Goal: Task Accomplishment & Management: Use online tool/utility

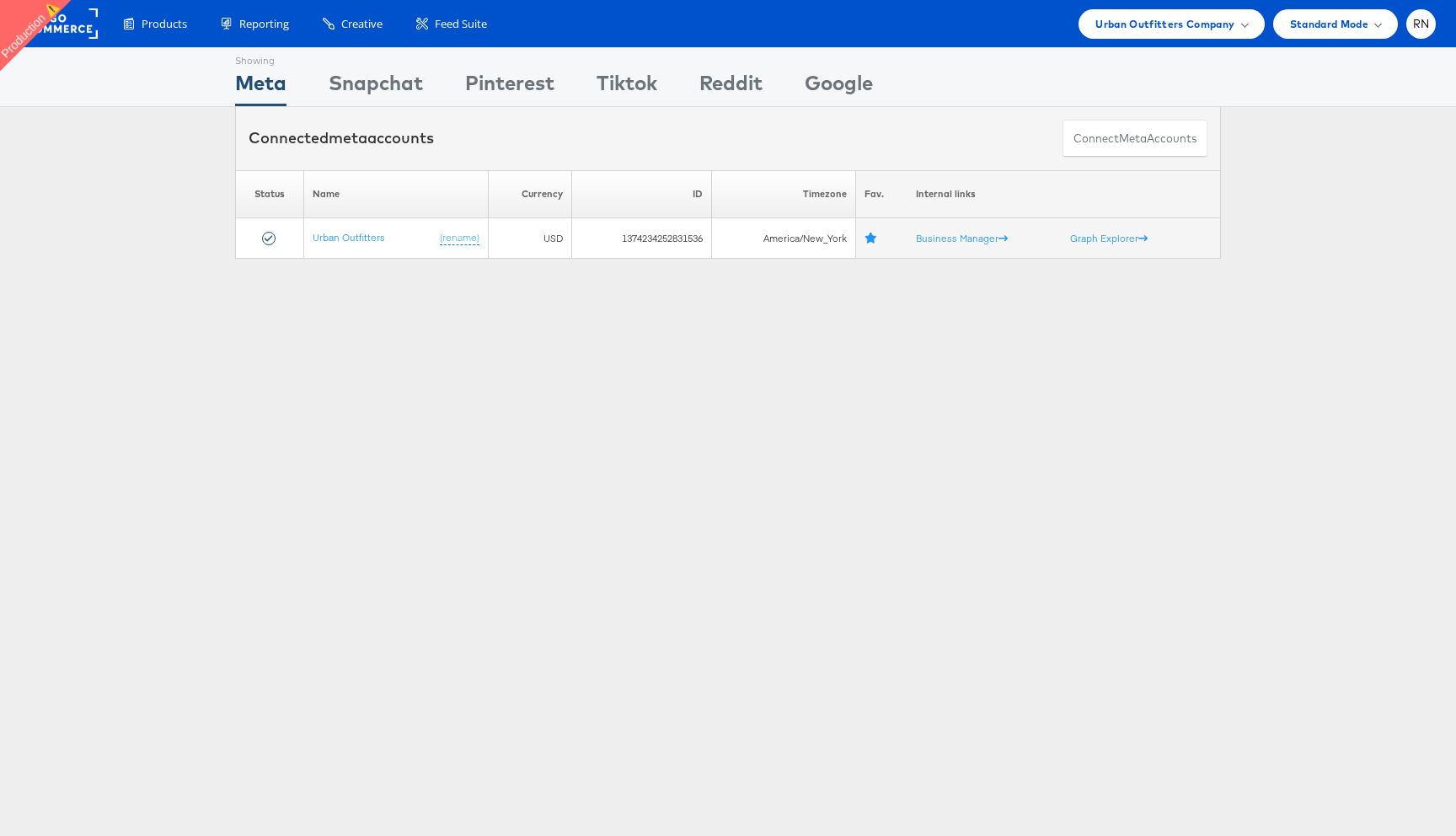
click at [88, 29] on rect at bounding box center [58, 24] width 78 height 31
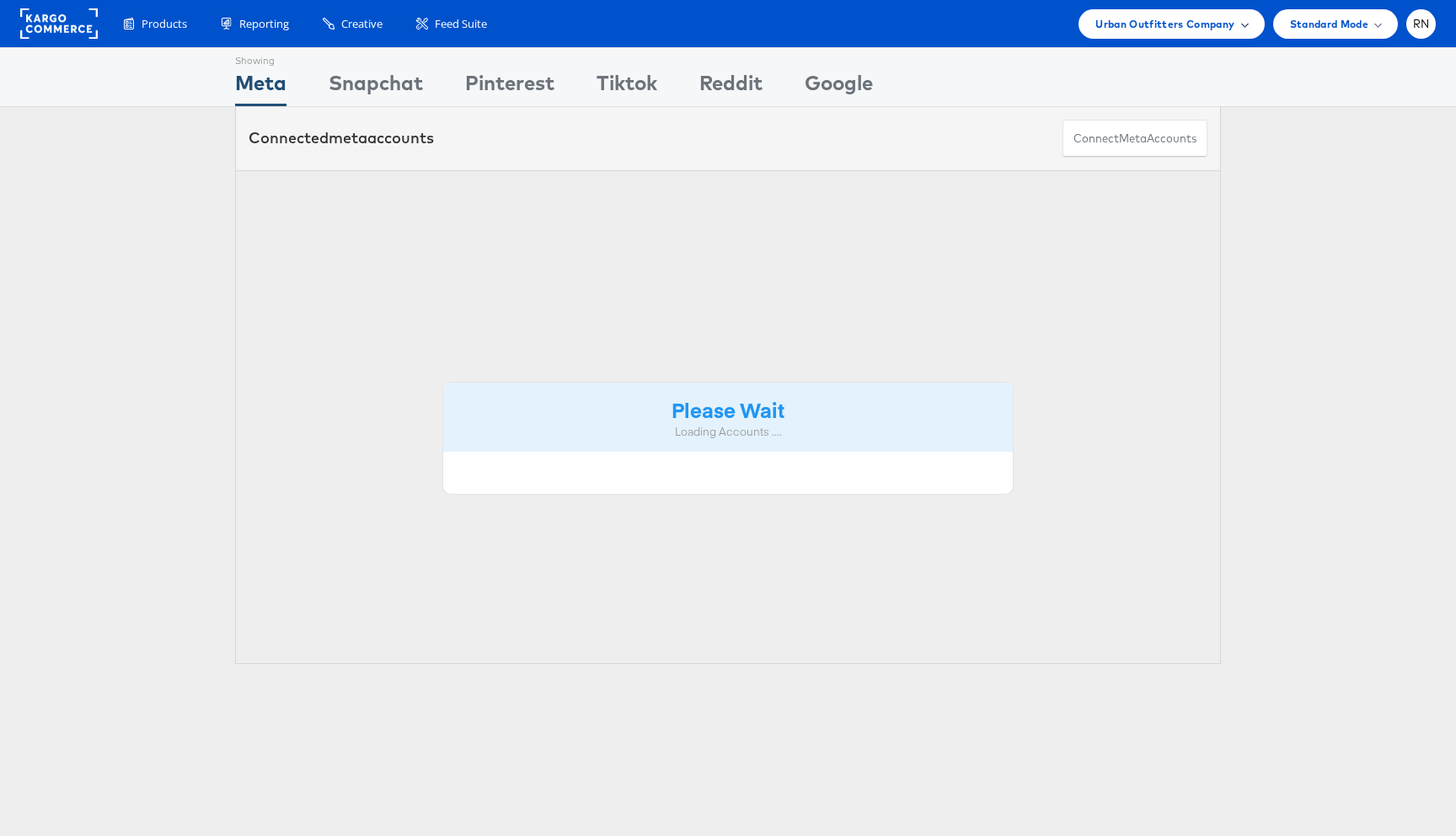
click at [1151, 28] on span "Urban Outfitters Company" at bounding box center [1165, 24] width 139 height 18
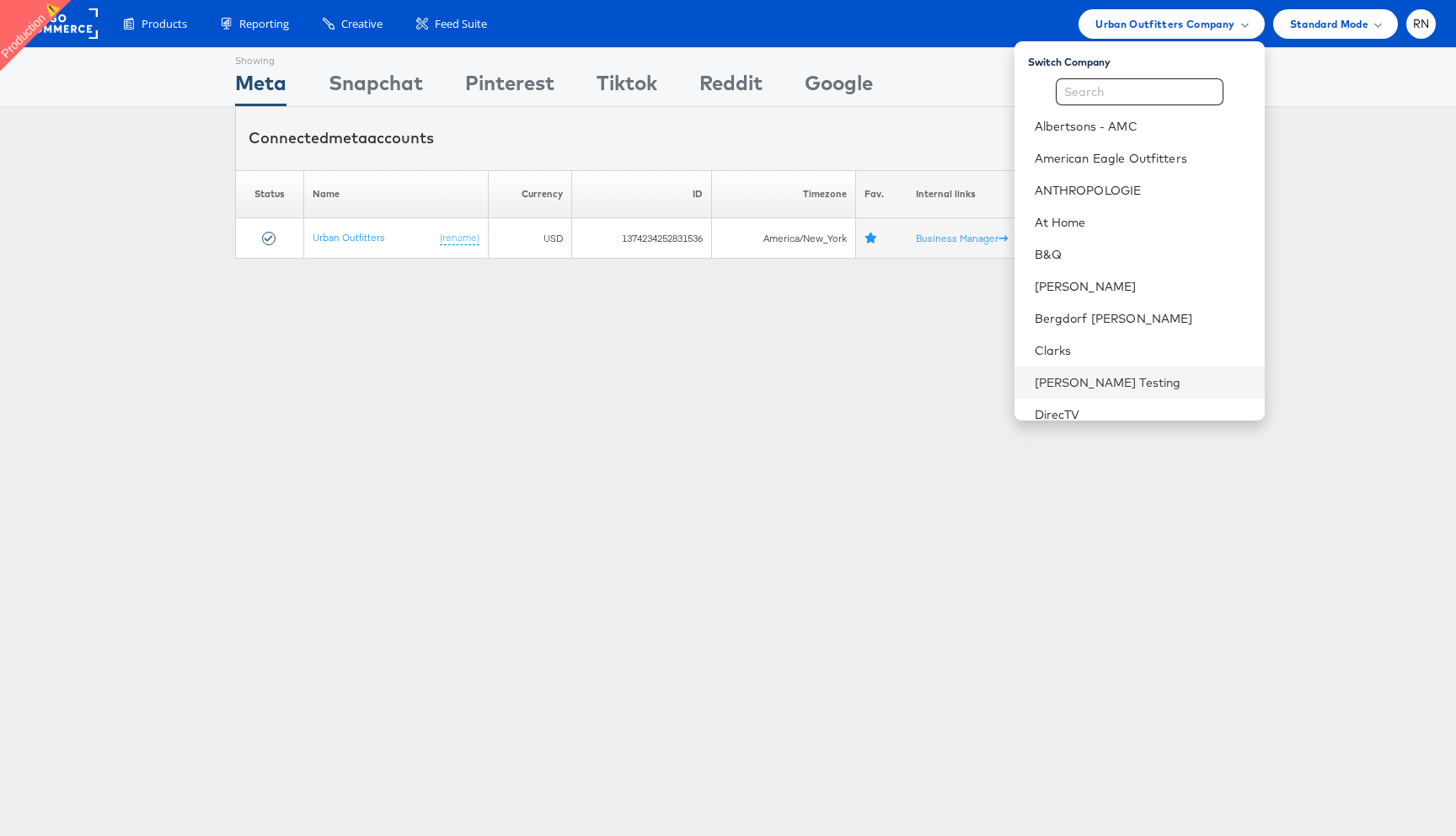
click at [1110, 372] on li "Colin Clarke Testing" at bounding box center [1140, 382] width 251 height 32
click at [1111, 388] on link "Colin Clarke Testing" at bounding box center [1142, 382] width 216 height 17
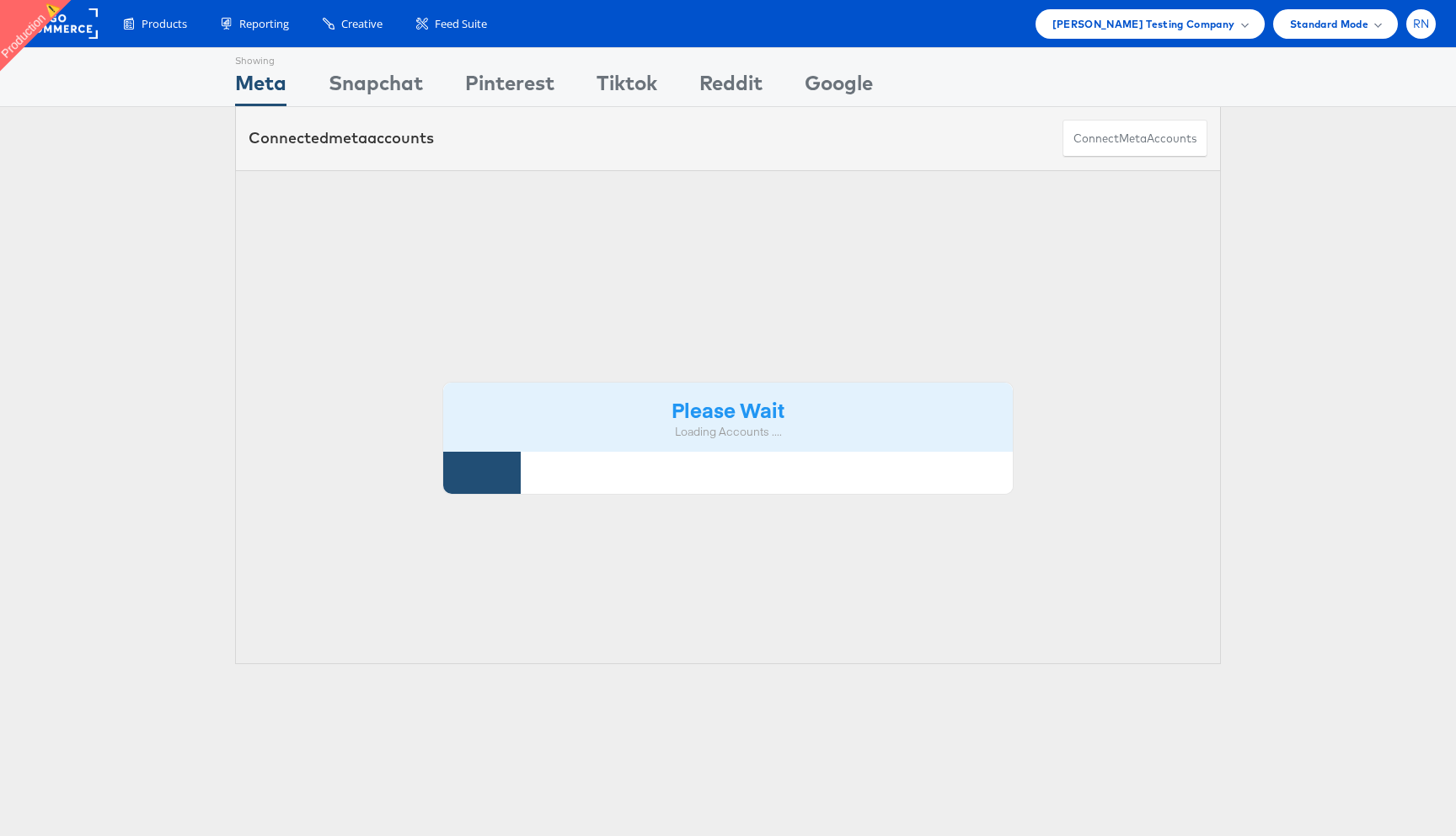
click at [1419, 28] on span "RN" at bounding box center [1420, 24] width 17 height 11
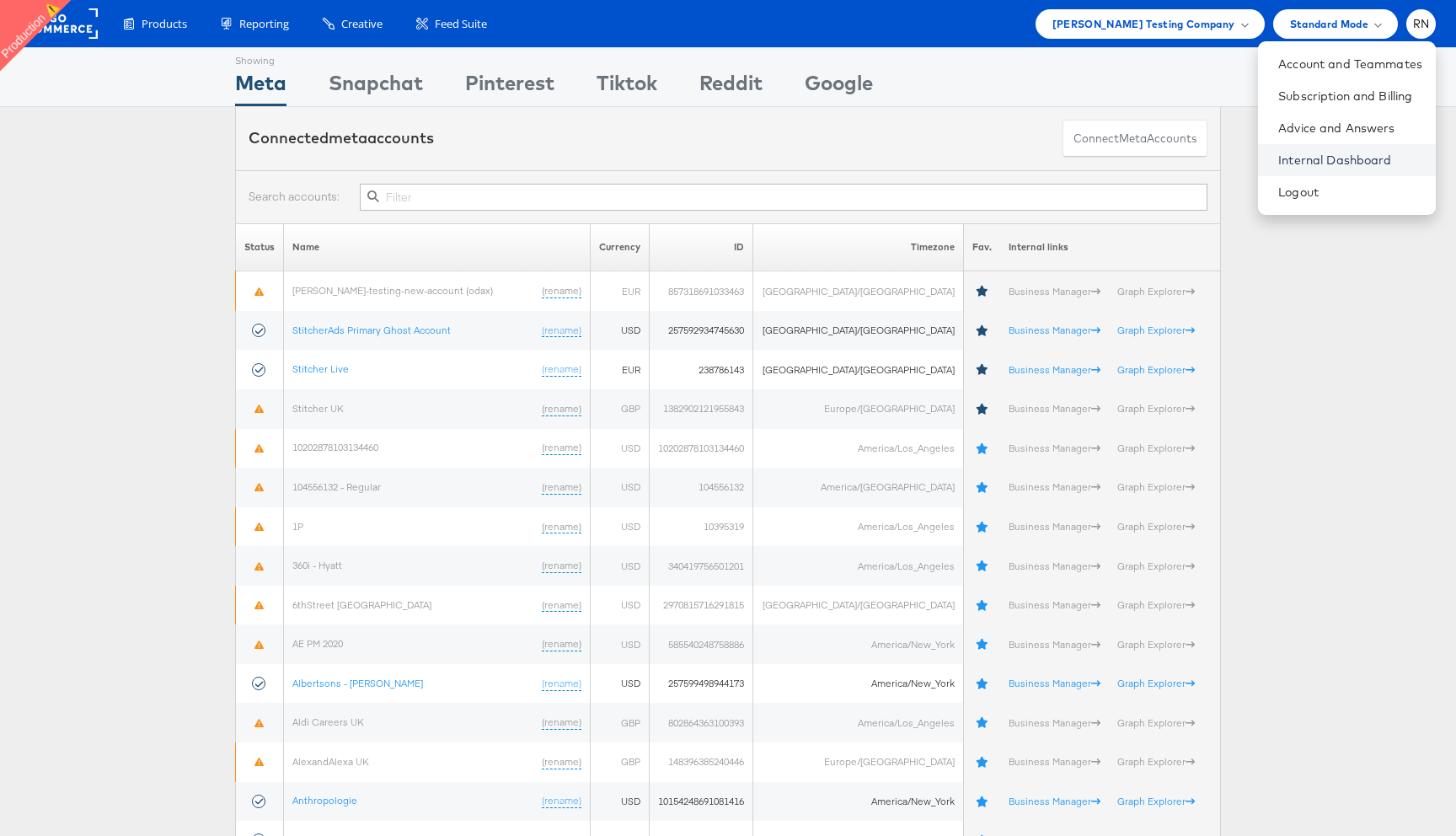
click at [1347, 164] on link "Internal Dashboard" at bounding box center [1350, 160] width 144 height 17
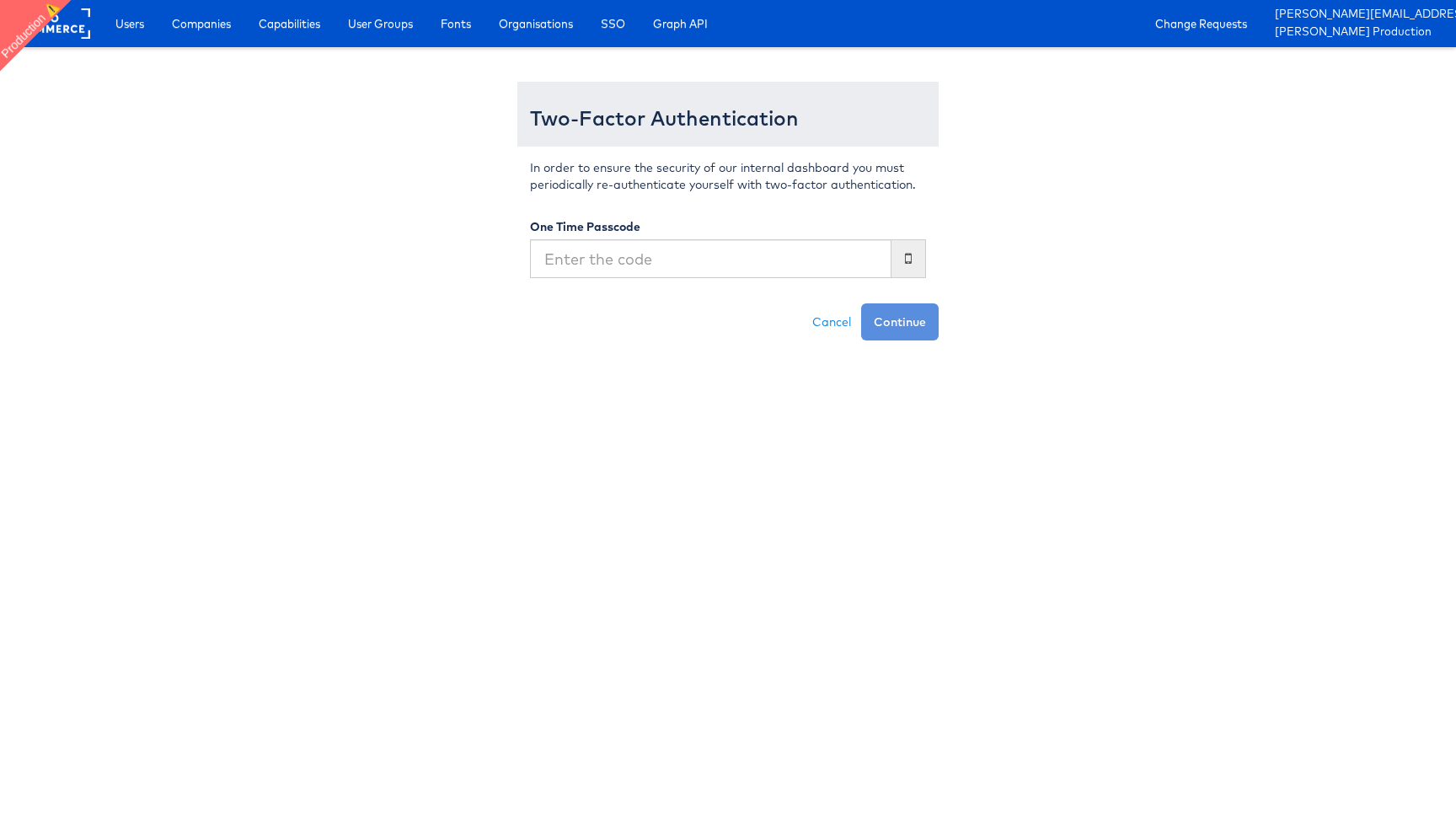
click at [818, 257] on input "text" at bounding box center [711, 258] width 361 height 38
type input "205103"
click at [861, 303] on button "Continue" at bounding box center [899, 322] width 78 height 38
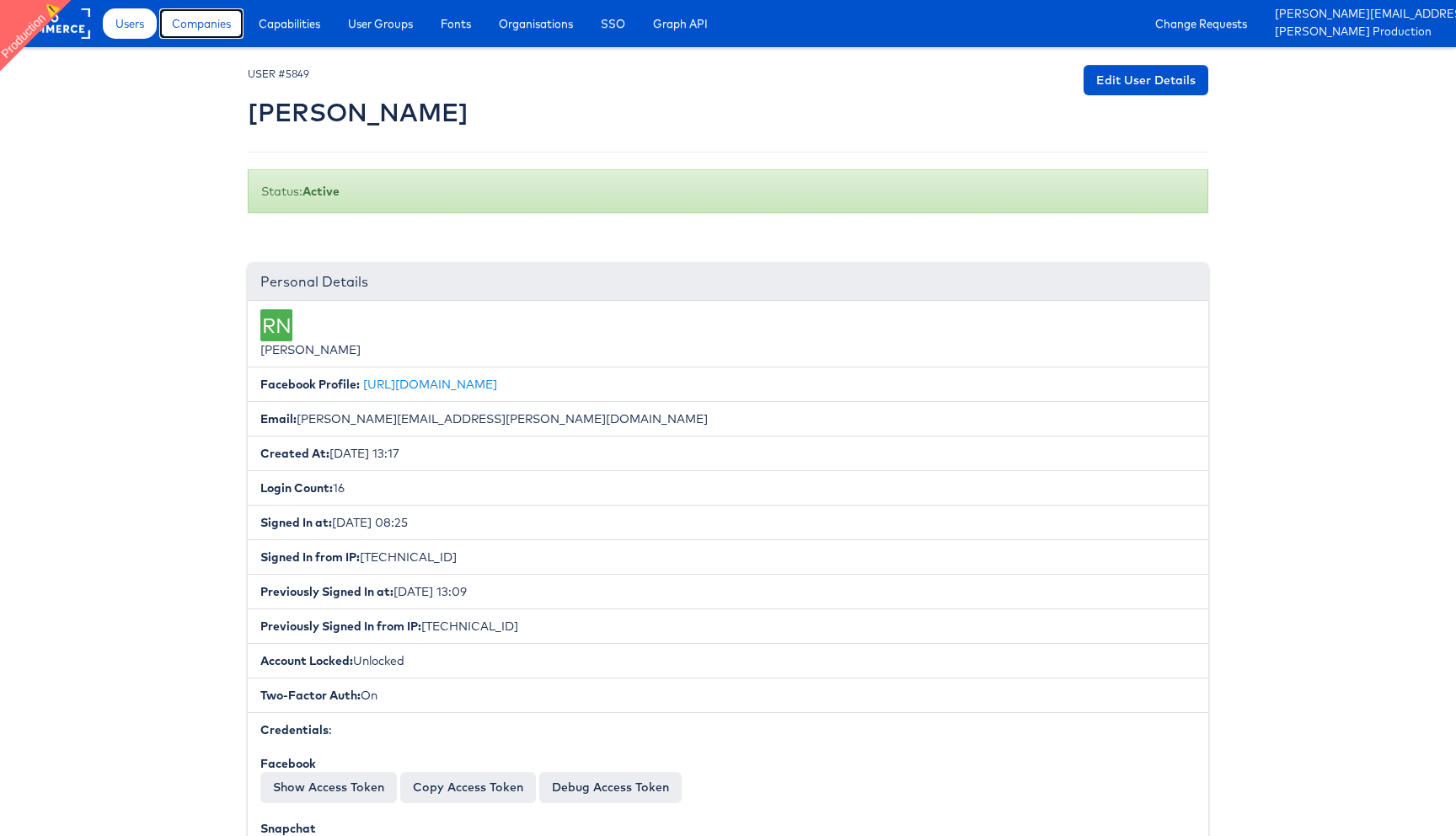
click at [192, 22] on span "Companies" at bounding box center [201, 23] width 59 height 17
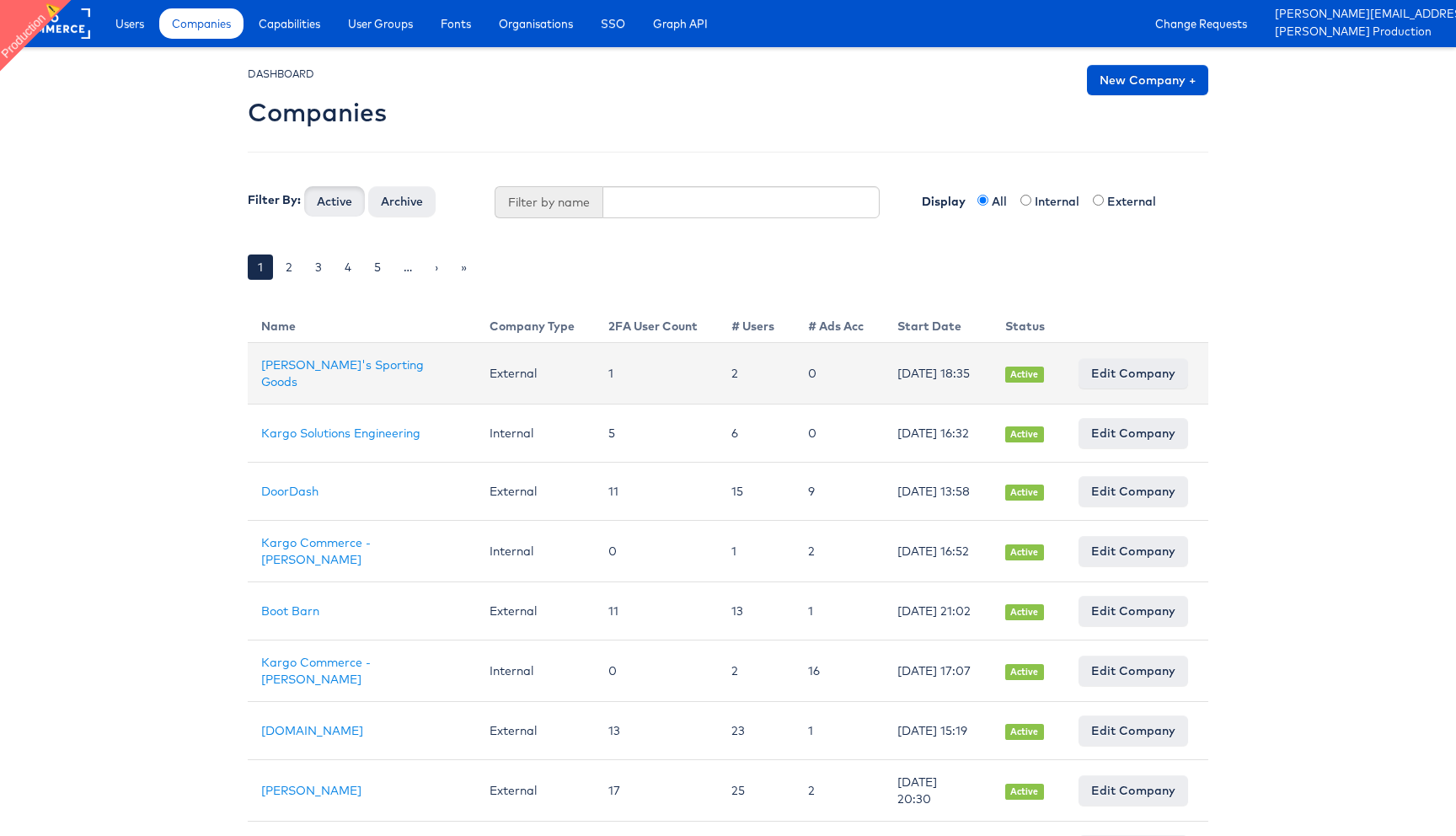
click at [330, 362] on td "Dick's Sporting Goods" at bounding box center [361, 373] width 228 height 61
click at [330, 371] on link "Dick's Sporting Goods" at bounding box center [343, 373] width 163 height 32
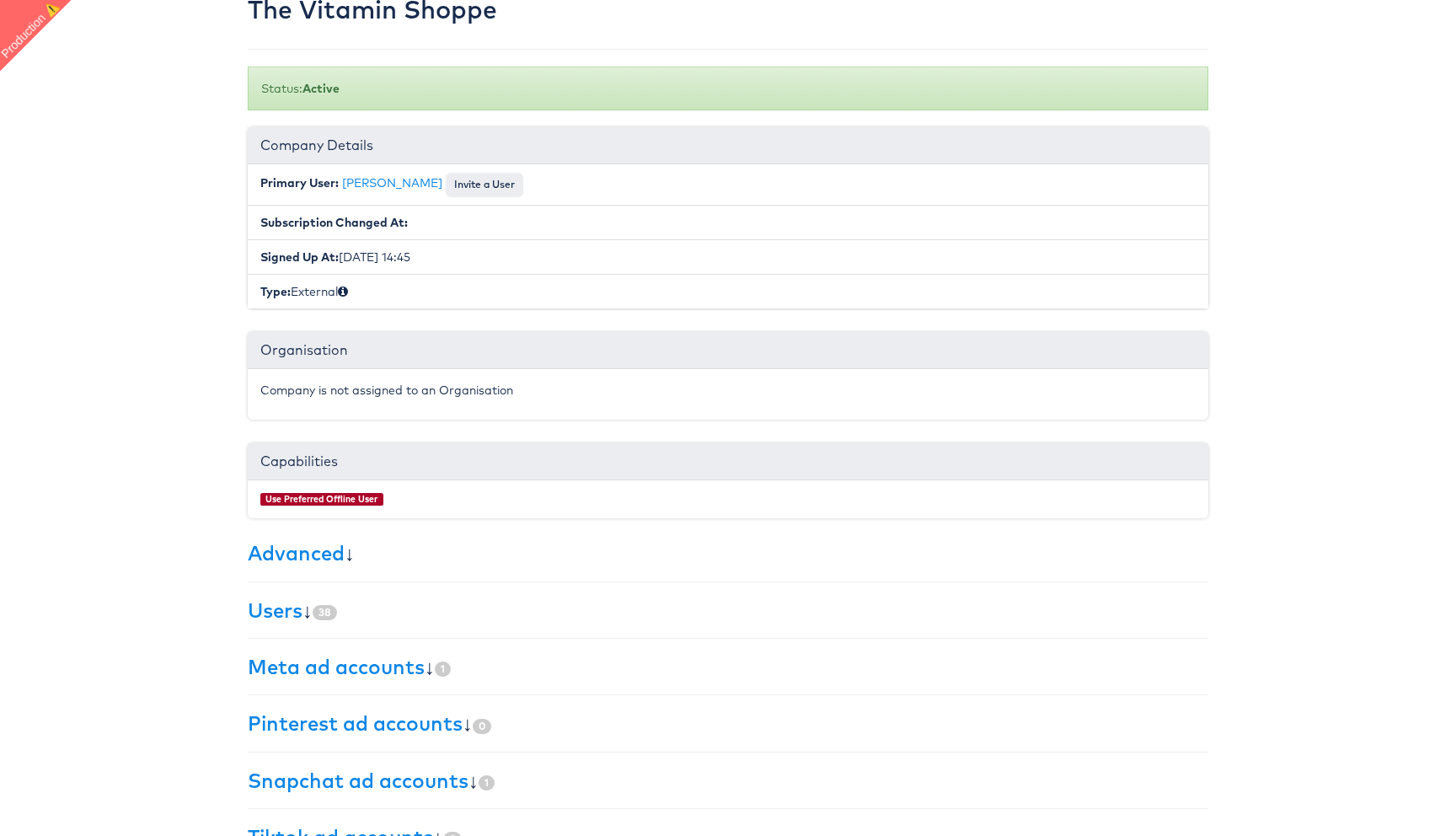
scroll to position [94, 0]
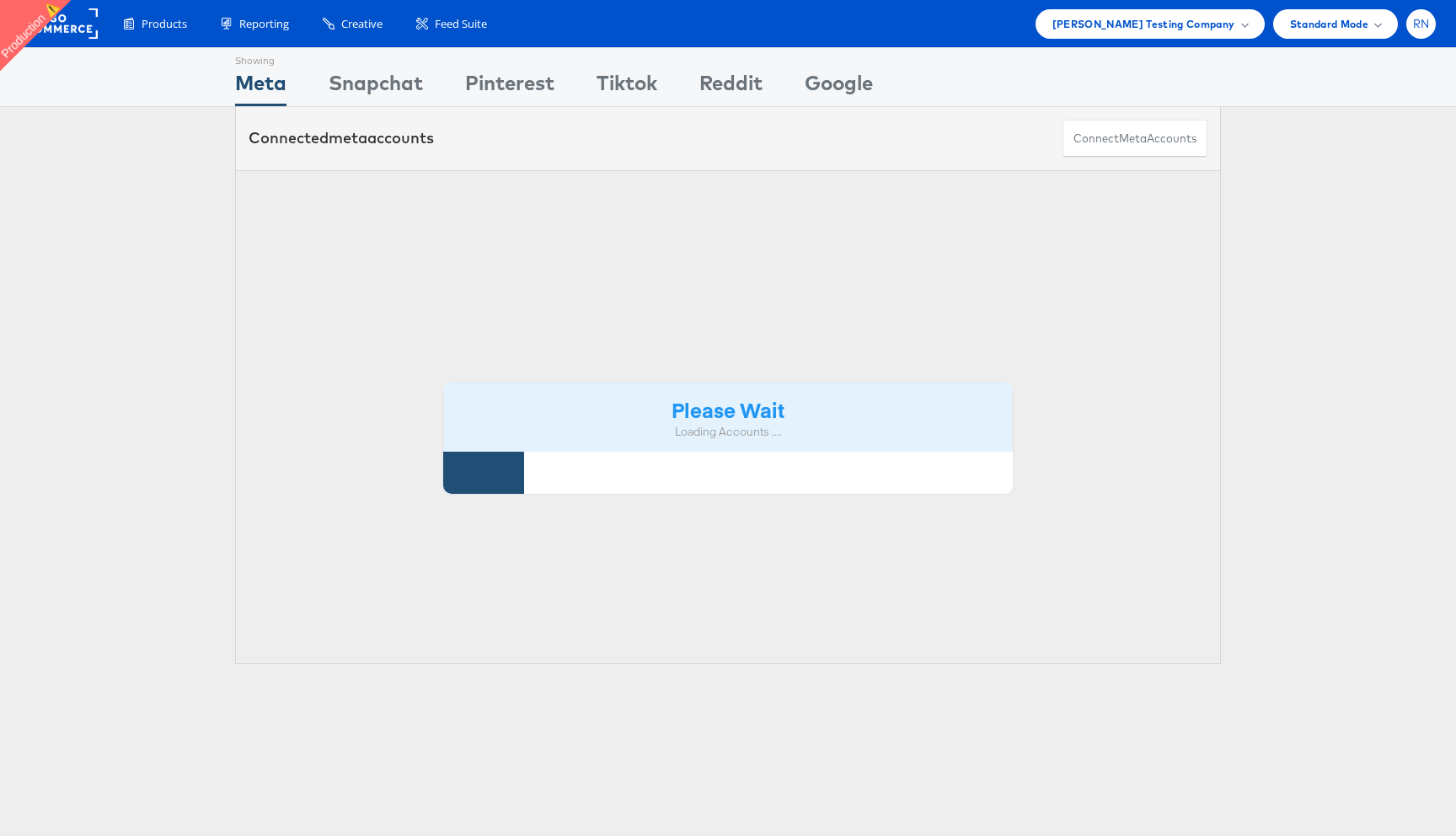
click at [1415, 24] on span "RN" at bounding box center [1420, 24] width 17 height 11
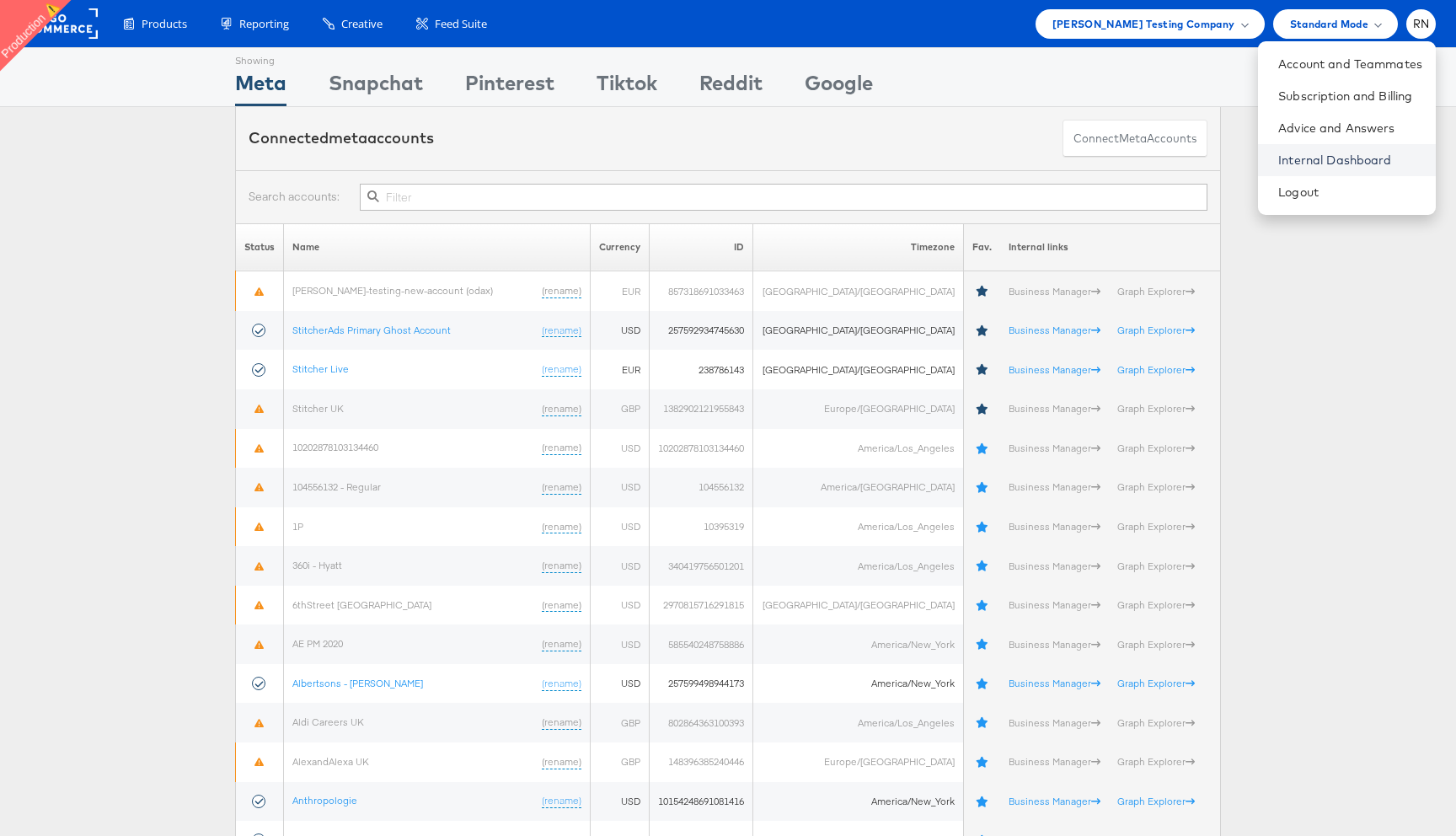
click at [1358, 164] on link "Internal Dashboard" at bounding box center [1350, 160] width 144 height 17
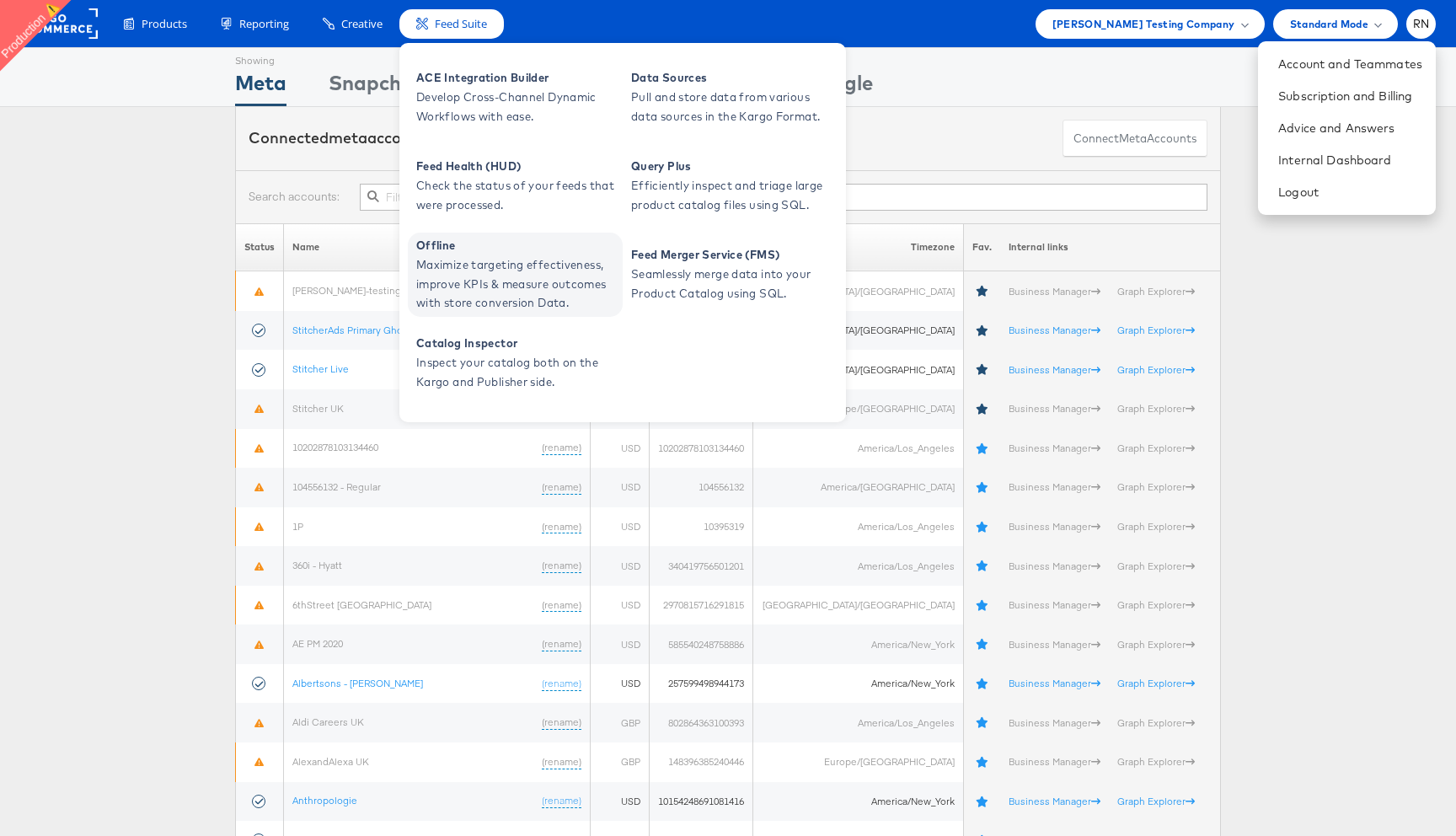
click at [463, 267] on span "Maximize targeting effectiveness, improve KPIs & measure outcomes with store co…" at bounding box center [517, 284] width 202 height 57
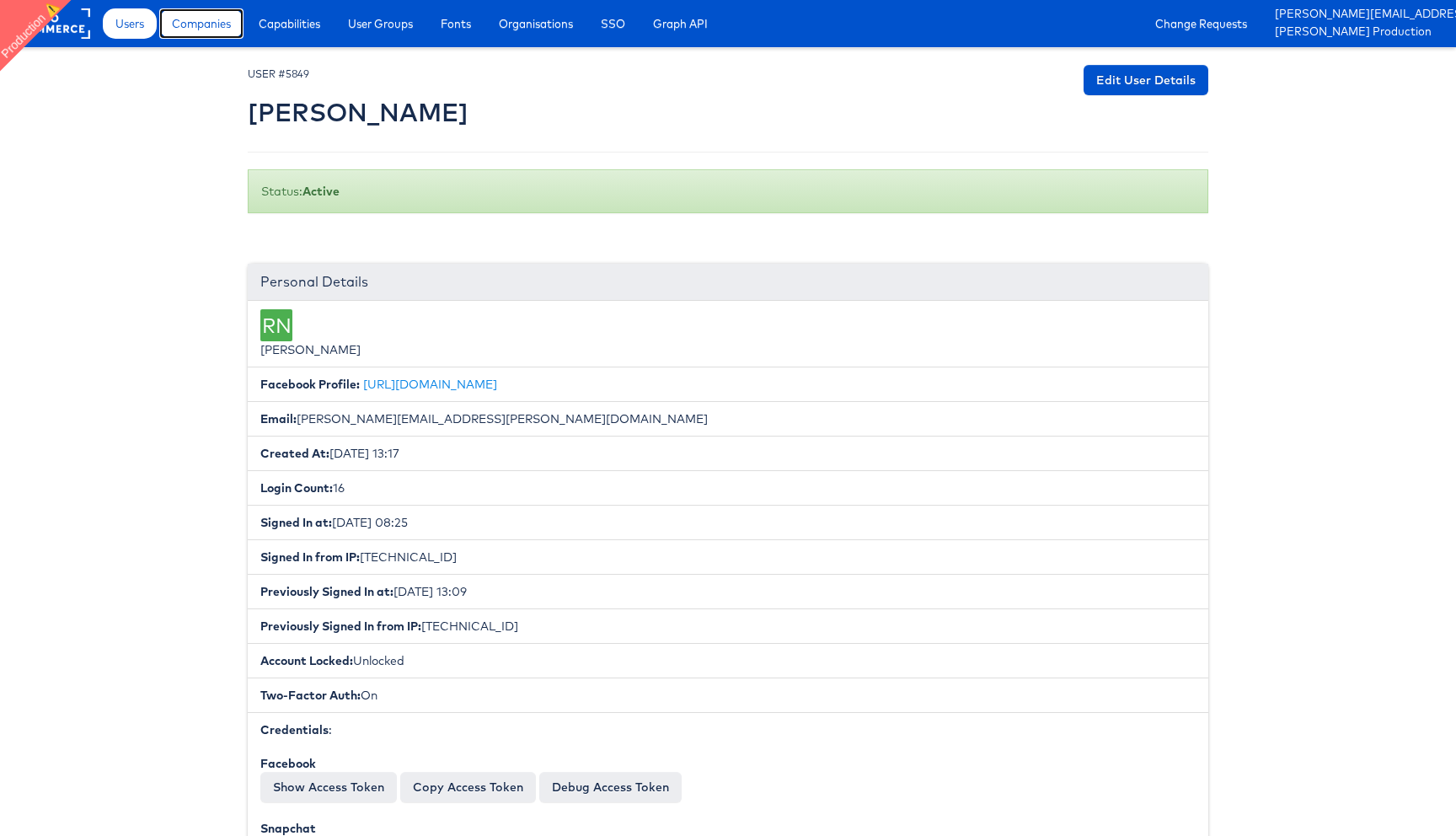
click at [206, 20] on span "Companies" at bounding box center [201, 23] width 59 height 17
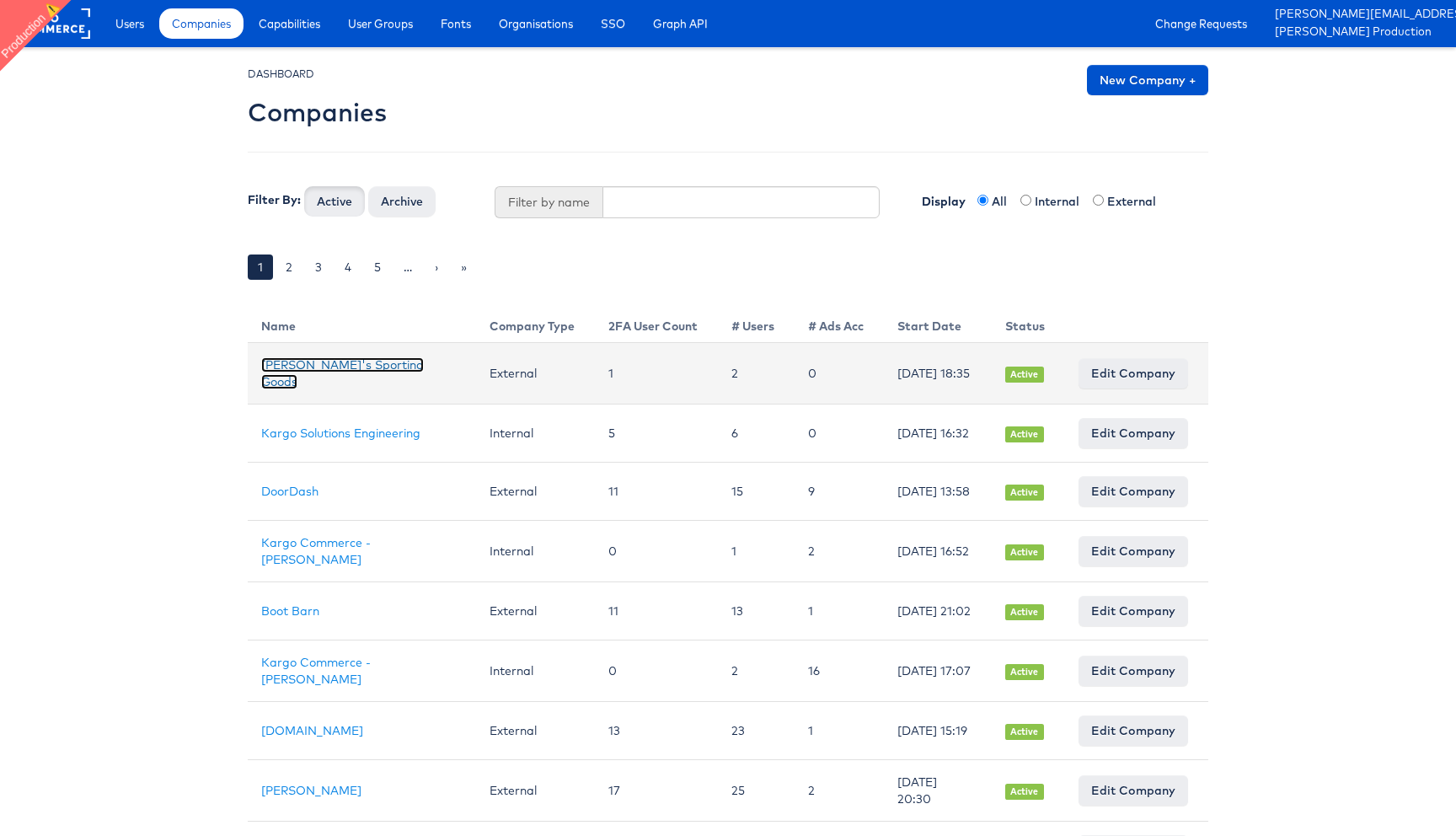
click at [347, 371] on link "[PERSON_NAME]'s Sporting Goods" at bounding box center [343, 373] width 163 height 32
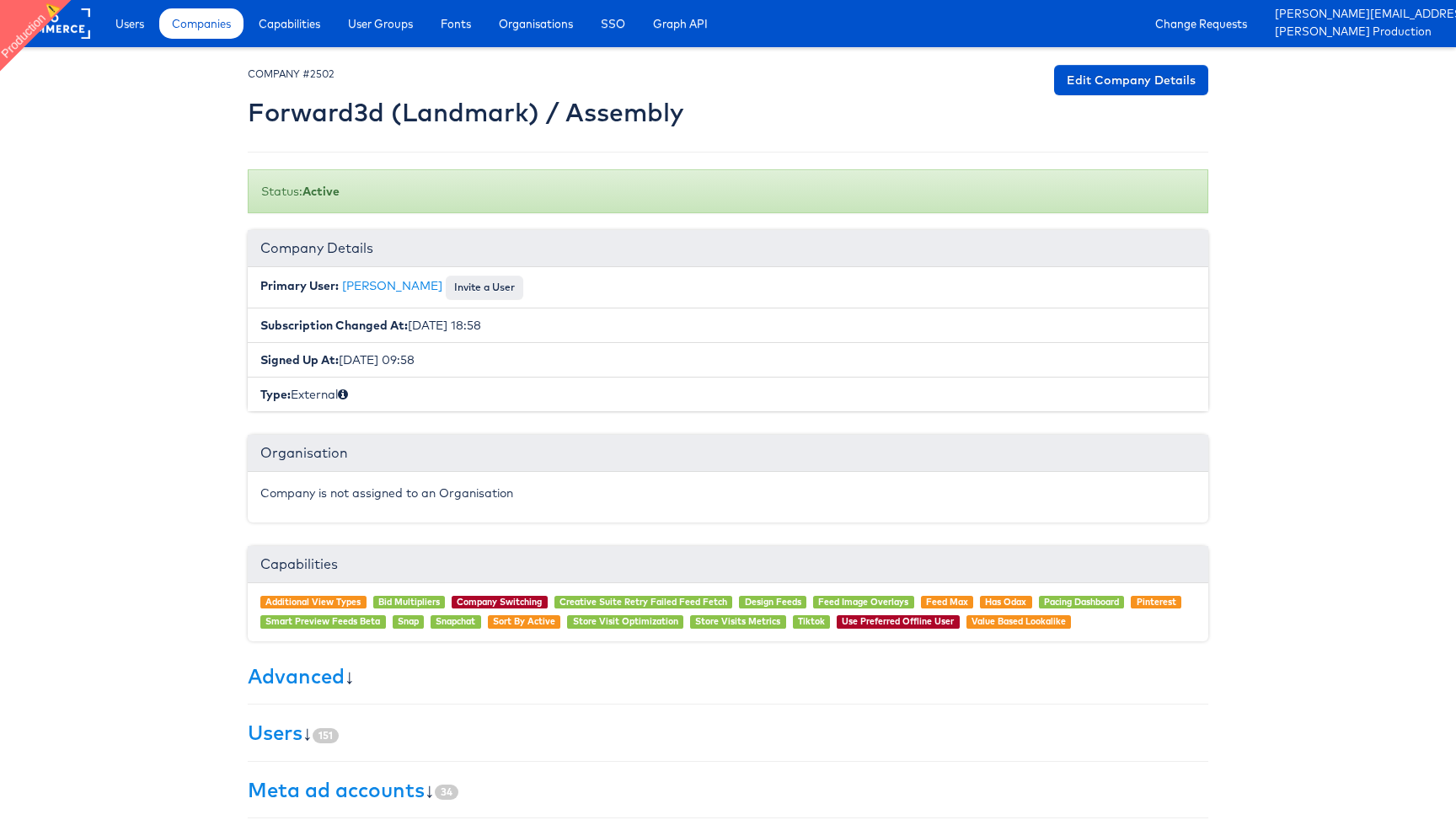
click at [246, 113] on div "× Set primary user The current primary user will be reverted back to their orig…" at bounding box center [728, 535] width 986 height 941
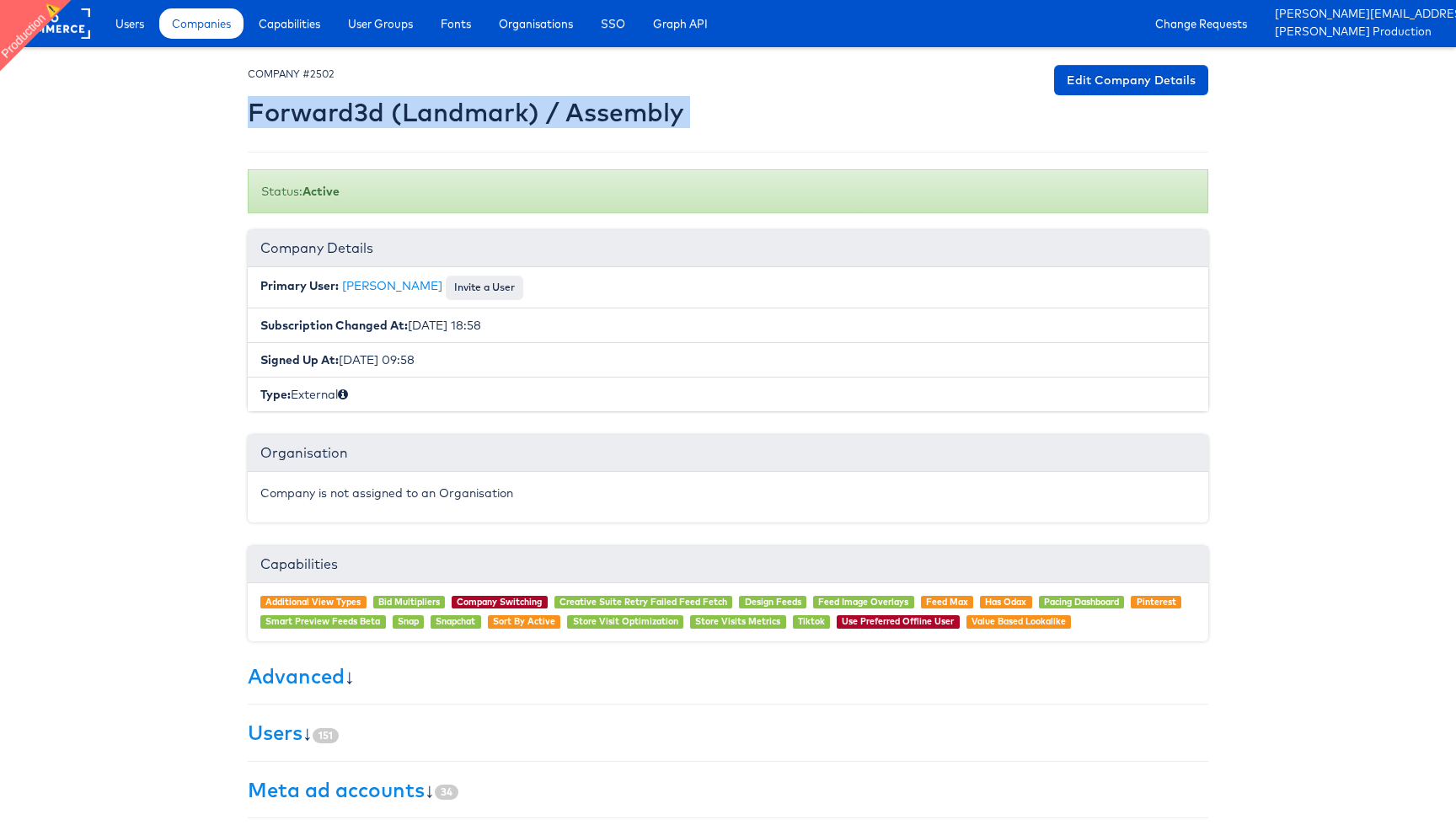
drag, startPoint x: 685, startPoint y: 114, endPoint x: 253, endPoint y: 109, distance: 432.0
click at [253, 109] on div "COMPANY #2502 Forward3d (Landmark) / Assembly Edit Company Details" at bounding box center [728, 100] width 960 height 70
copy div "Forward3d (Landmark) / Assembly Edit Company Details"
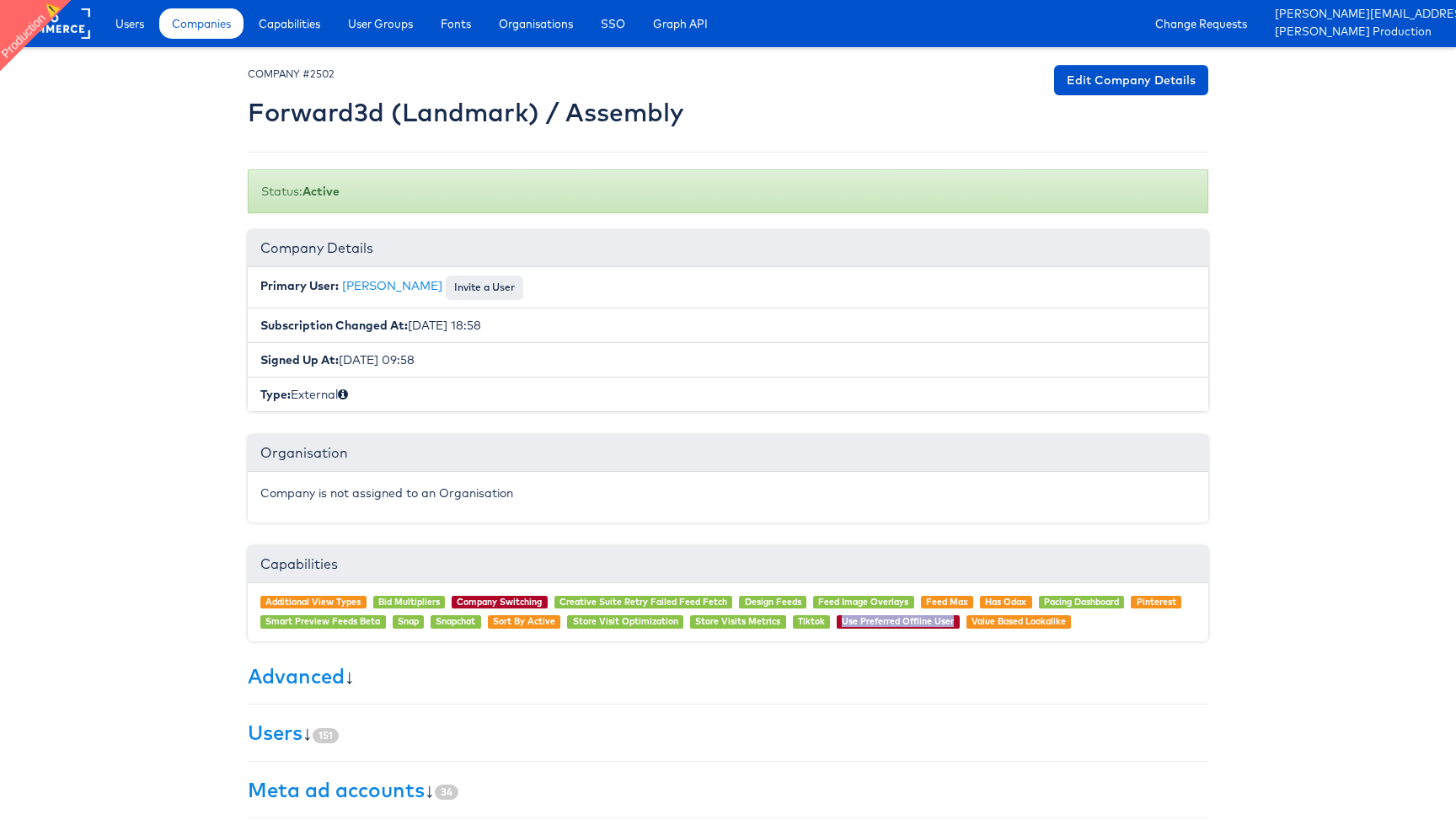
drag, startPoint x: 837, startPoint y: 625, endPoint x: 958, endPoint y: 625, distance: 121.0
click at [958, 625] on span "Use Preferred Offline User" at bounding box center [898, 622] width 123 height 14
copy link "Use Preferred Offline User"
drag, startPoint x: 242, startPoint y: 117, endPoint x: 701, endPoint y: 110, distance: 459.1
click at [701, 110] on div "× Set primary user The current primary user will be reverted back to their orig…" at bounding box center [728, 535] width 986 height 941
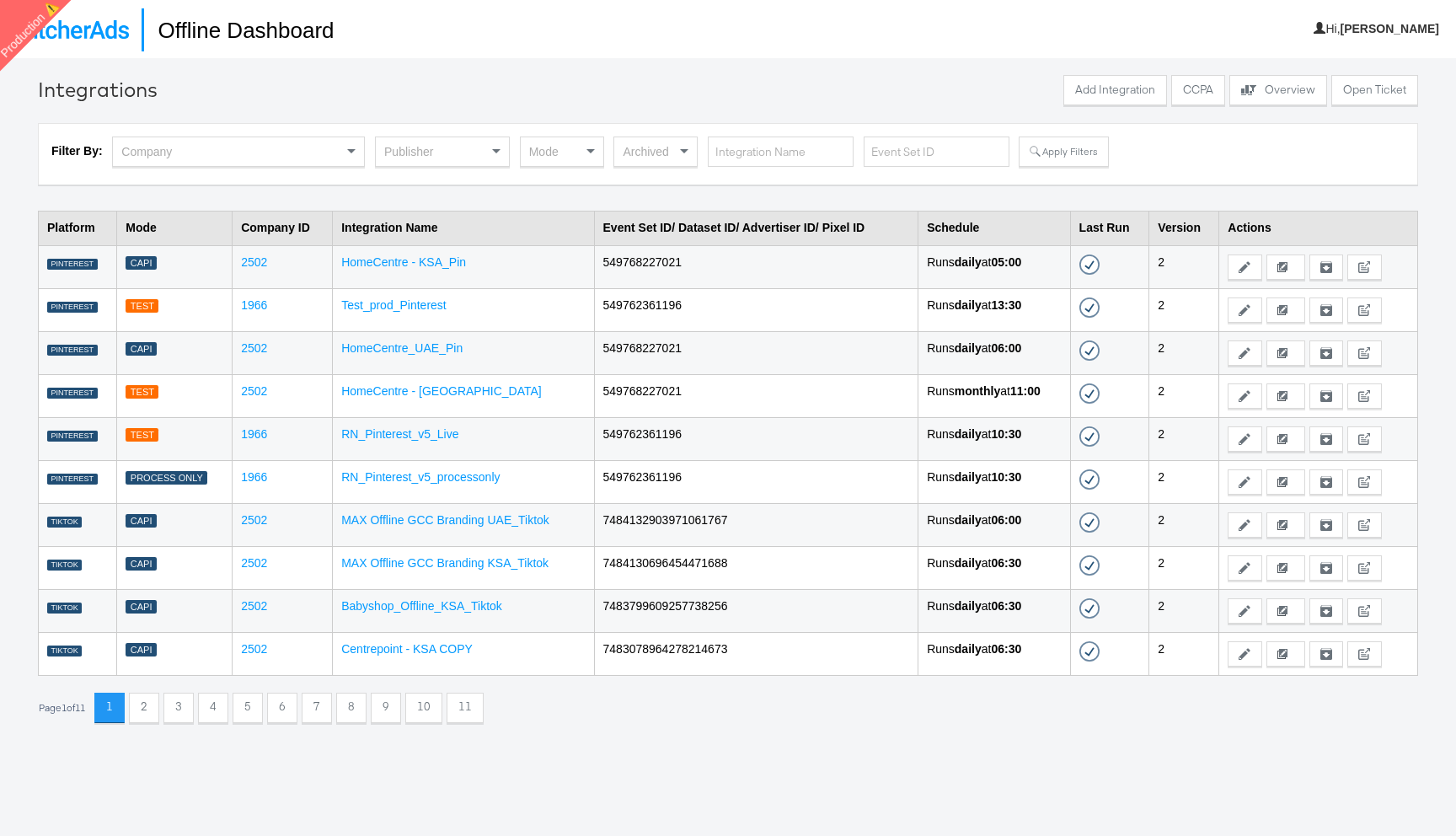
click at [291, 158] on div "Company" at bounding box center [238, 151] width 251 height 29
type input "forward"
click at [1047, 152] on button "Apply Filters" at bounding box center [1063, 151] width 89 height 31
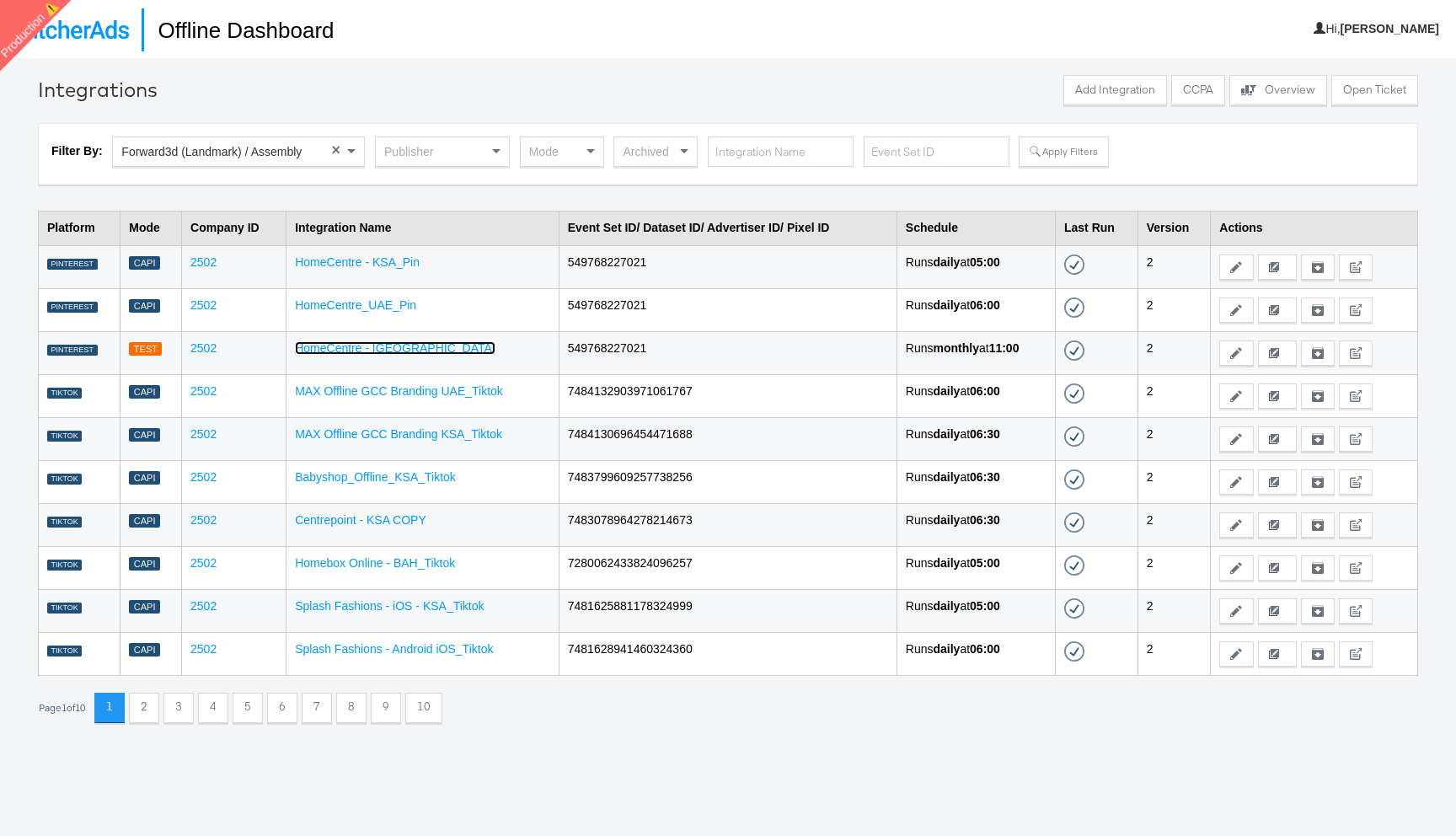
click at [310, 351] on link "HomeCentre - [GEOGRAPHIC_DATA]" at bounding box center [395, 348] width 200 height 14
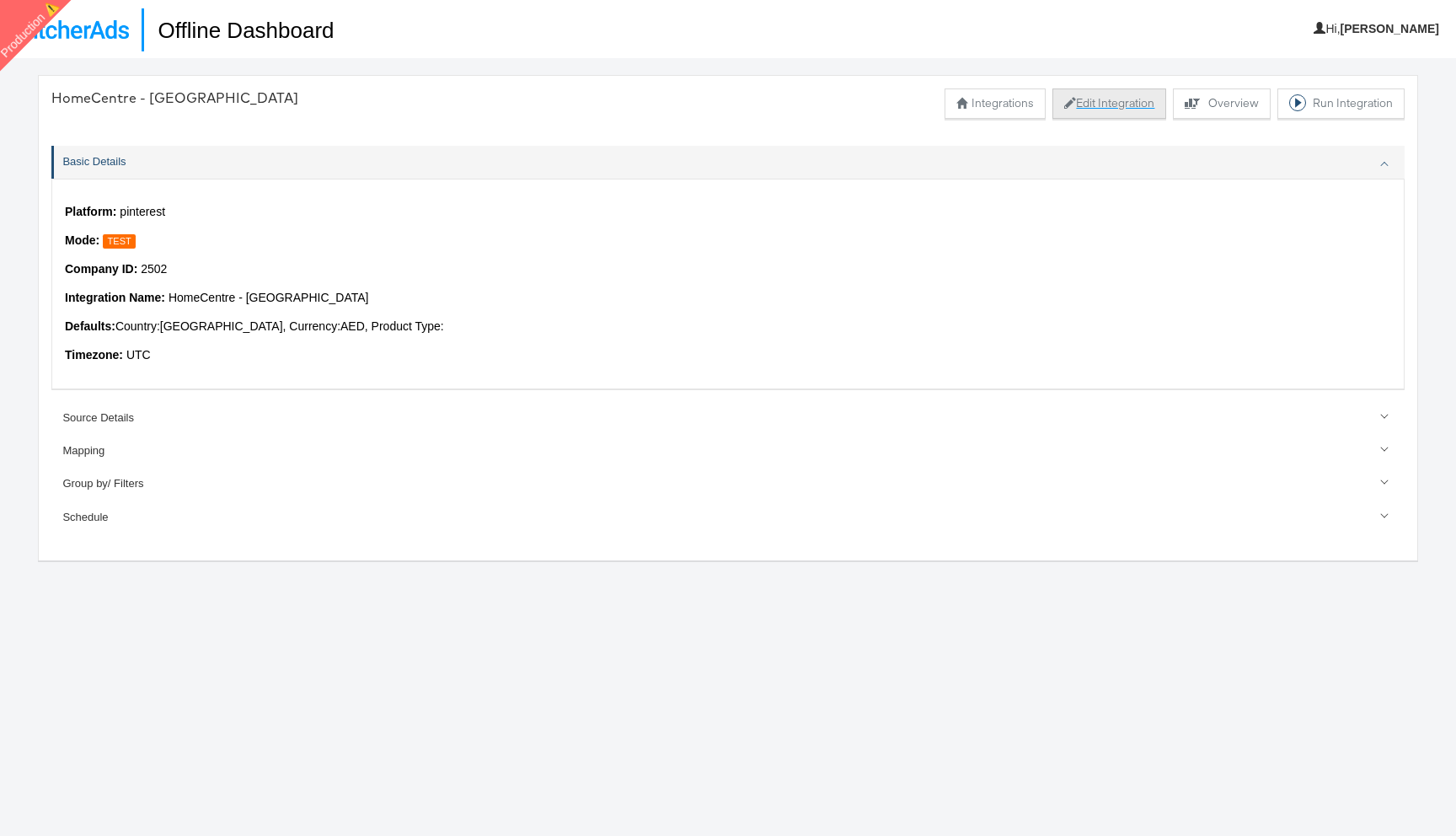
click at [1075, 113] on button "Edit Integration" at bounding box center [1109, 104] width 114 height 31
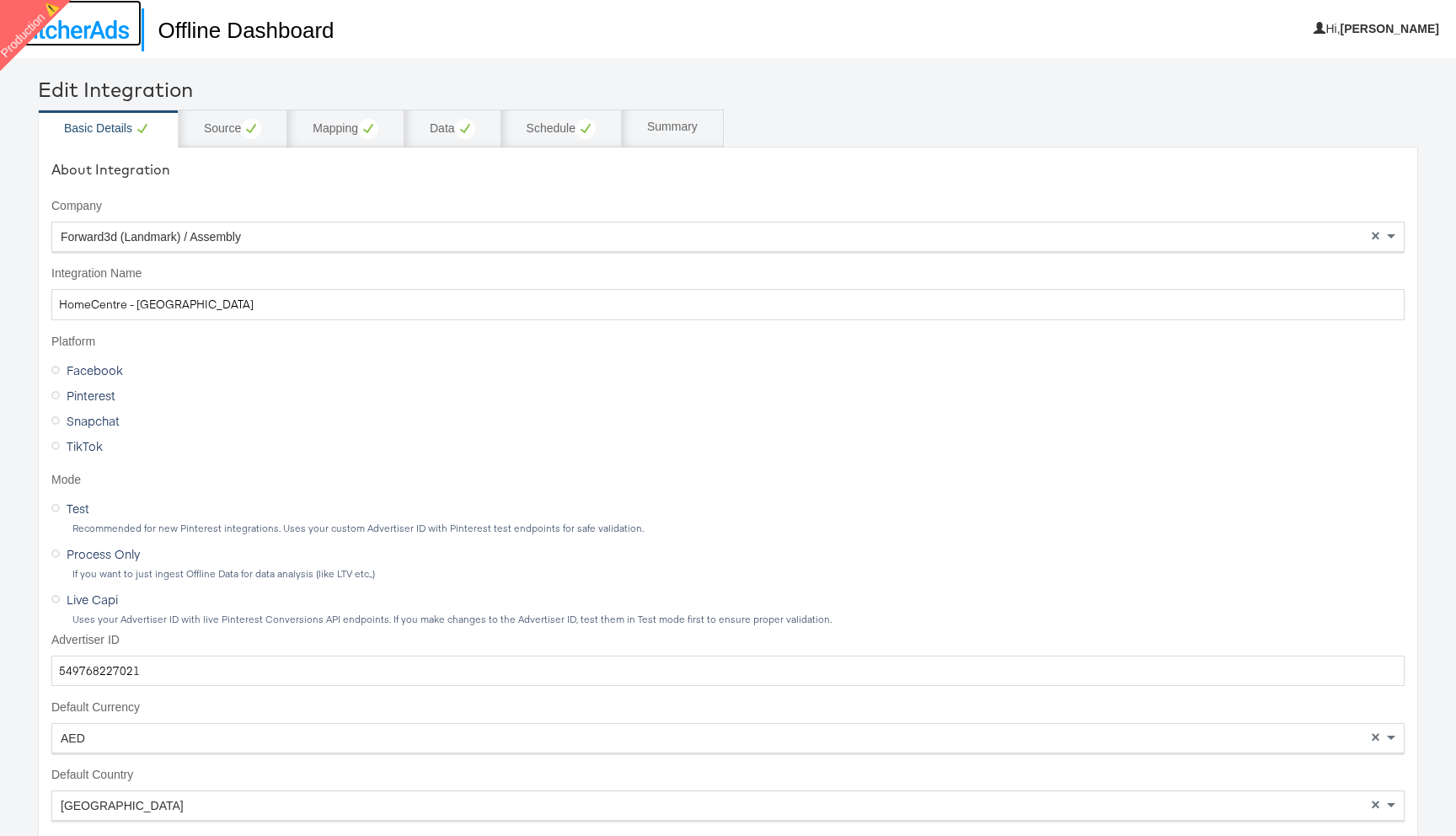
click at [101, 37] on img at bounding box center [71, 29] width 116 height 19
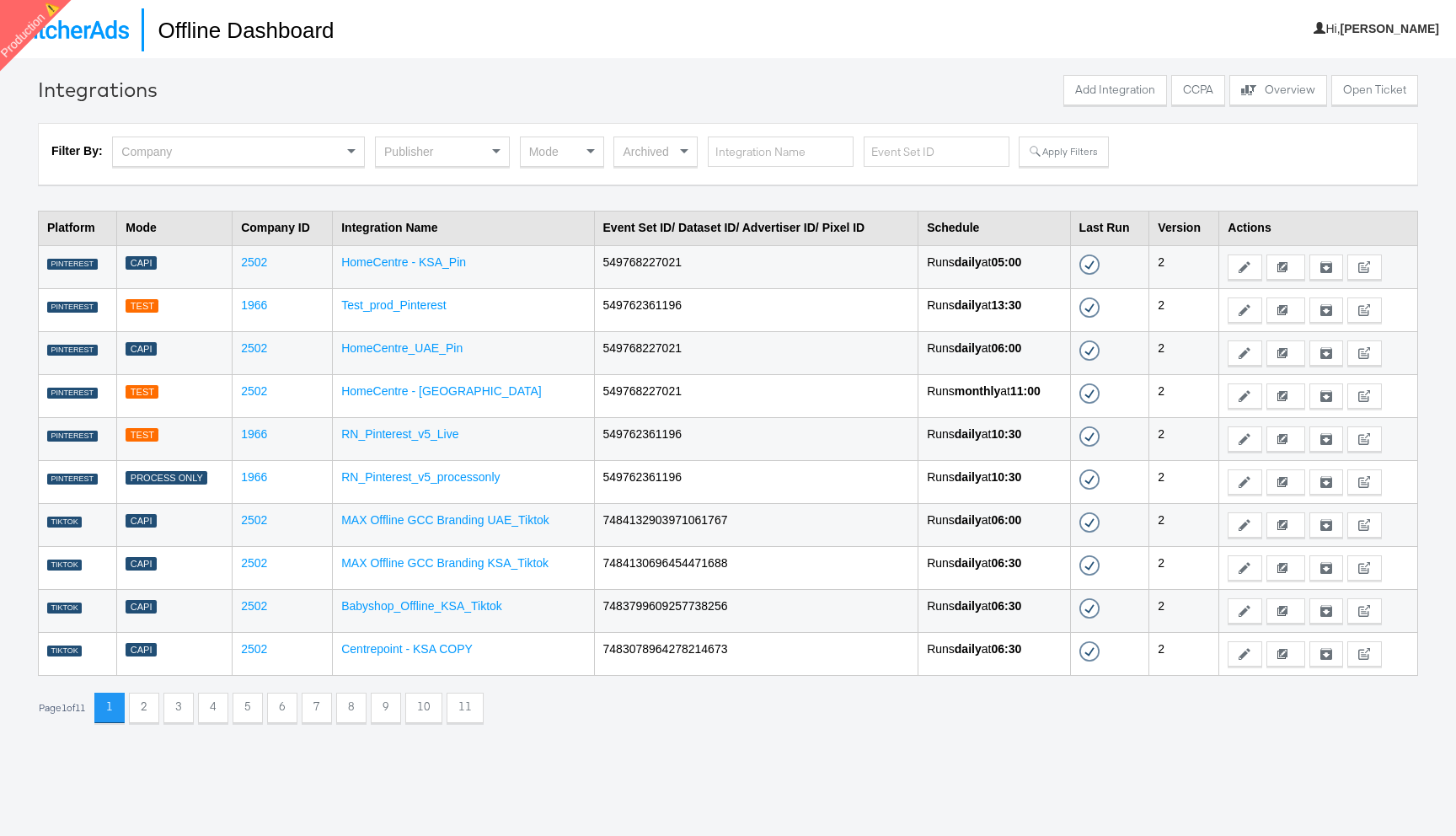
click at [229, 136] on div "Company" at bounding box center [239, 151] width 253 height 31
type input "forward"
click at [422, 152] on div "Publisher" at bounding box center [442, 151] width 133 height 29
click at [1035, 154] on button "Apply Filters" at bounding box center [1063, 151] width 89 height 31
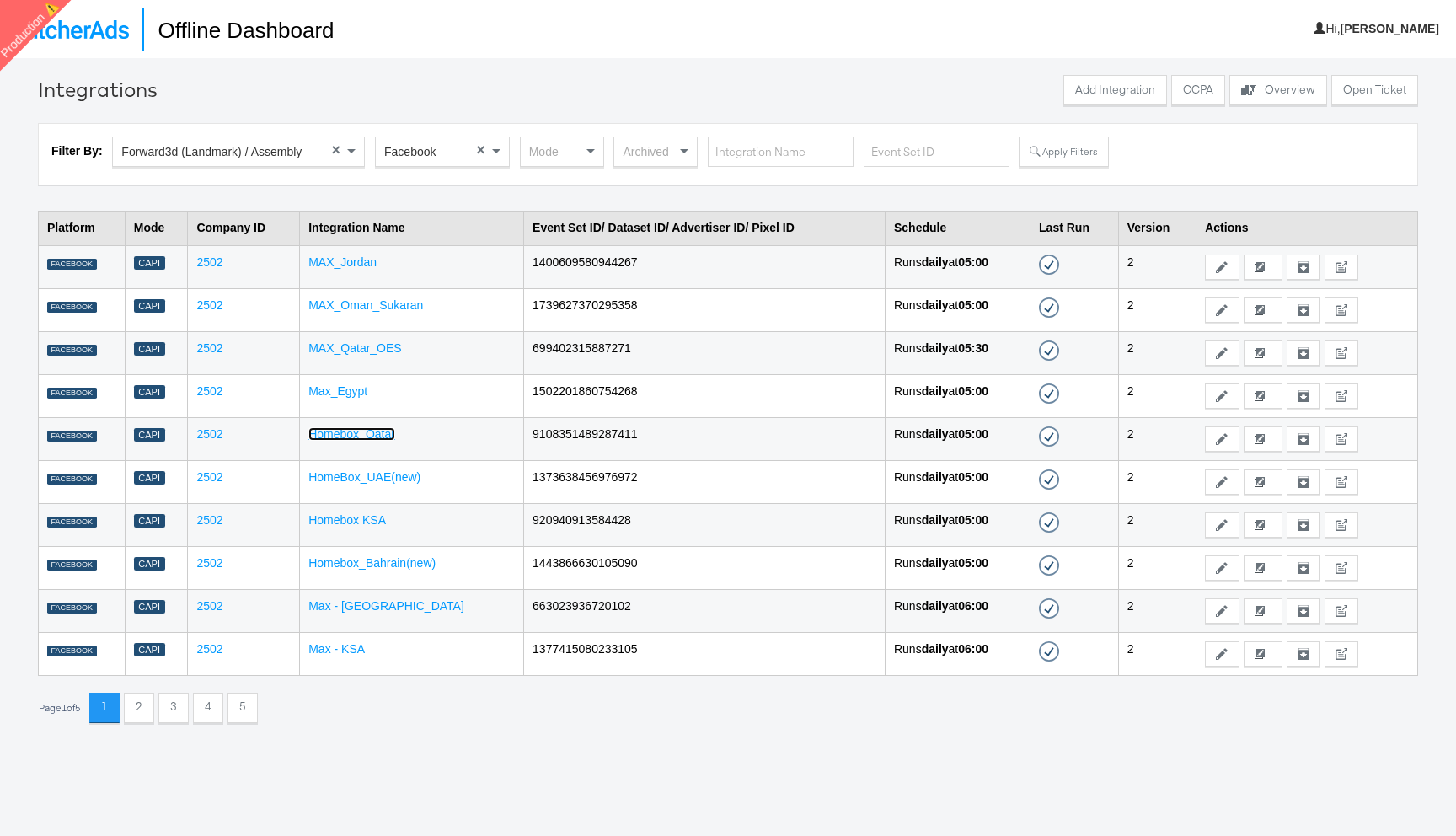
click at [375, 434] on link "Homebox_Qatar" at bounding box center [351, 434] width 87 height 14
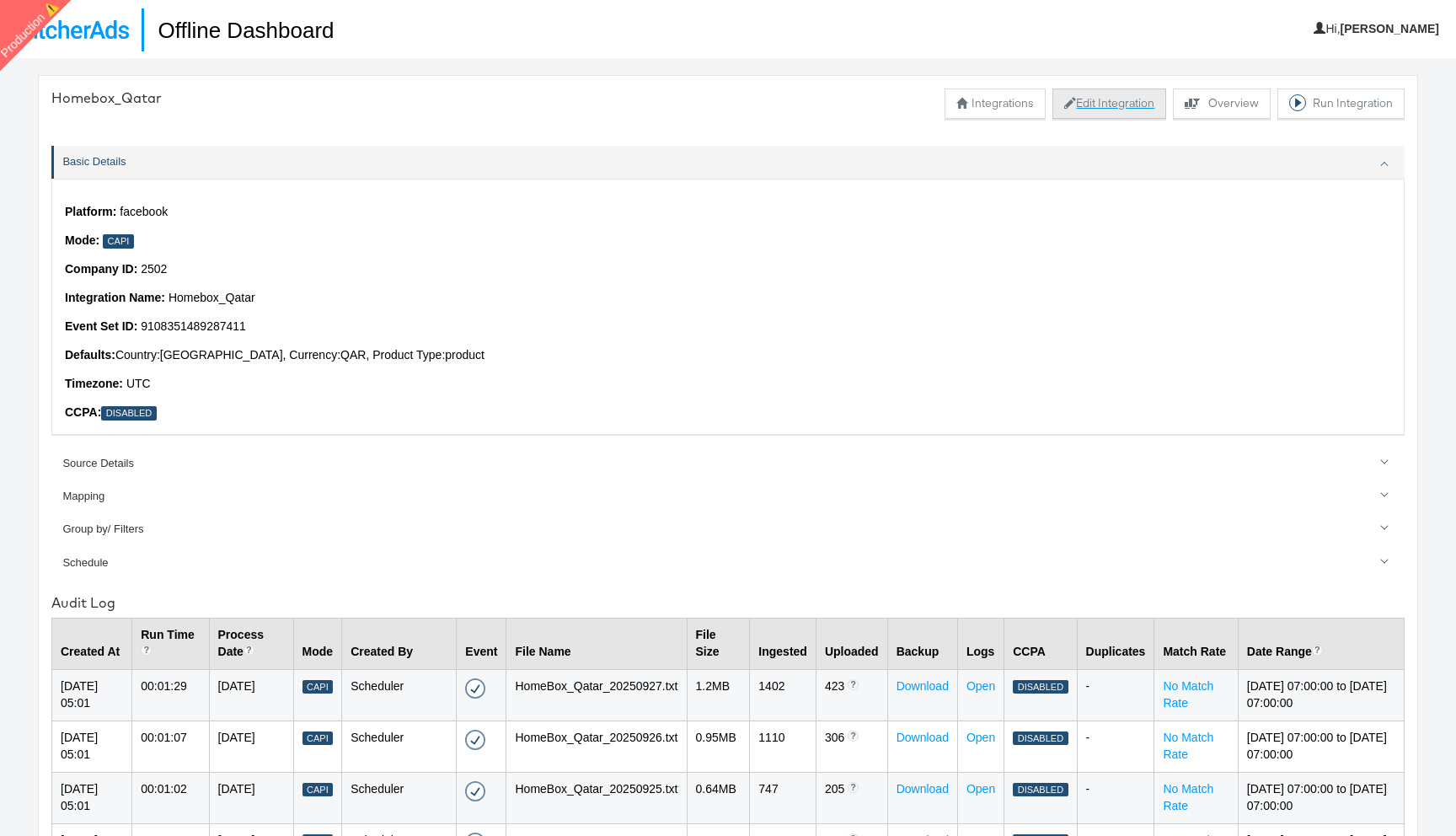
click at [1118, 107] on button "Edit Integration" at bounding box center [1109, 104] width 114 height 31
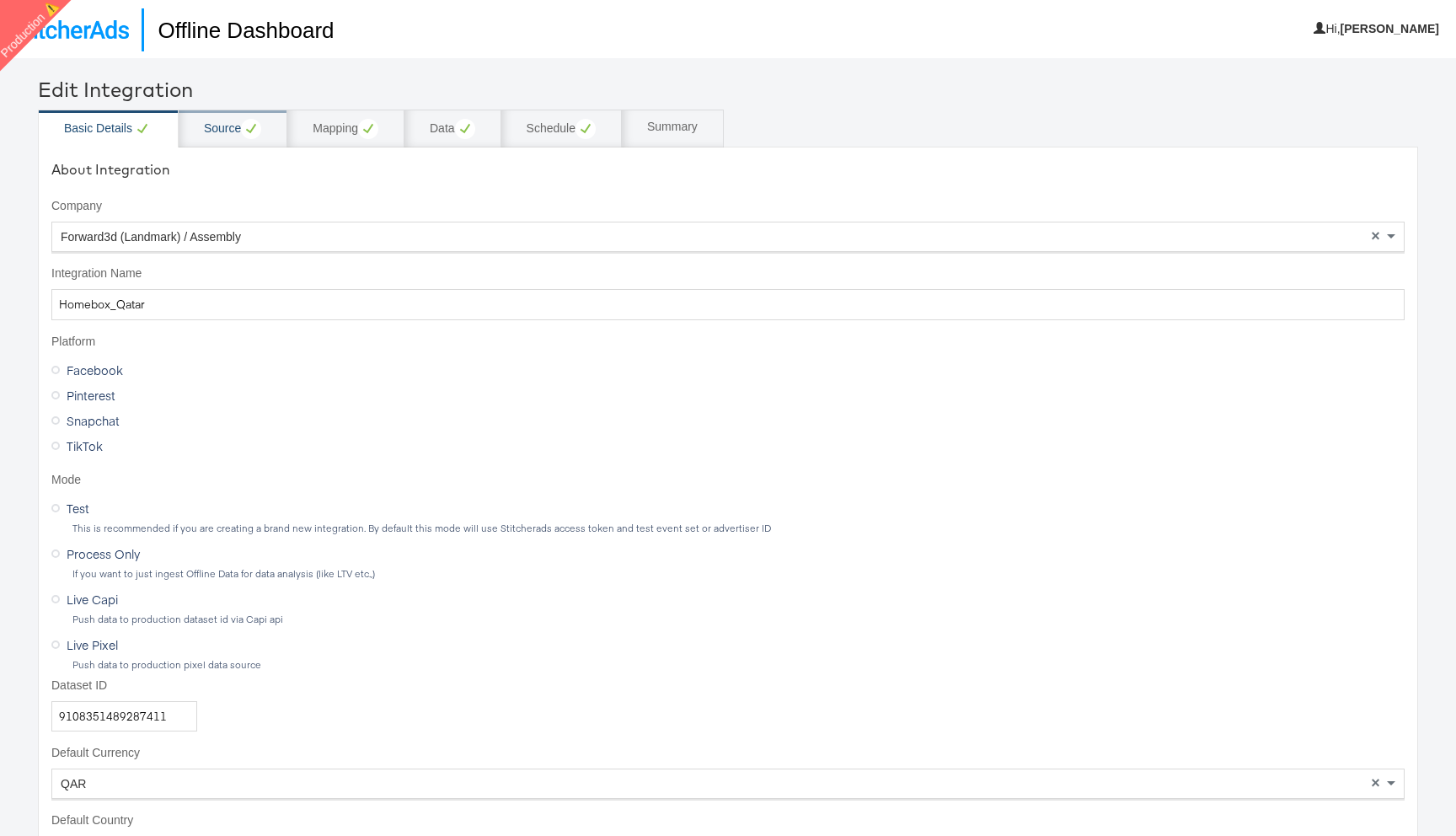
click at [225, 142] on div "Source" at bounding box center [233, 128] width 109 height 38
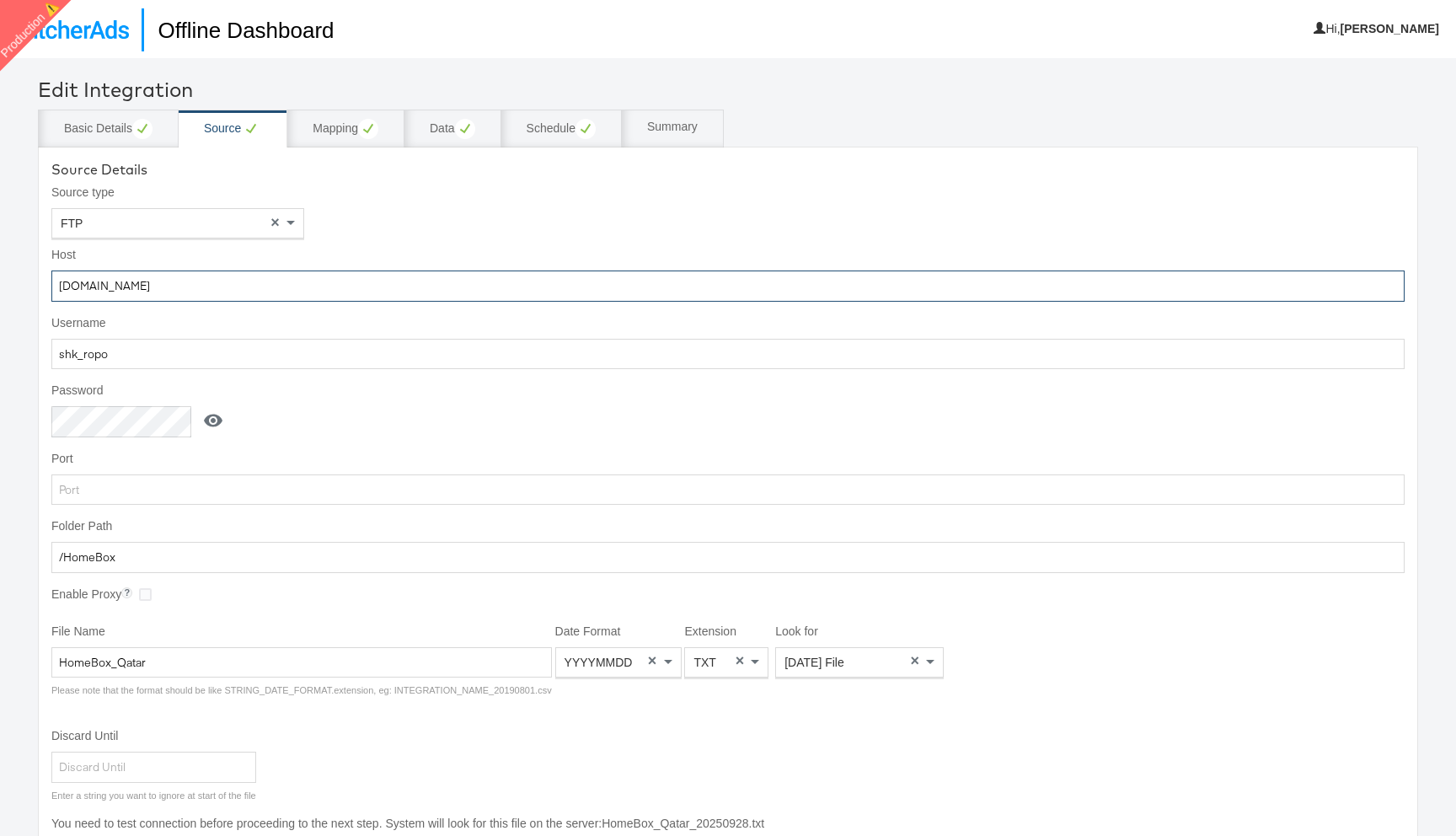
click at [459, 280] on input "ftp.wip.cplmg.com" at bounding box center [728, 286] width 1353 height 32
click at [607, 358] on input "shk_ropo" at bounding box center [728, 354] width 1353 height 32
click at [218, 418] on icon at bounding box center [213, 420] width 19 height 13
click at [149, 410] on input "shk_r0p0" at bounding box center [124, 421] width 146 height 32
click at [281, 555] on input "/HomeBox" at bounding box center [728, 558] width 1353 height 32
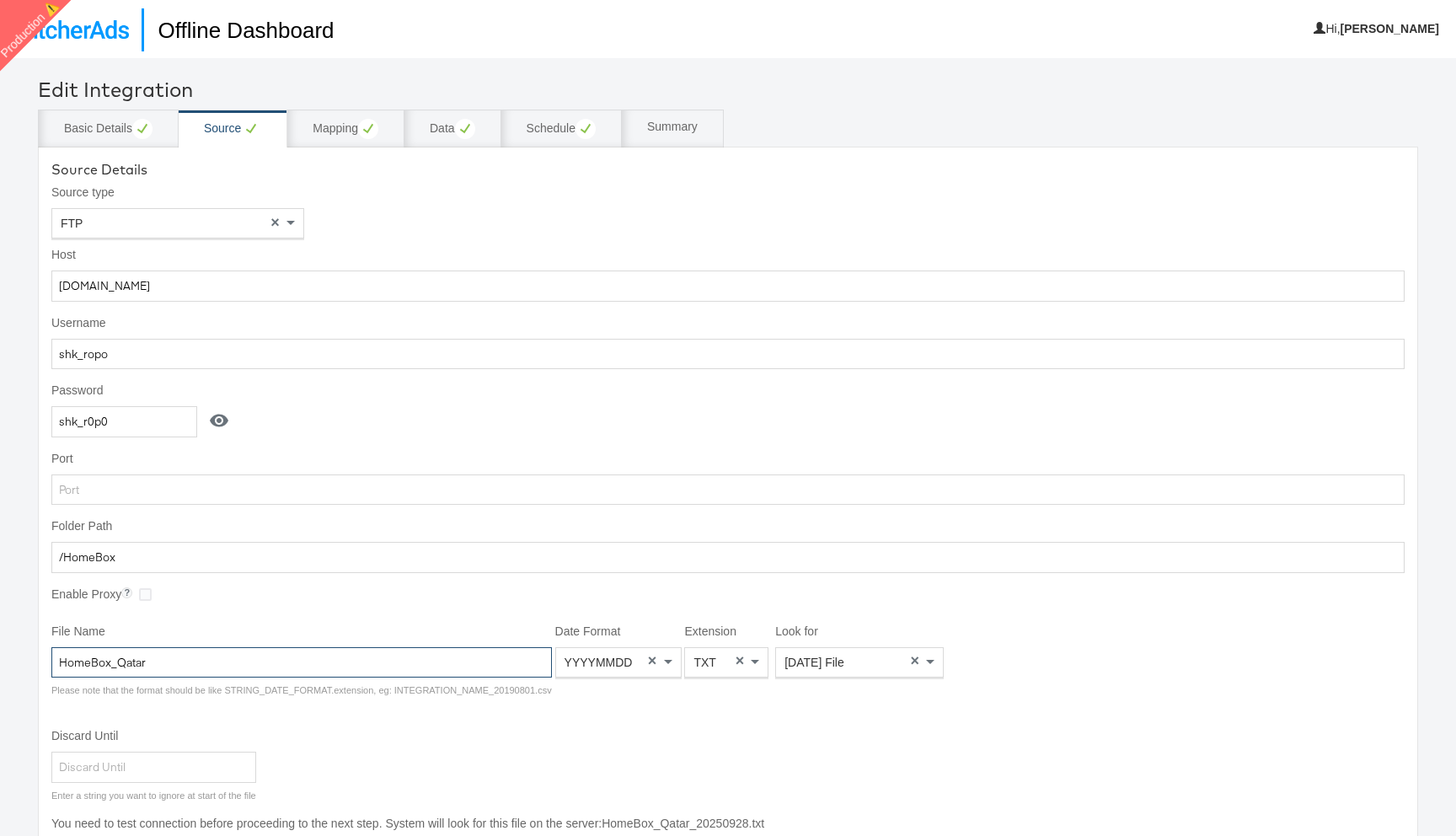
click at [336, 653] on input "HomeBox_Qatar" at bounding box center [301, 663] width 500 height 32
click at [122, 140] on div "Basic Details" at bounding box center [108, 128] width 141 height 38
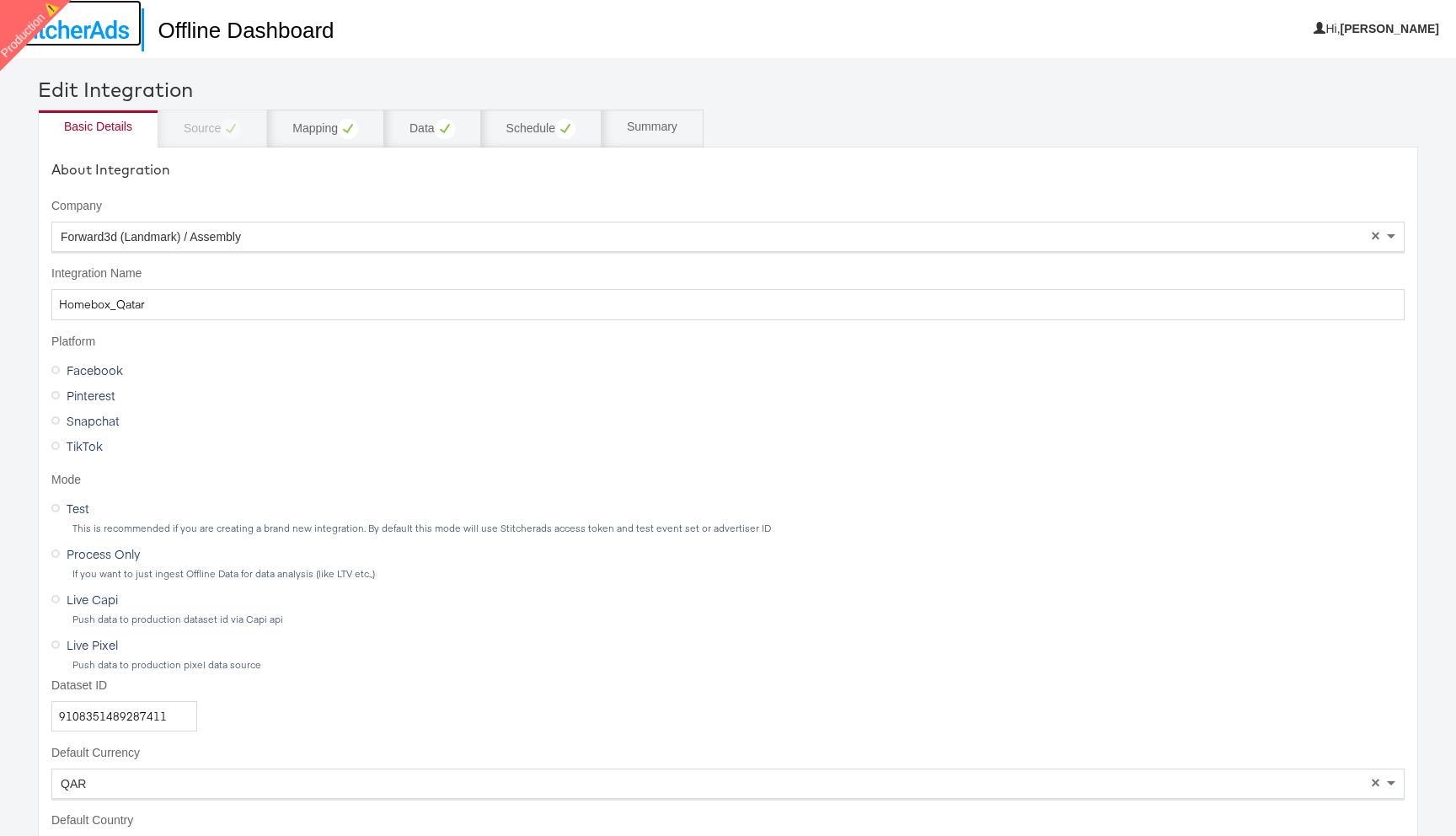
click at [102, 43] on link at bounding box center [70, 23] width 141 height 46
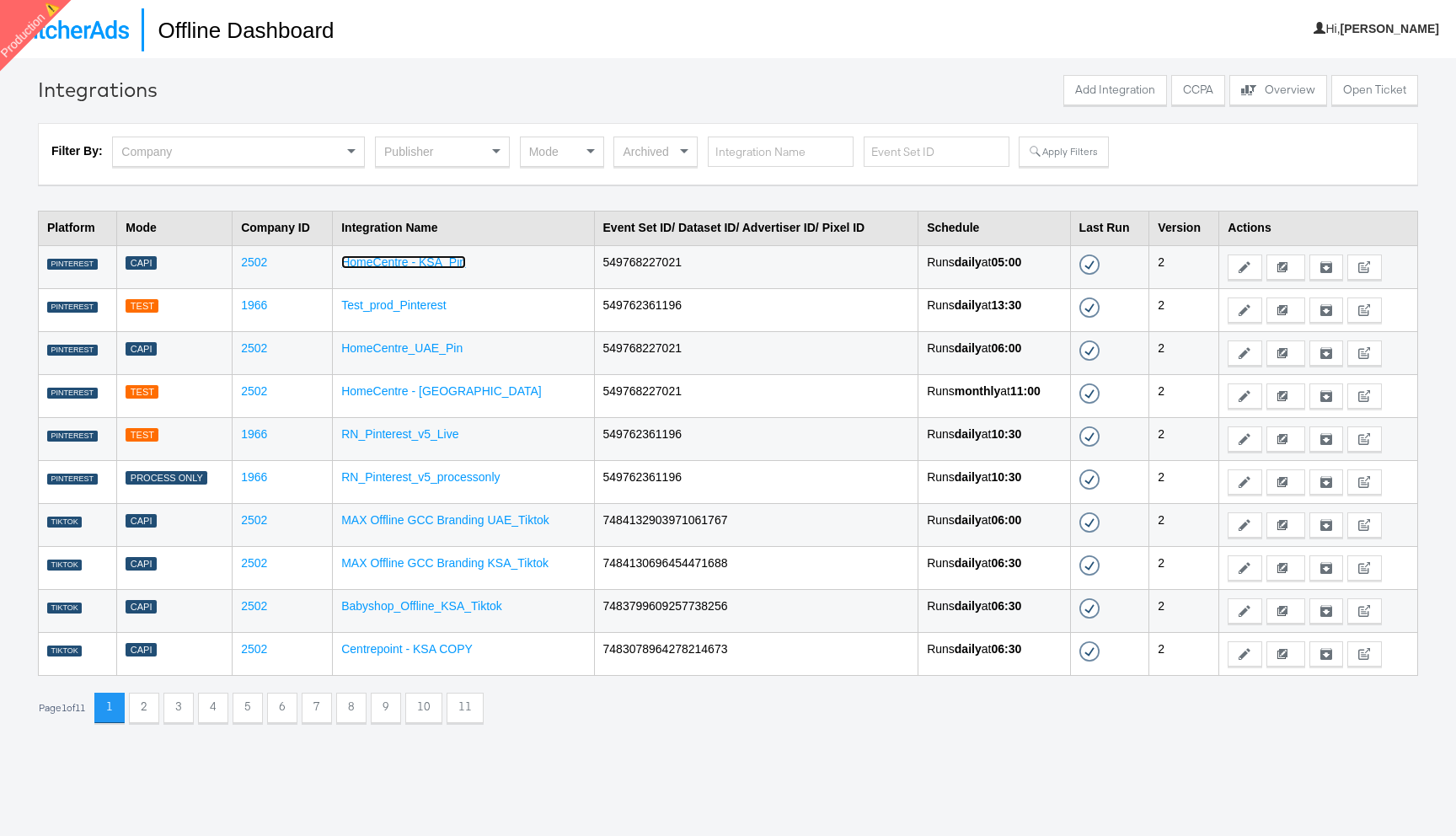
click at [388, 256] on link "HomeCentre - KSA_Pin" at bounding box center [404, 263] width 124 height 14
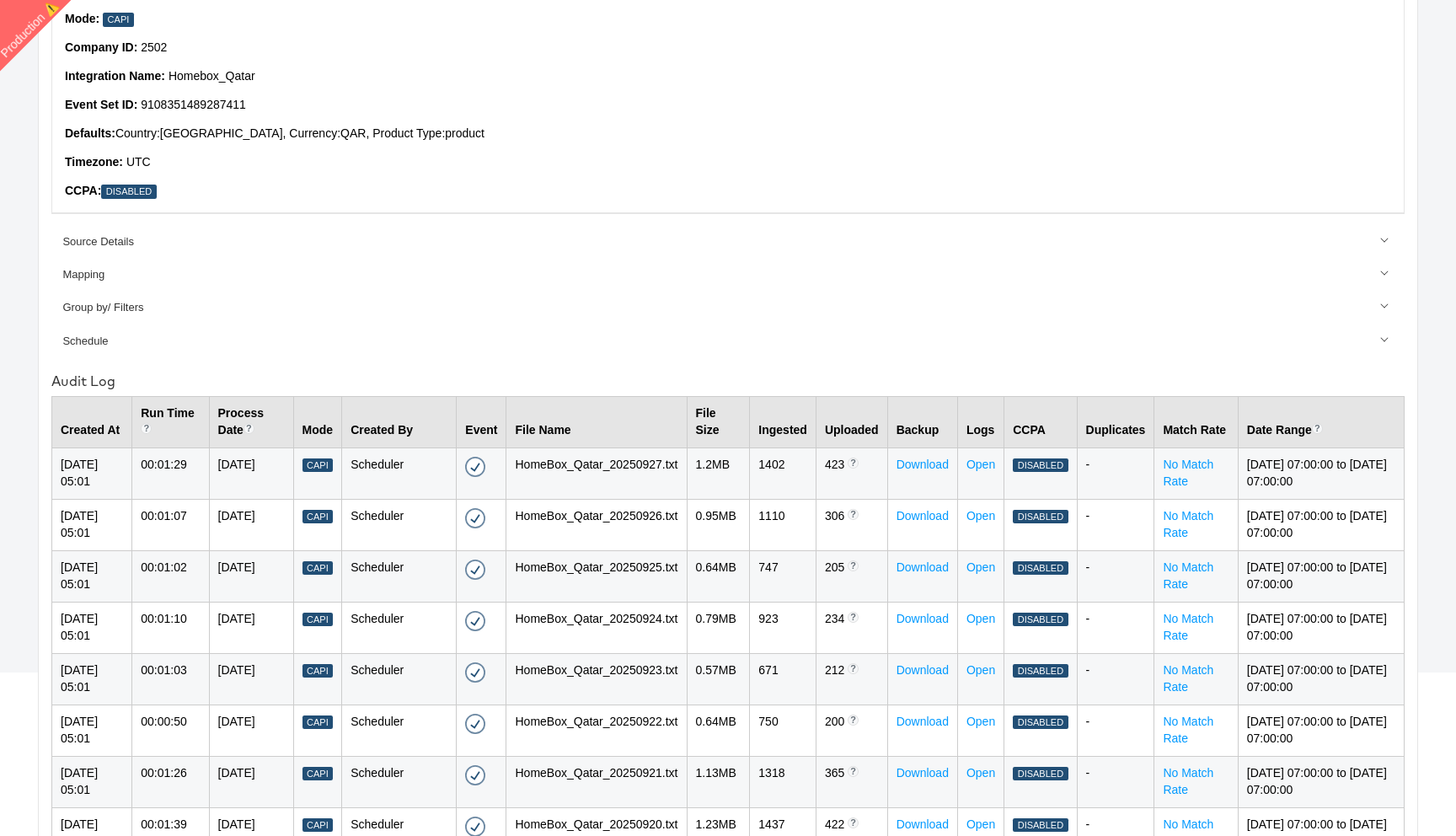
scroll to position [223, 0]
drag, startPoint x: 612, startPoint y: 467, endPoint x: 686, endPoint y: 469, distance: 74.0
click at [687, 467] on tr "[DATE] 05:01 00:01:29 [DATE] Capi Scheduler Success - [DATE] 05:01 HomeBox_Qata…" at bounding box center [728, 472] width 1352 height 51
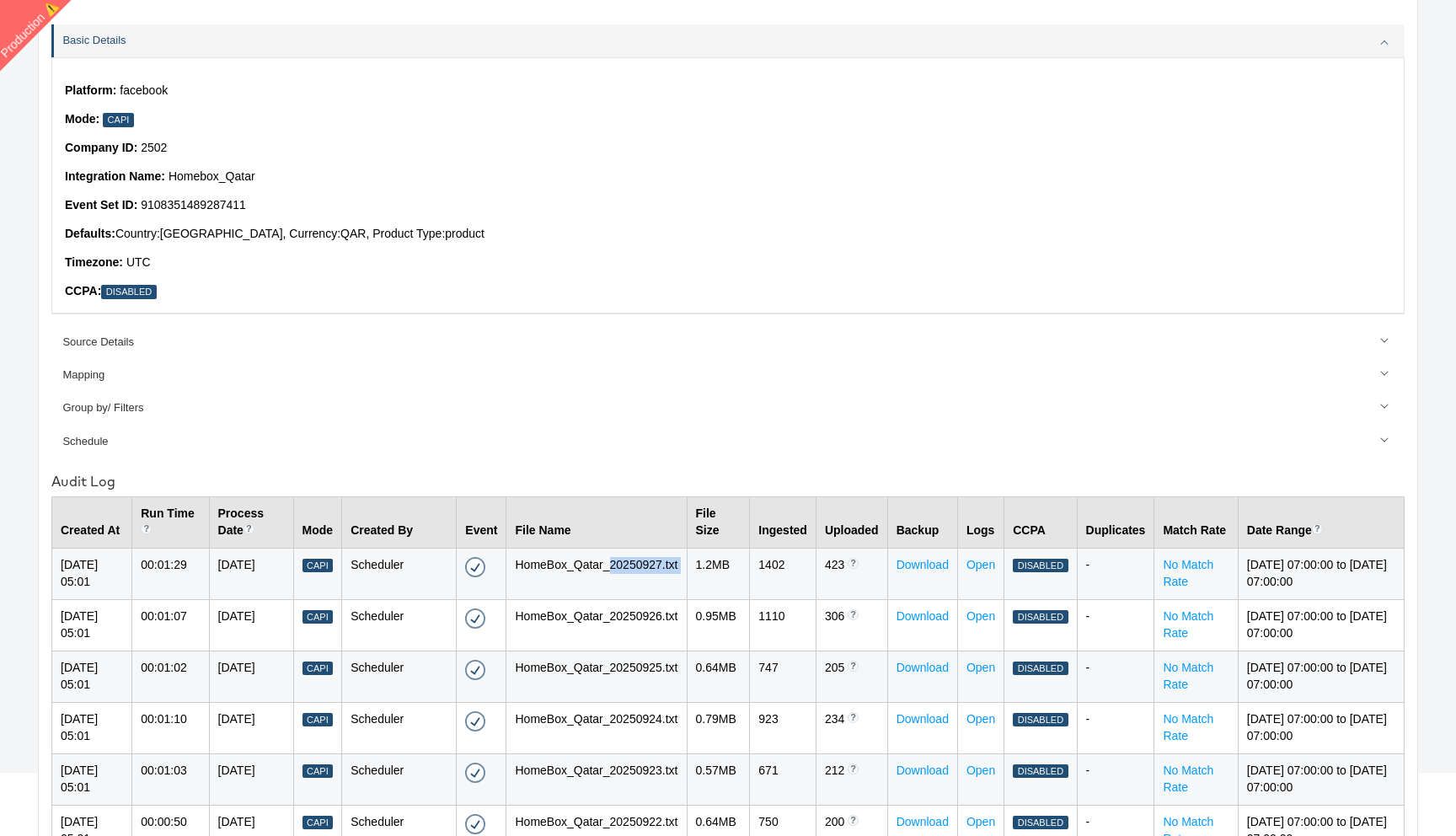
scroll to position [0, 0]
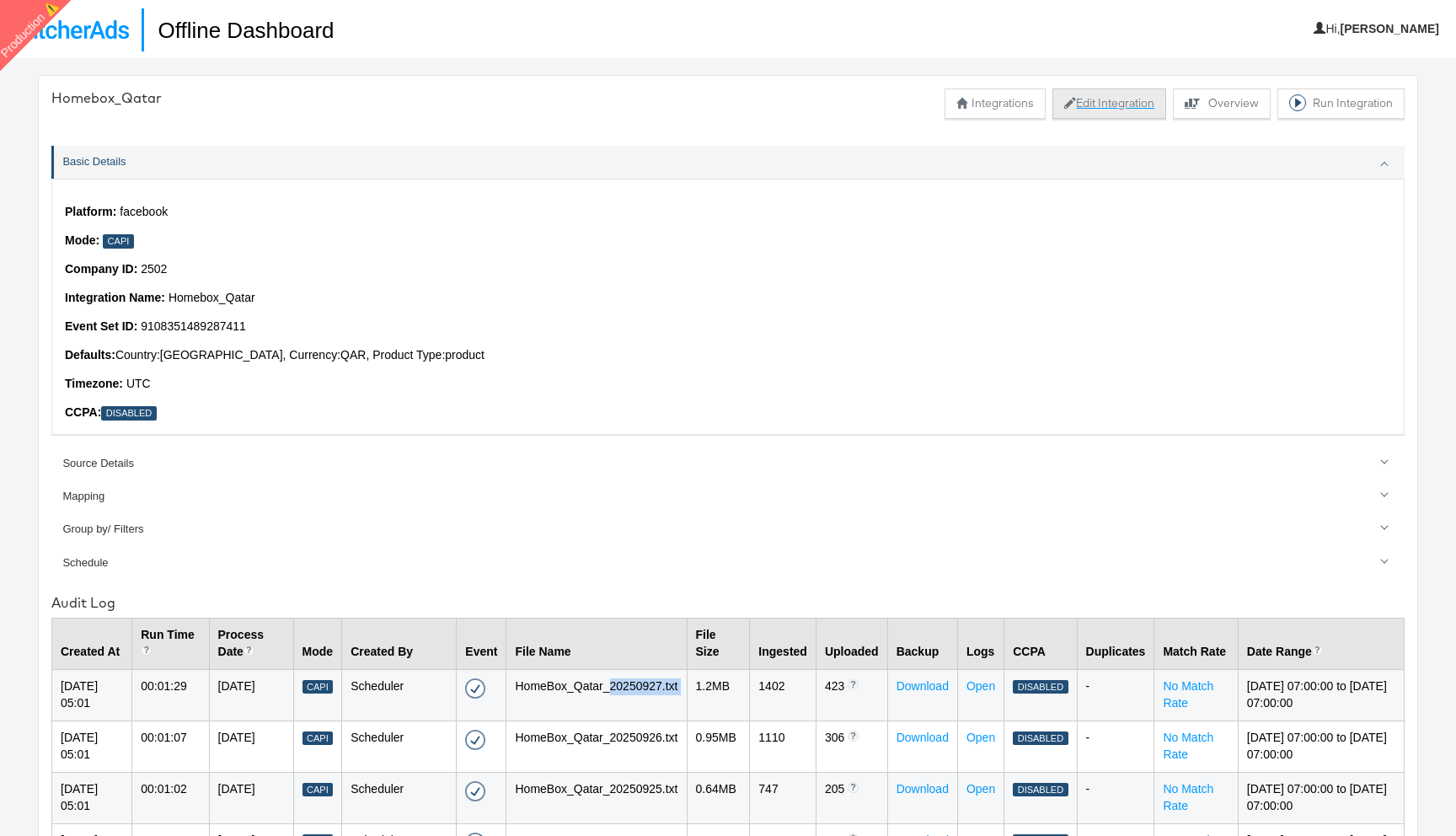
click at [1117, 104] on button "Edit Integration" at bounding box center [1109, 104] width 114 height 31
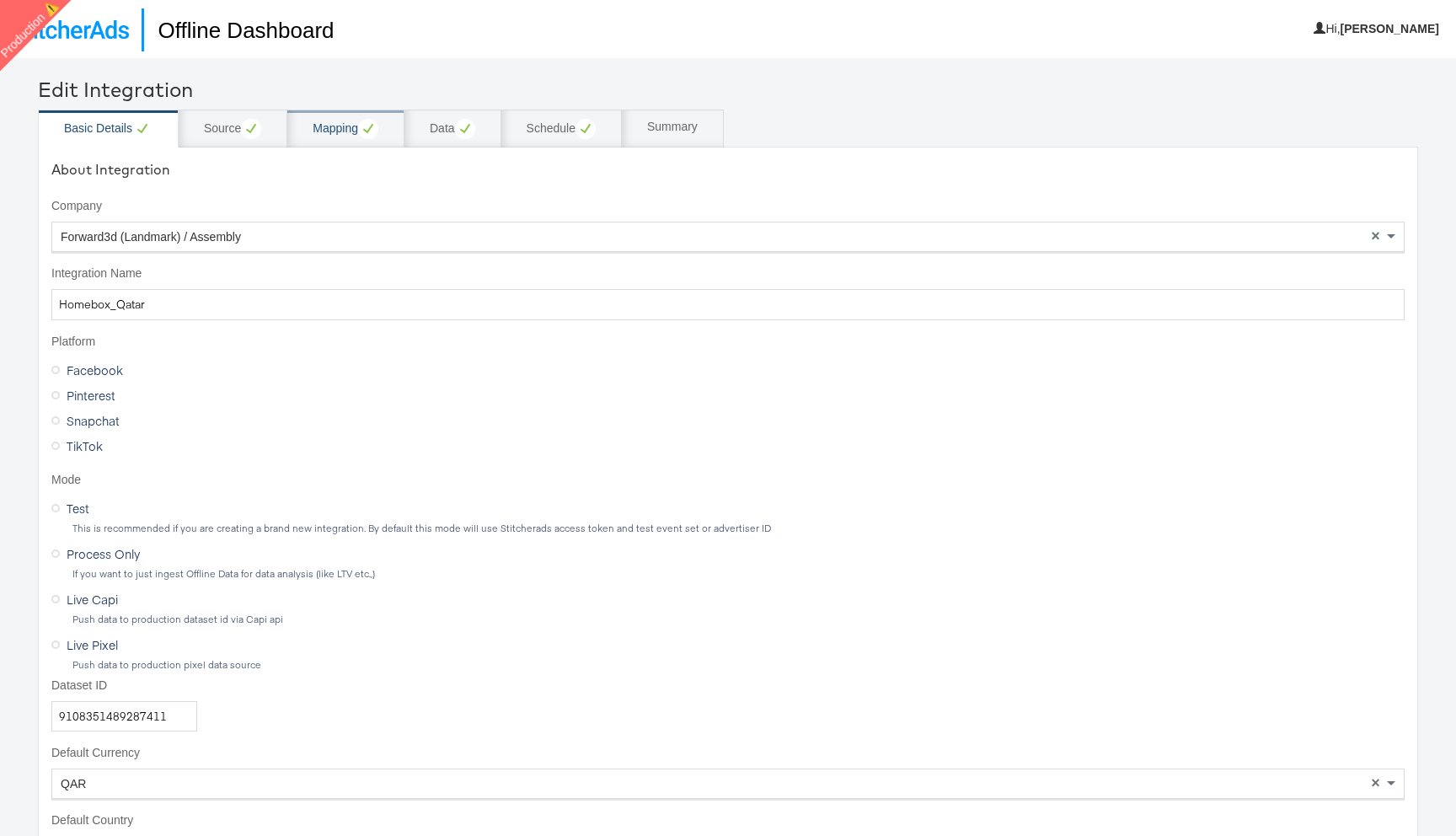
click at [362, 124] on circle at bounding box center [368, 128] width 20 height 20
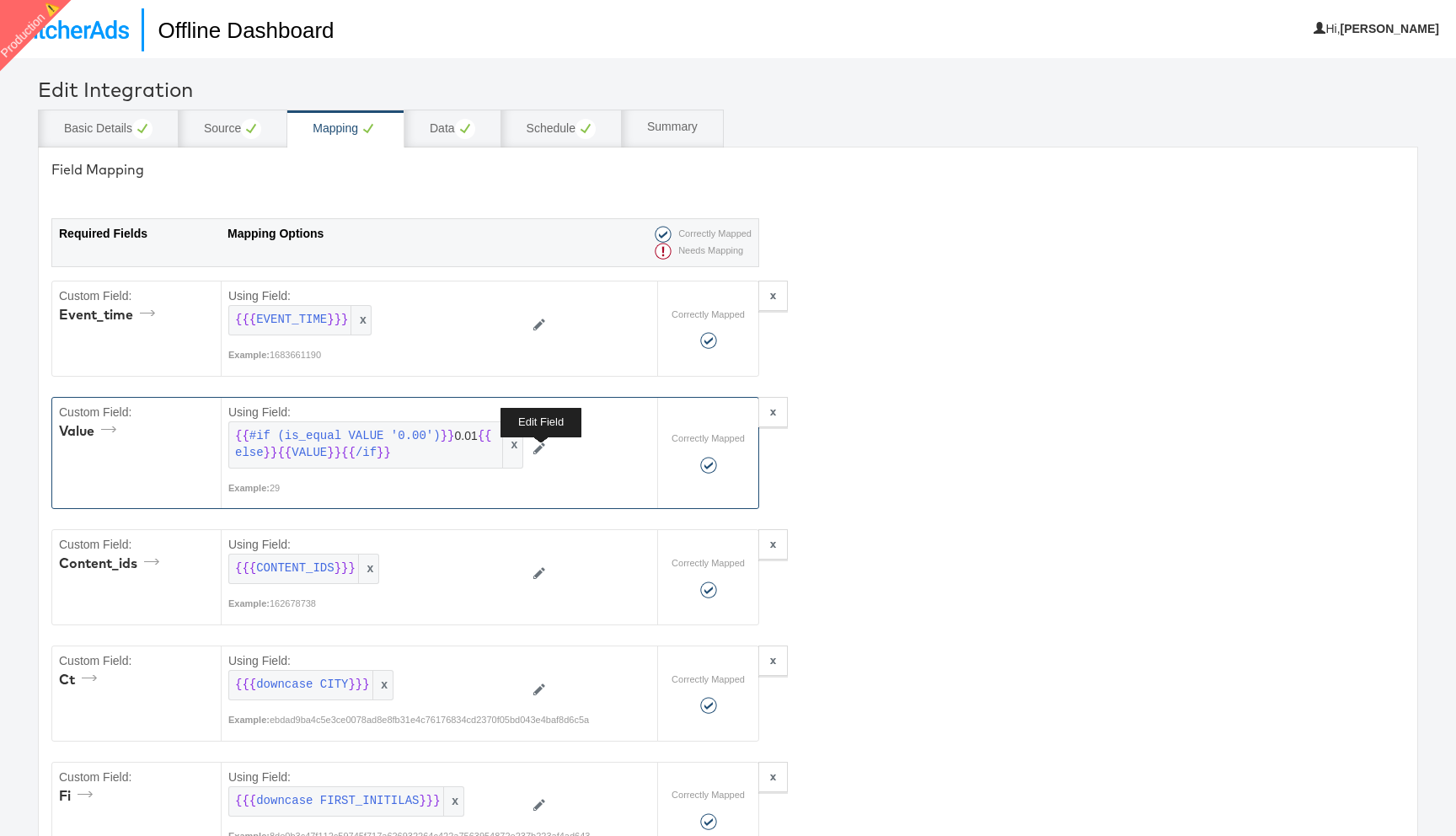
click at [541, 449] on icon at bounding box center [539, 449] width 12 height 12
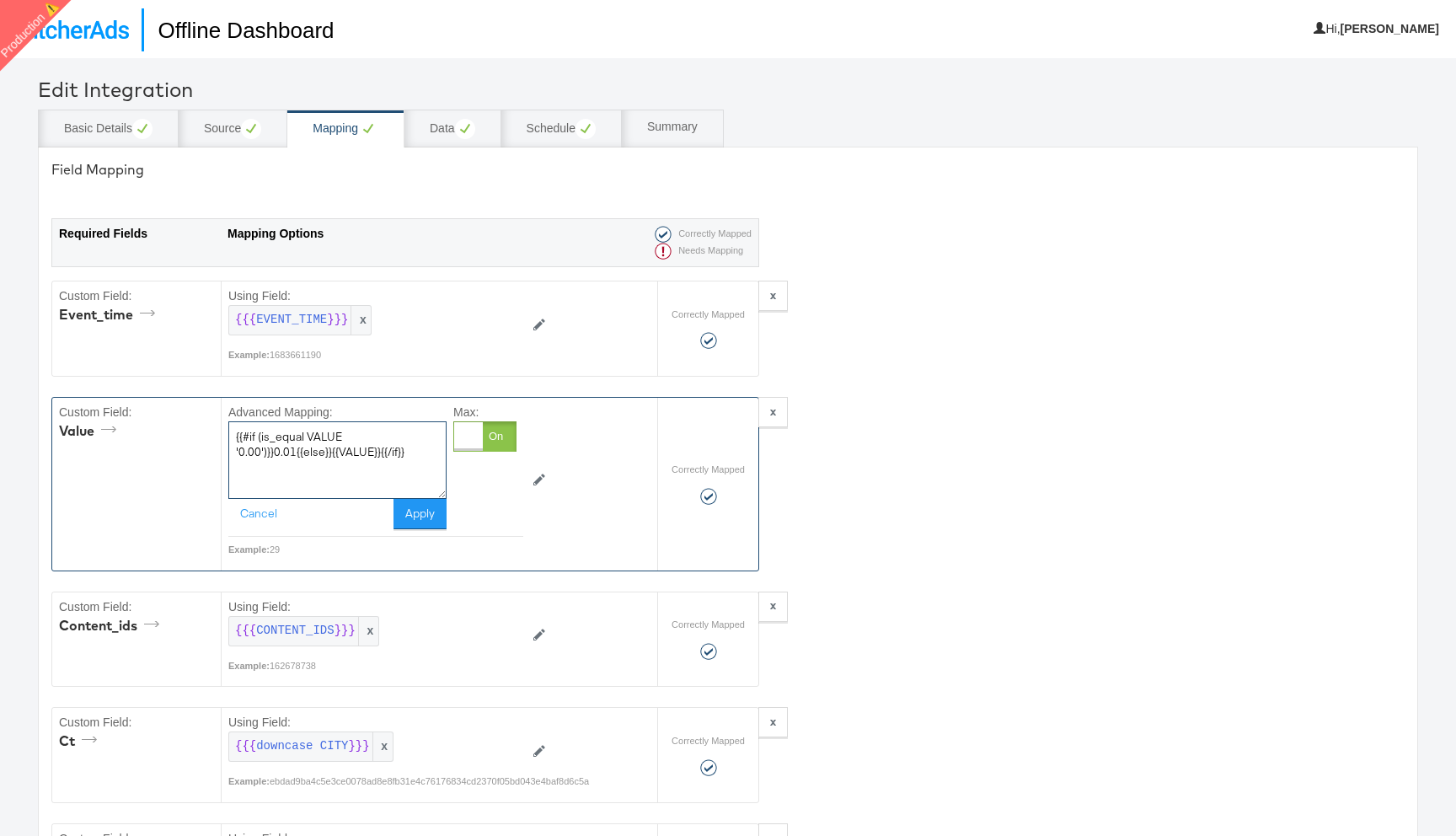
click at [398, 462] on textarea "{{#if (is_equal VALUE '0.00')}}0.01{{else}}{{VALUE}}{{/if}}" at bounding box center [337, 460] width 218 height 78
click at [251, 517] on button "Cancel" at bounding box center [258, 513] width 60 height 31
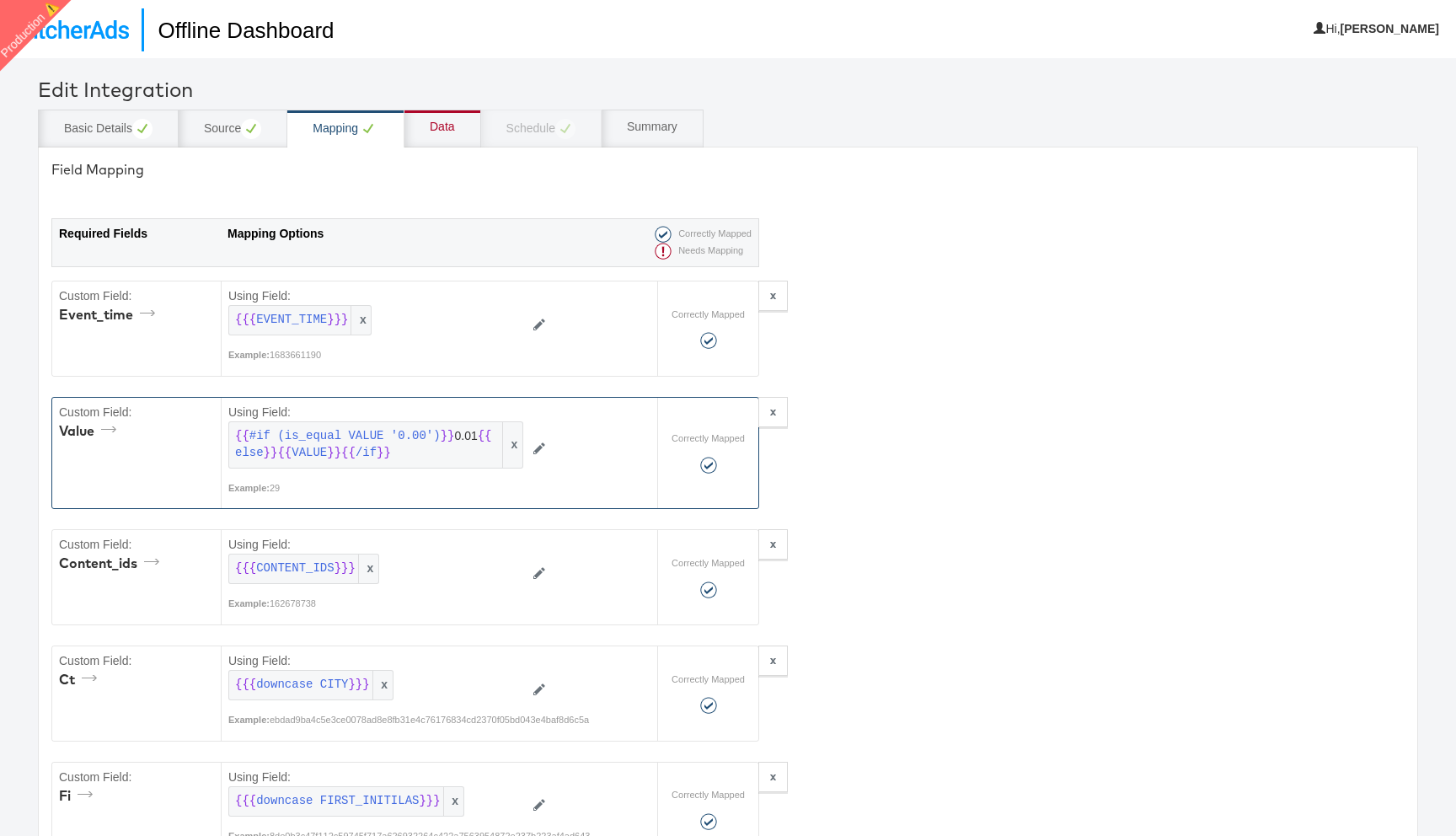
click at [439, 128] on div "Data" at bounding box center [442, 126] width 26 height 17
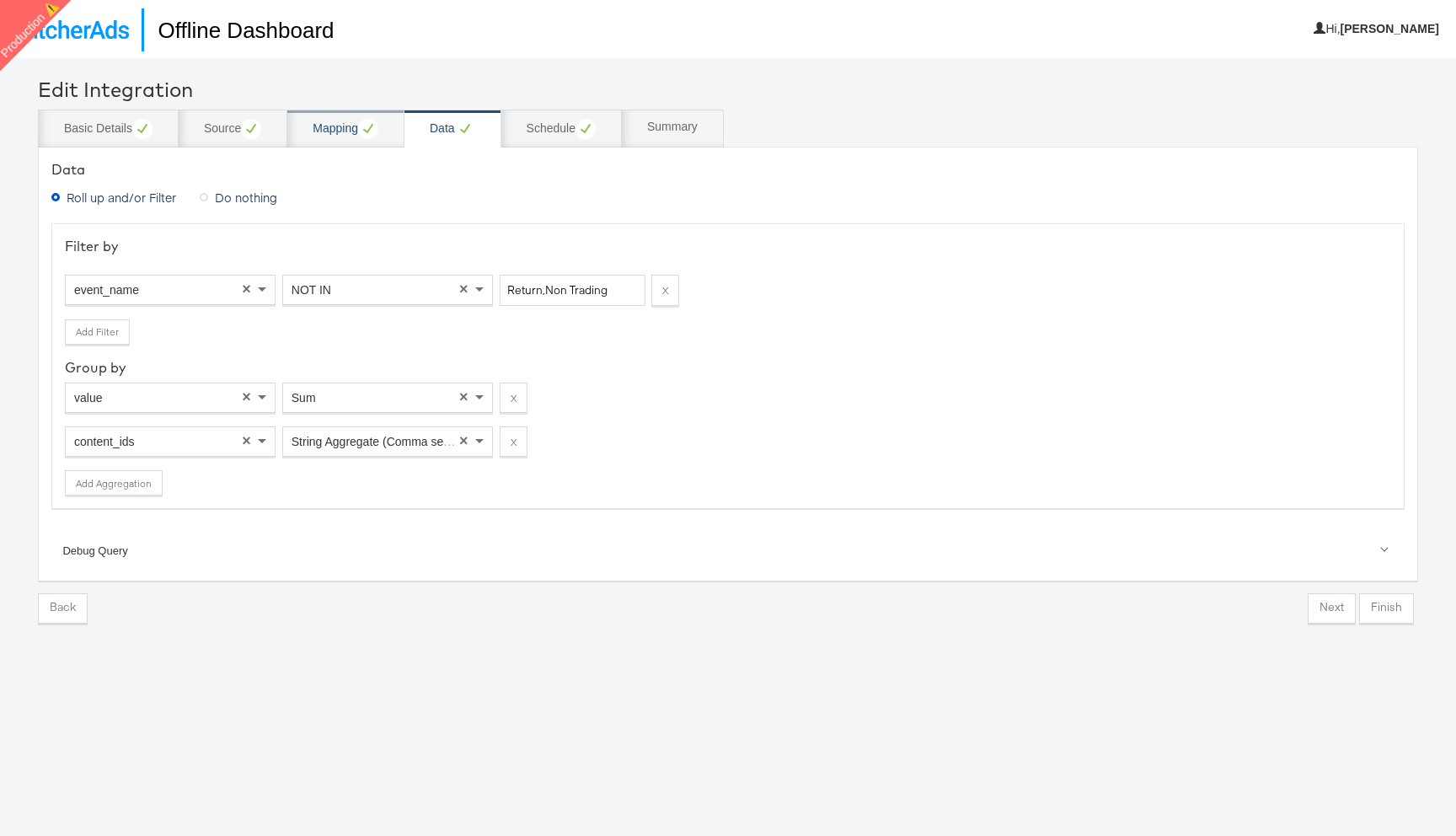
click at [342, 119] on div "Mapping" at bounding box center [345, 128] width 66 height 20
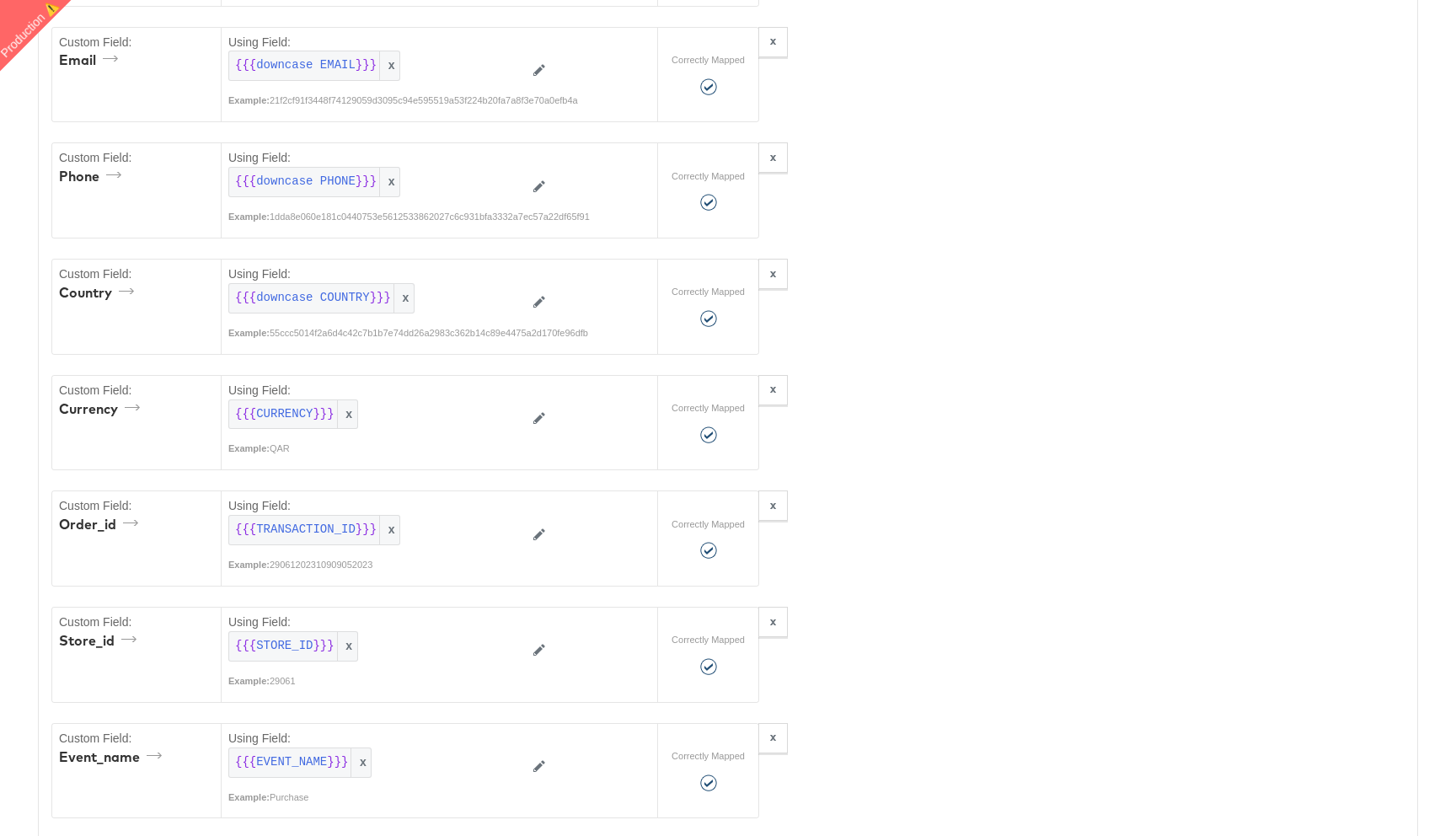
scroll to position [1877, 0]
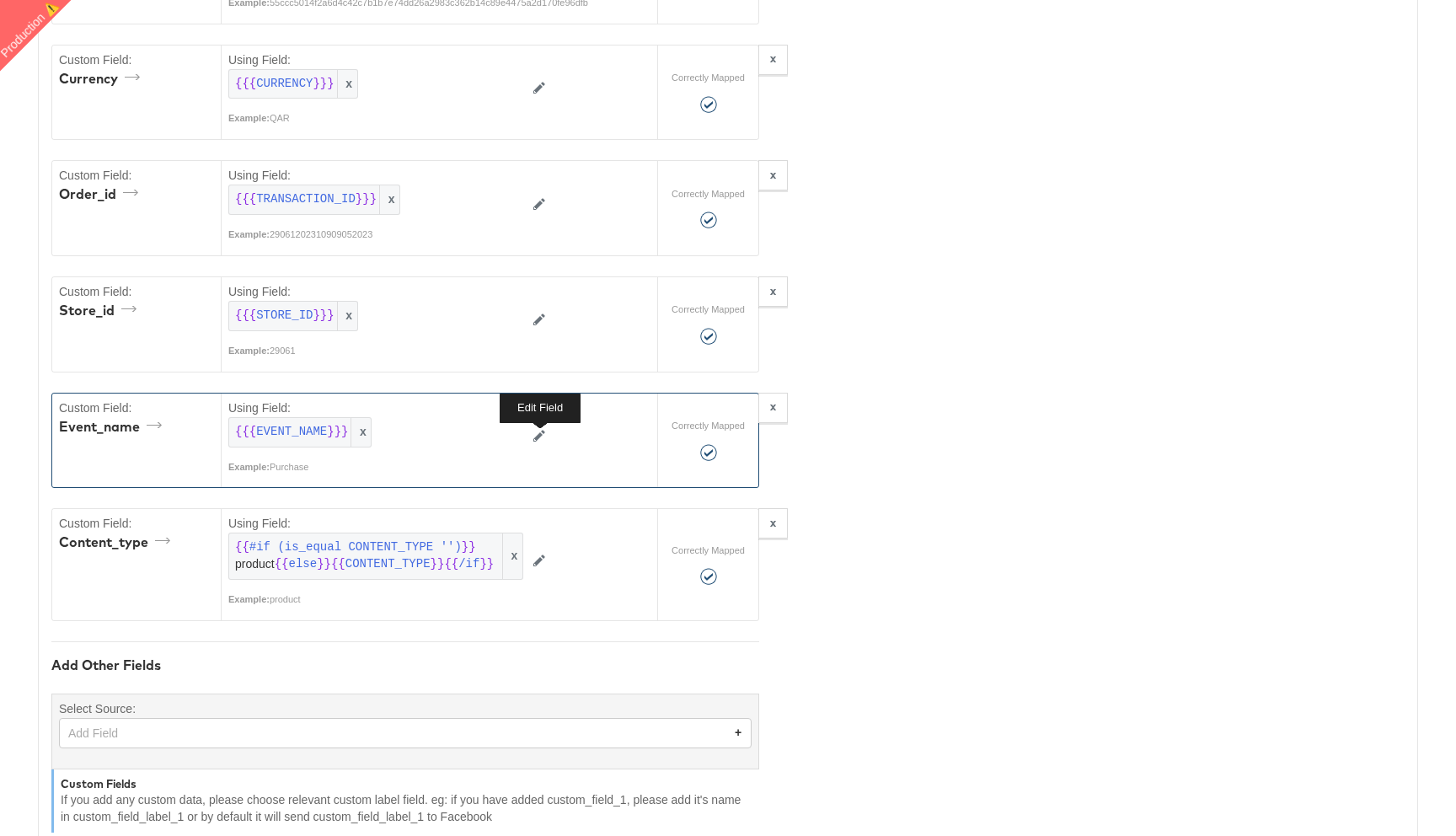
click at [538, 434] on icon at bounding box center [539, 435] width 12 height 12
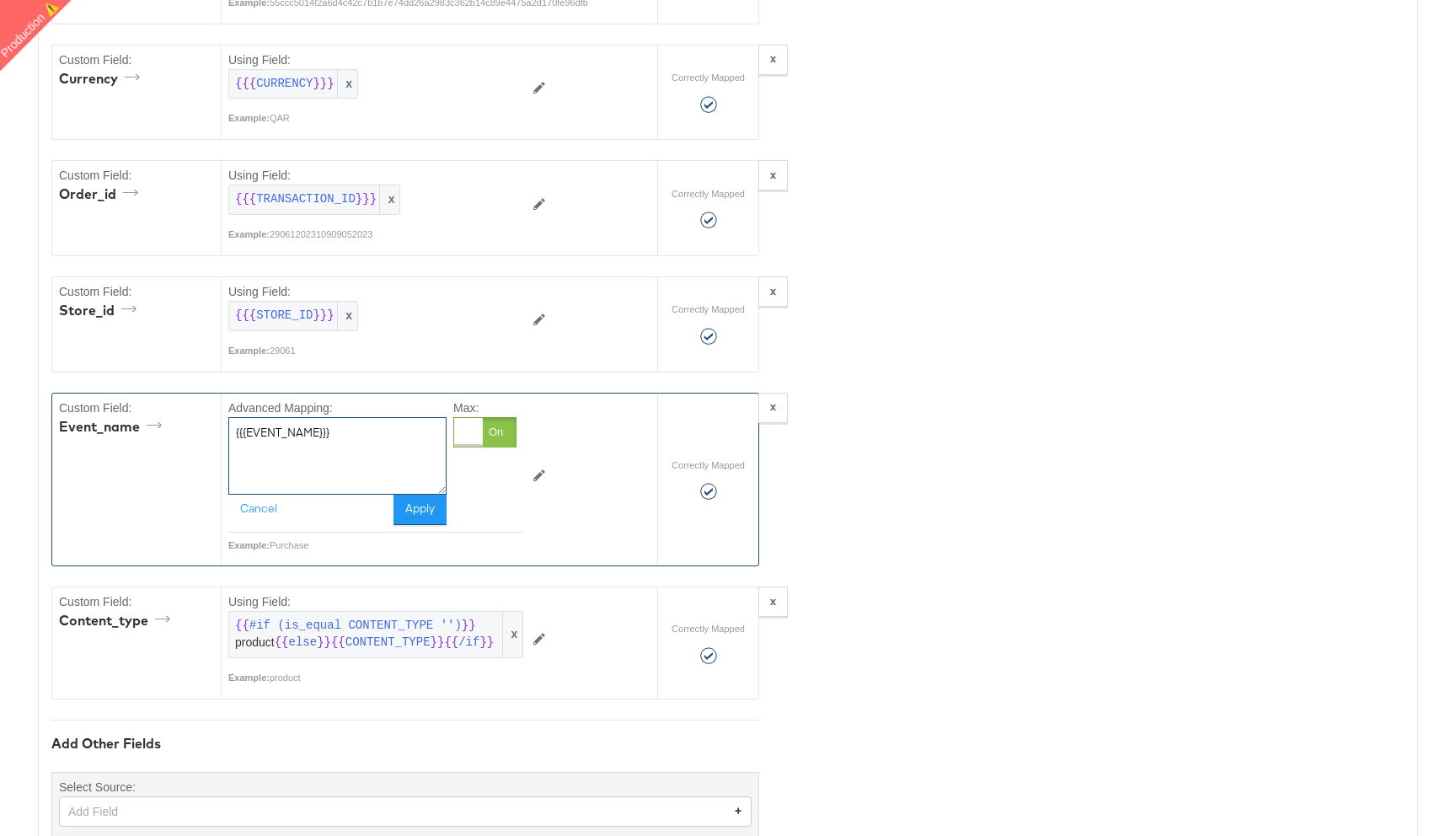
click at [345, 476] on textarea "{{{EVENT_NAME}}}" at bounding box center [337, 456] width 218 height 78
click at [256, 514] on button "Cancel" at bounding box center [258, 509] width 60 height 31
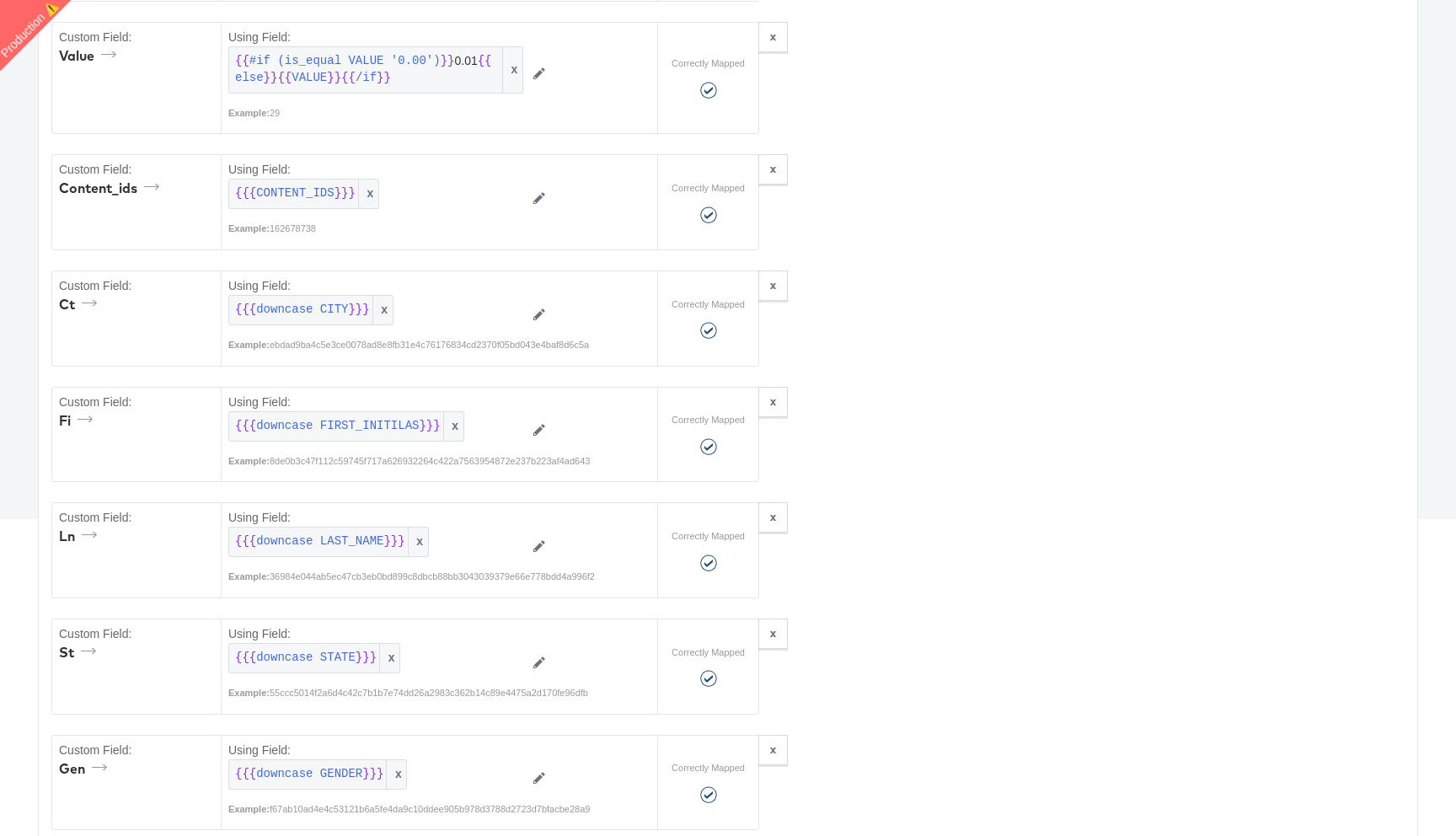
scroll to position [0, 0]
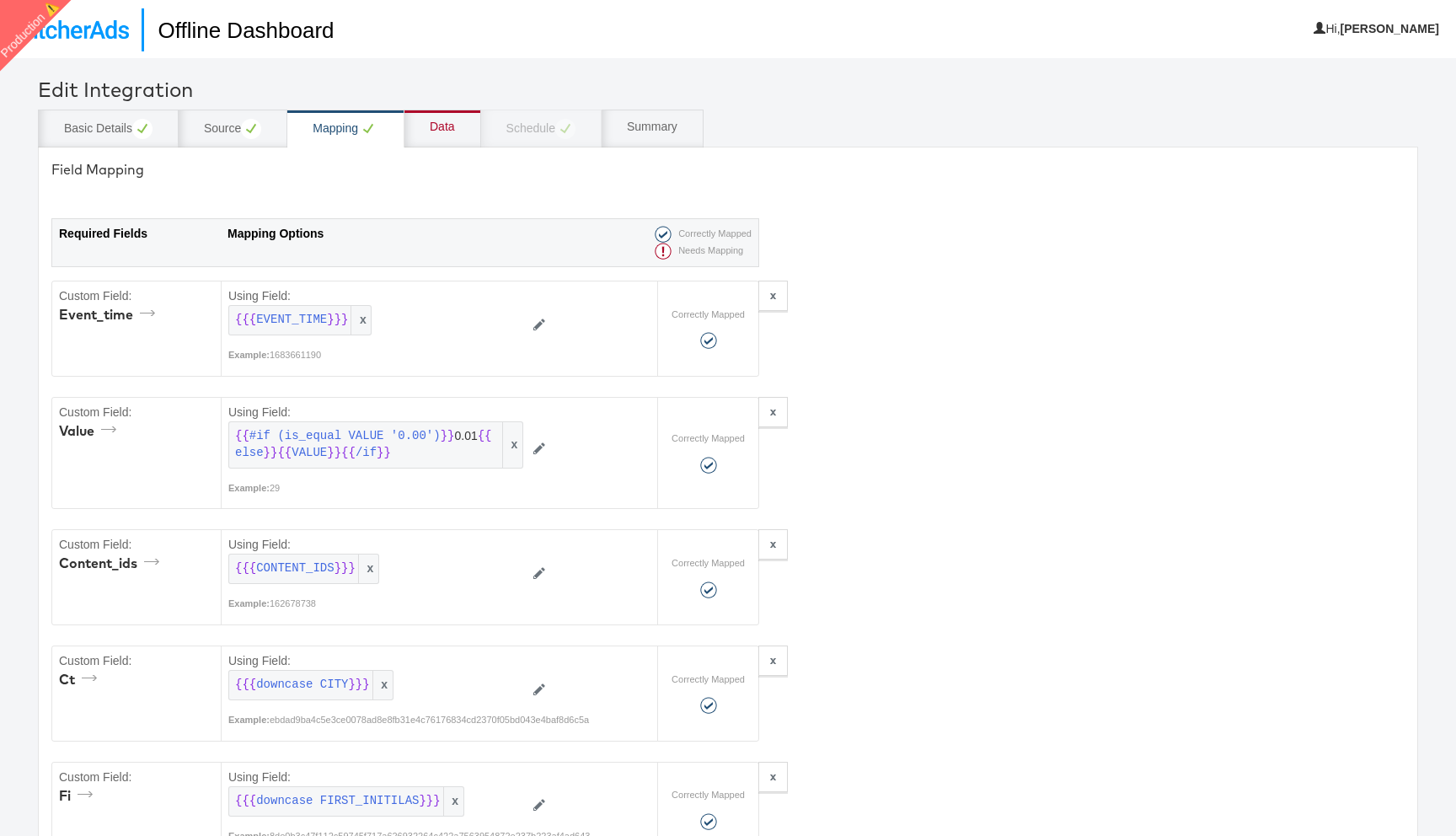
click at [444, 129] on div "Data" at bounding box center [442, 126] width 26 height 17
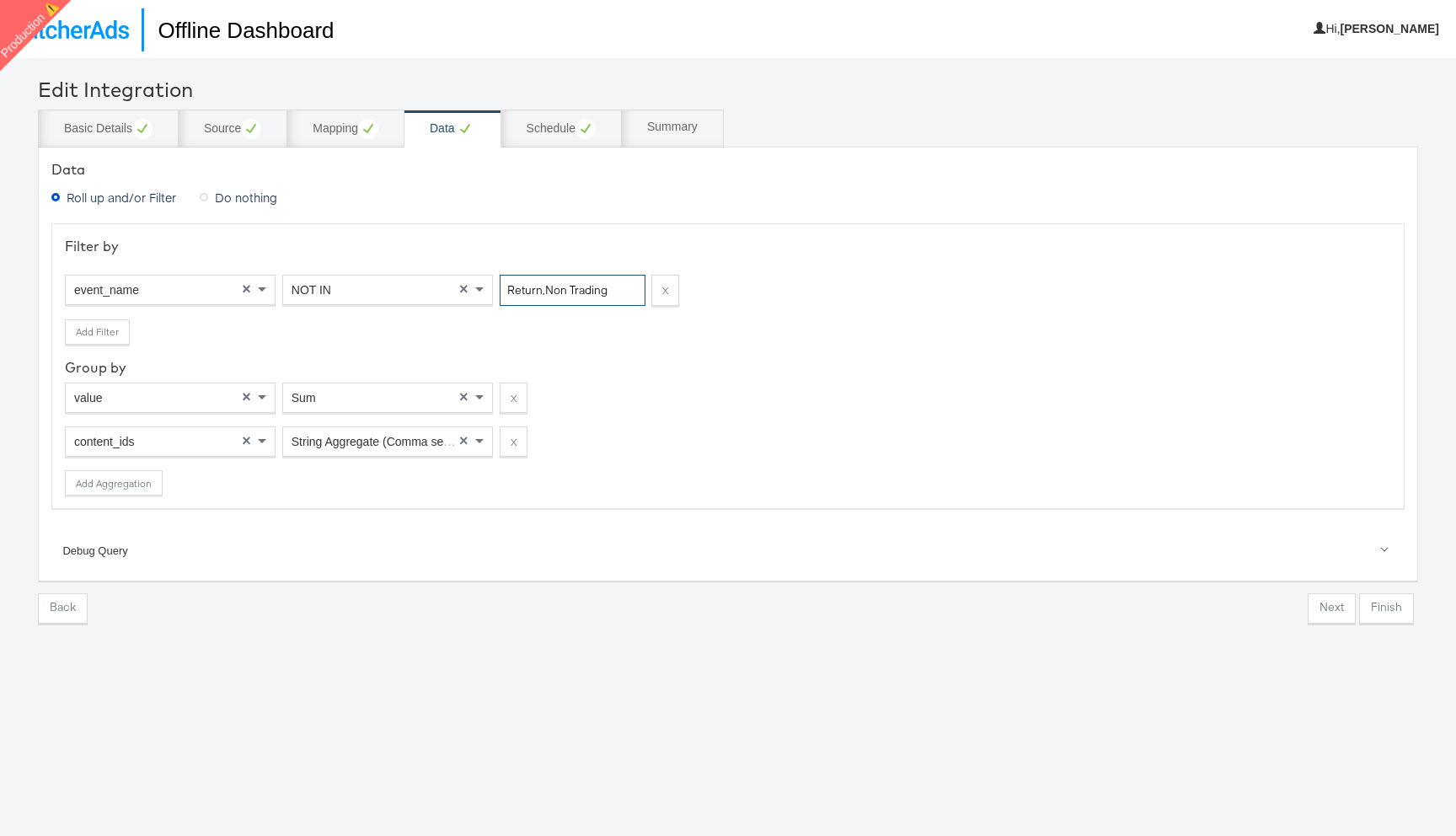
click at [563, 285] on input "Return,Non Trading" at bounding box center [573, 290] width 146 height 32
click at [570, 123] on div "Schedule" at bounding box center [561, 128] width 69 height 20
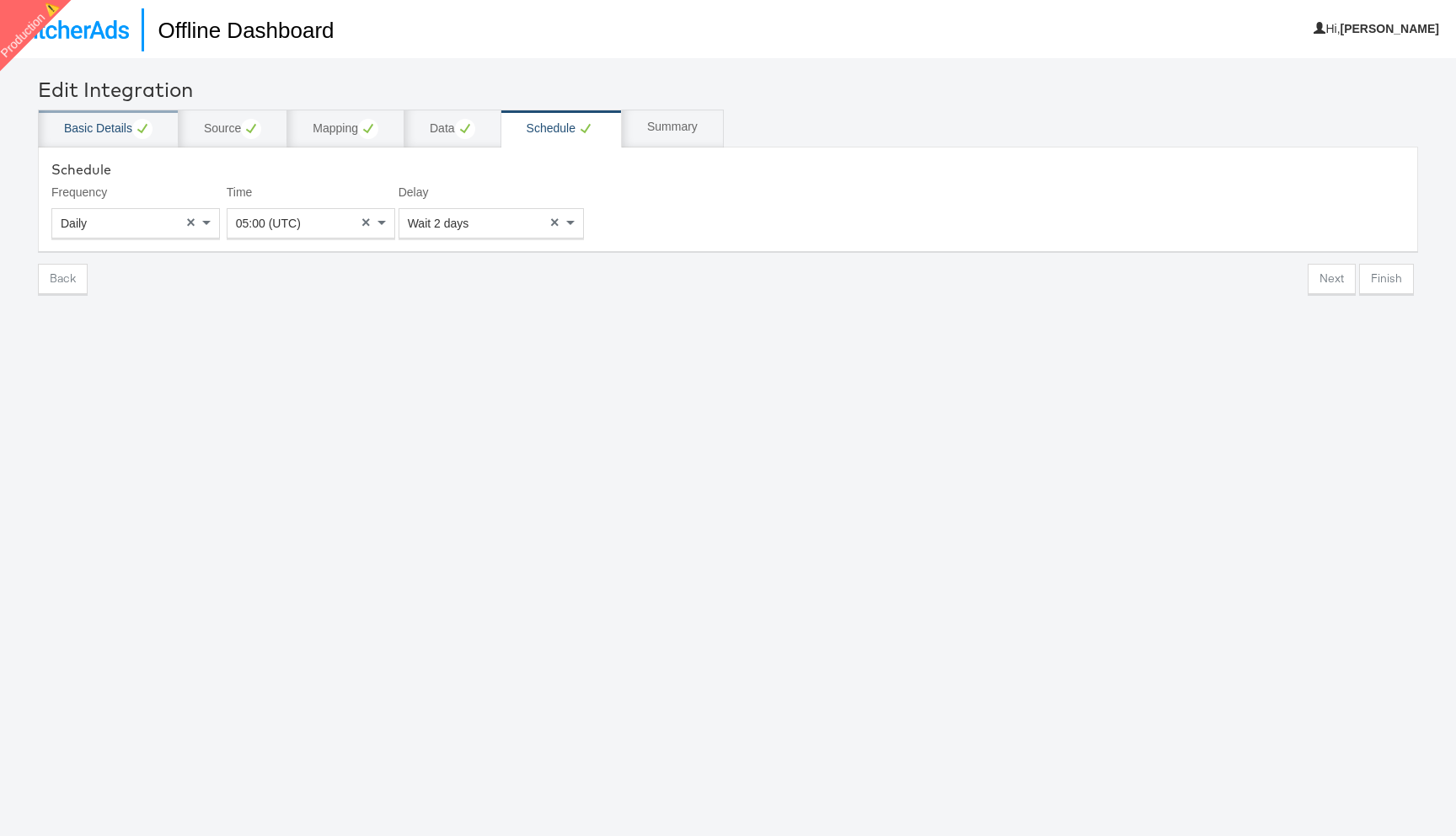
click at [132, 124] on icon at bounding box center [142, 128] width 20 height 20
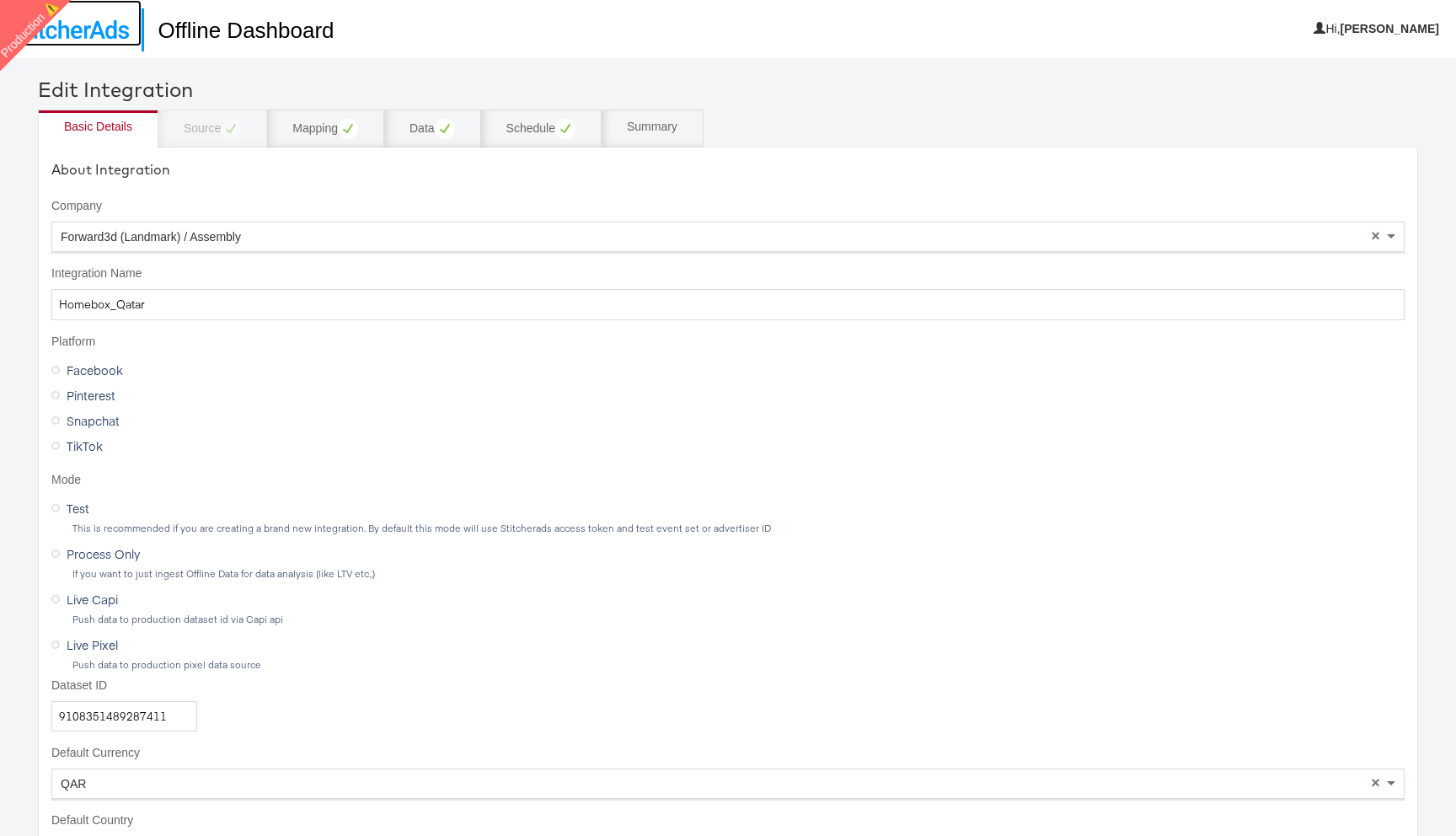
click at [113, 44] on link at bounding box center [70, 23] width 141 height 46
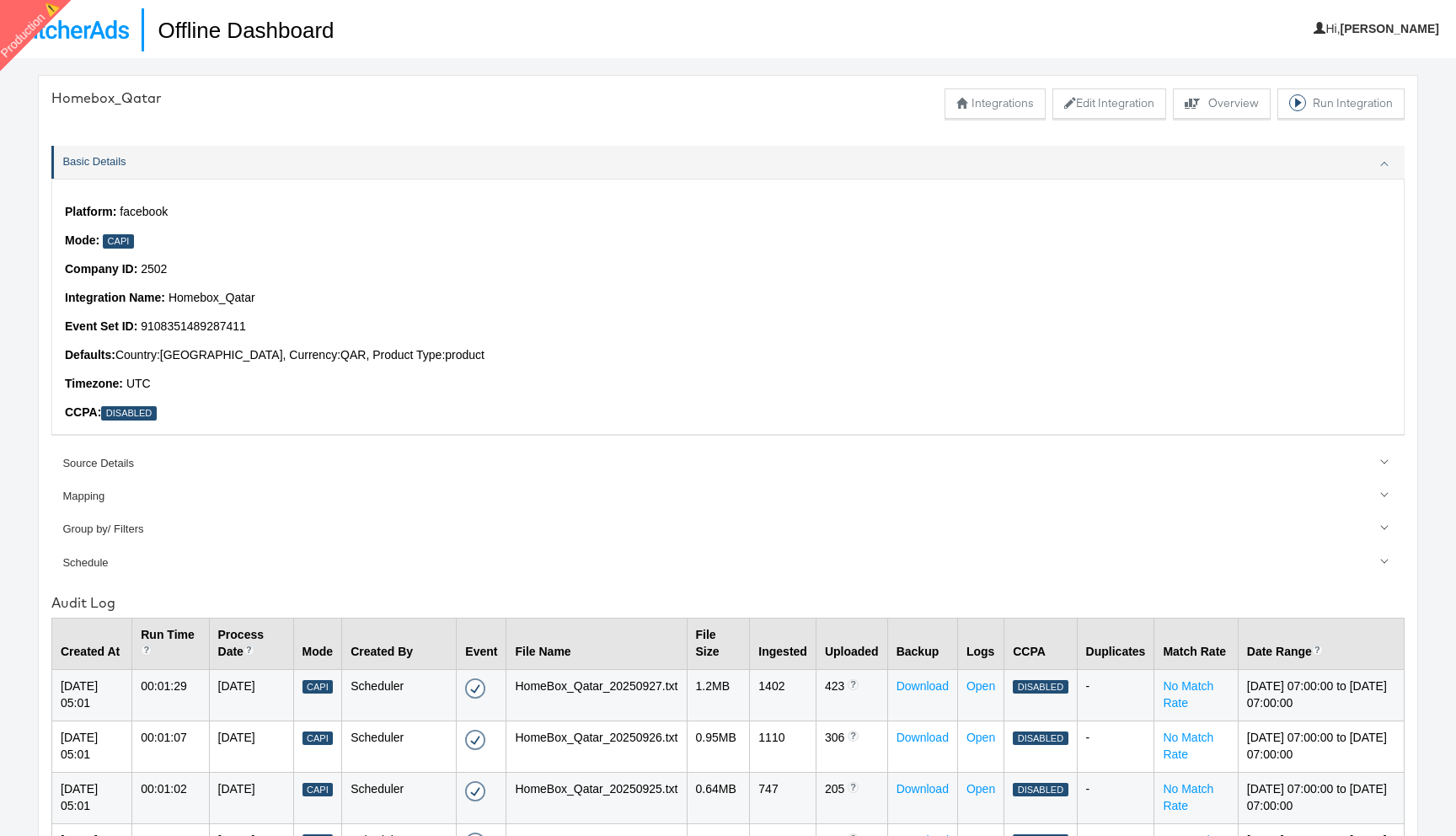
click at [102, 46] on nav "Offline Dashboard Hi, Rupali" at bounding box center [728, 29] width 1456 height 58
click at [101, 38] on img at bounding box center [71, 29] width 116 height 19
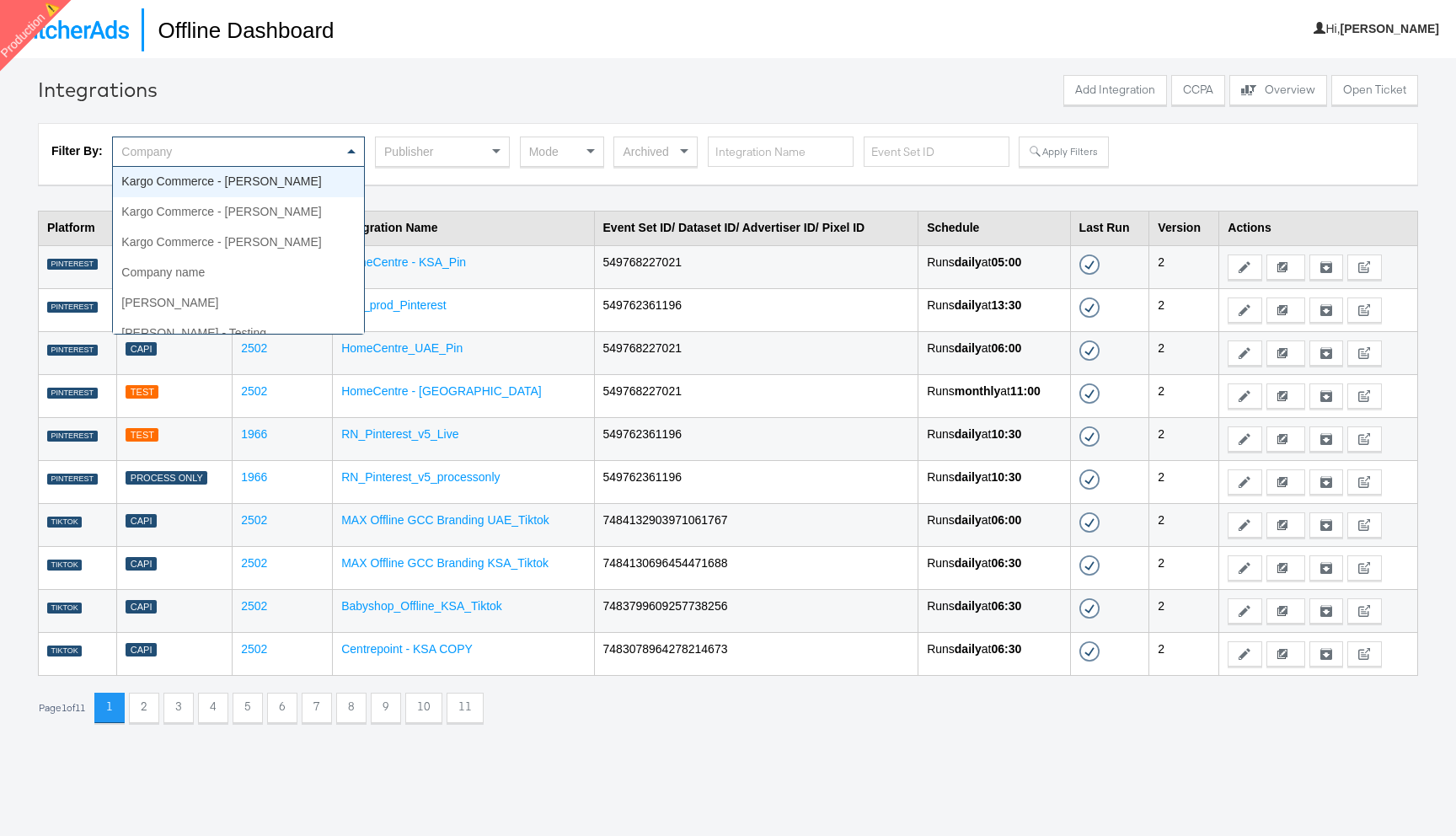
click at [314, 146] on div "Company" at bounding box center [238, 151] width 251 height 29
click at [295, 152] on div "Company" at bounding box center [238, 151] width 251 height 29
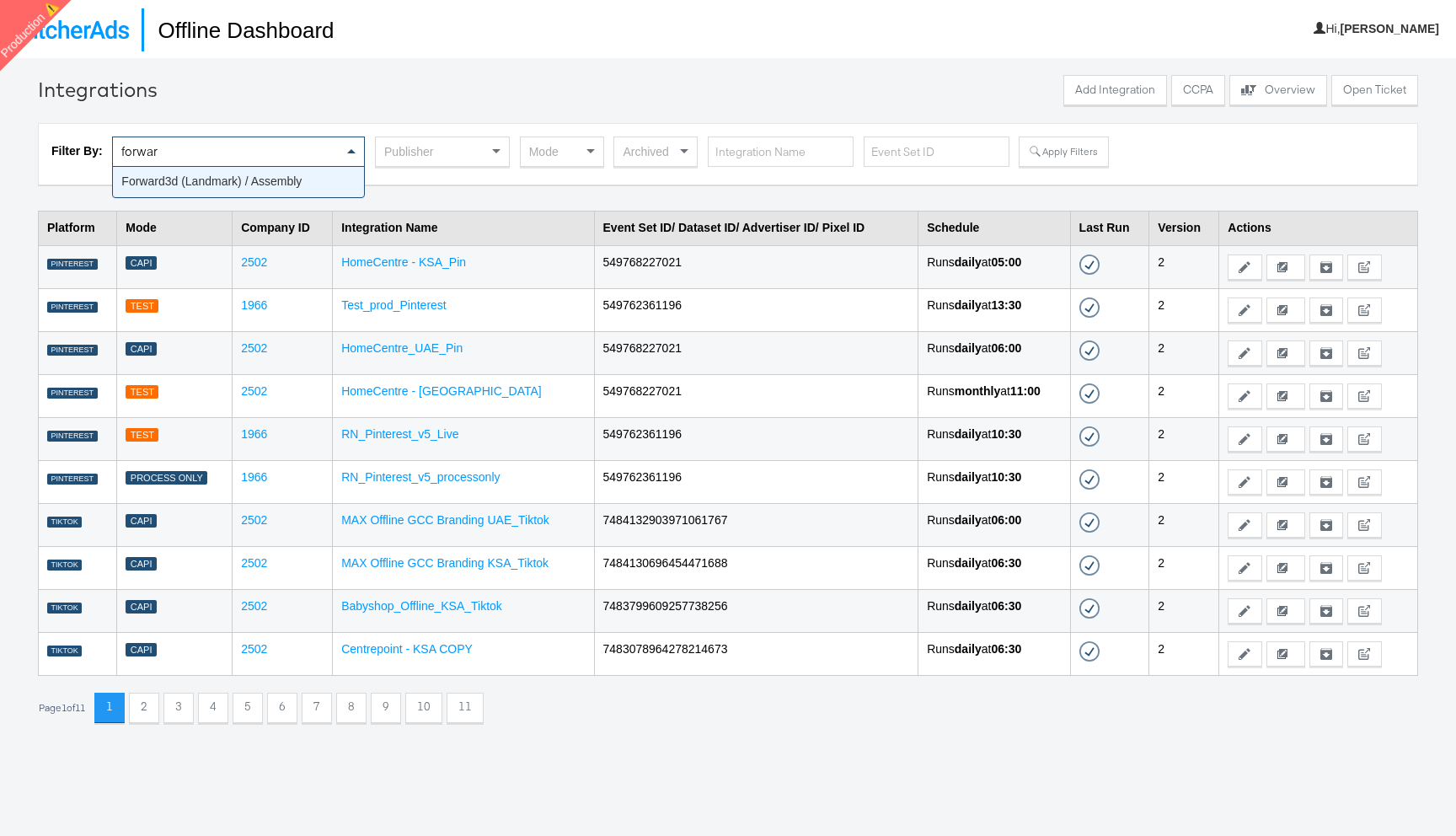
type input "forward"
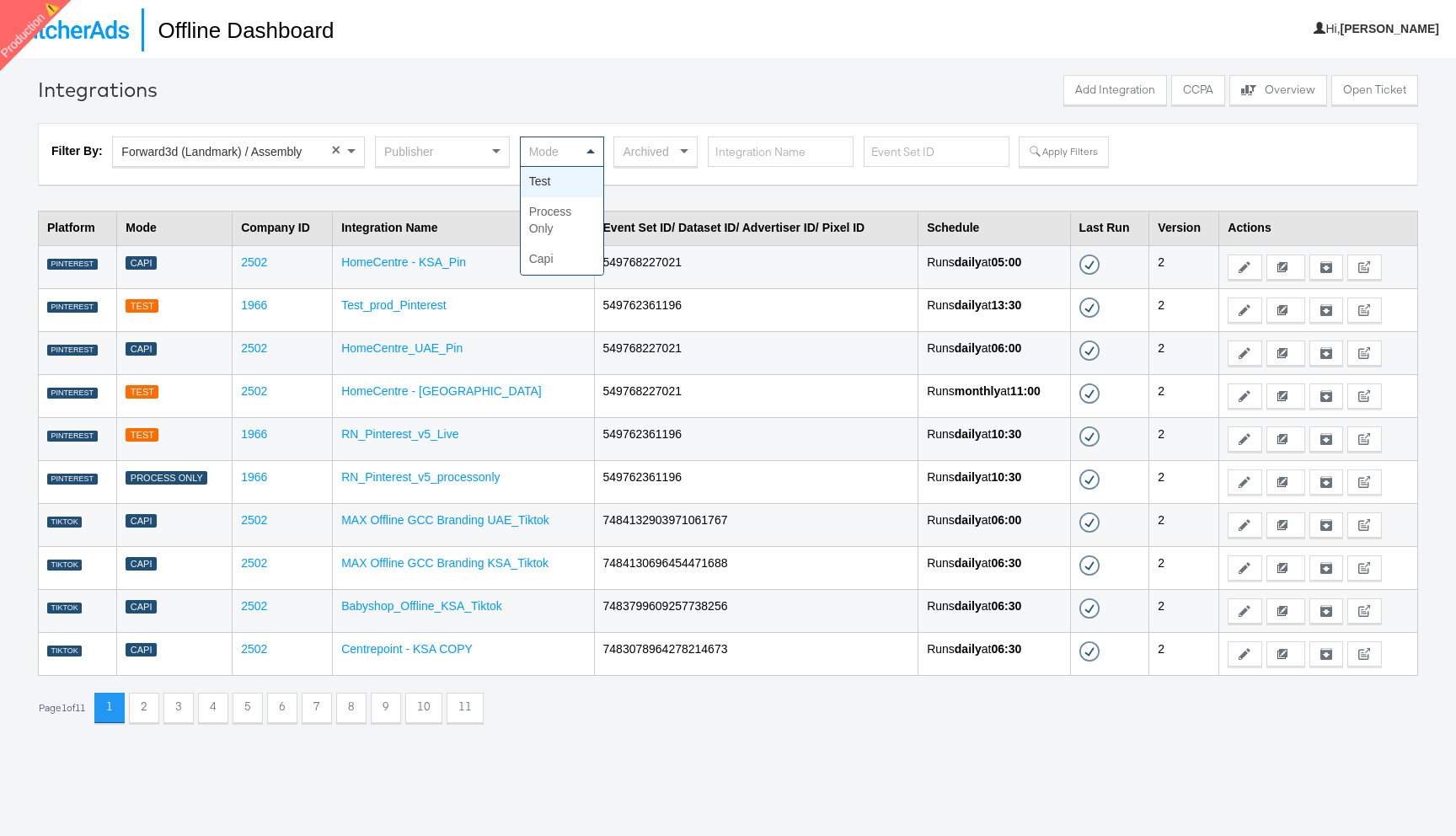
click at [556, 153] on div "Mode" at bounding box center [562, 151] width 83 height 29
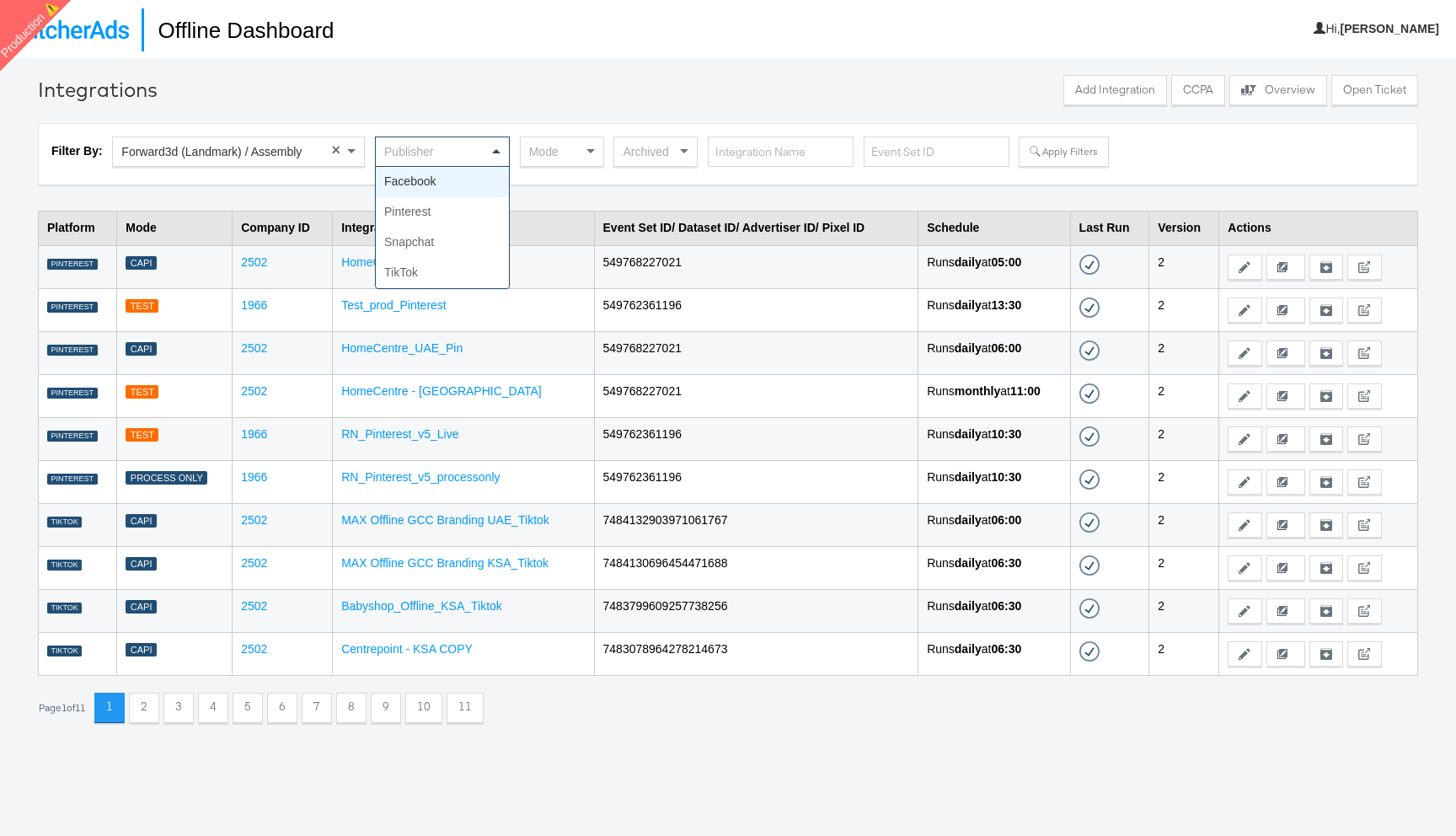
click at [489, 153] on span at bounding box center [498, 151] width 21 height 29
click at [1058, 149] on button "Apply Filters" at bounding box center [1063, 151] width 89 height 31
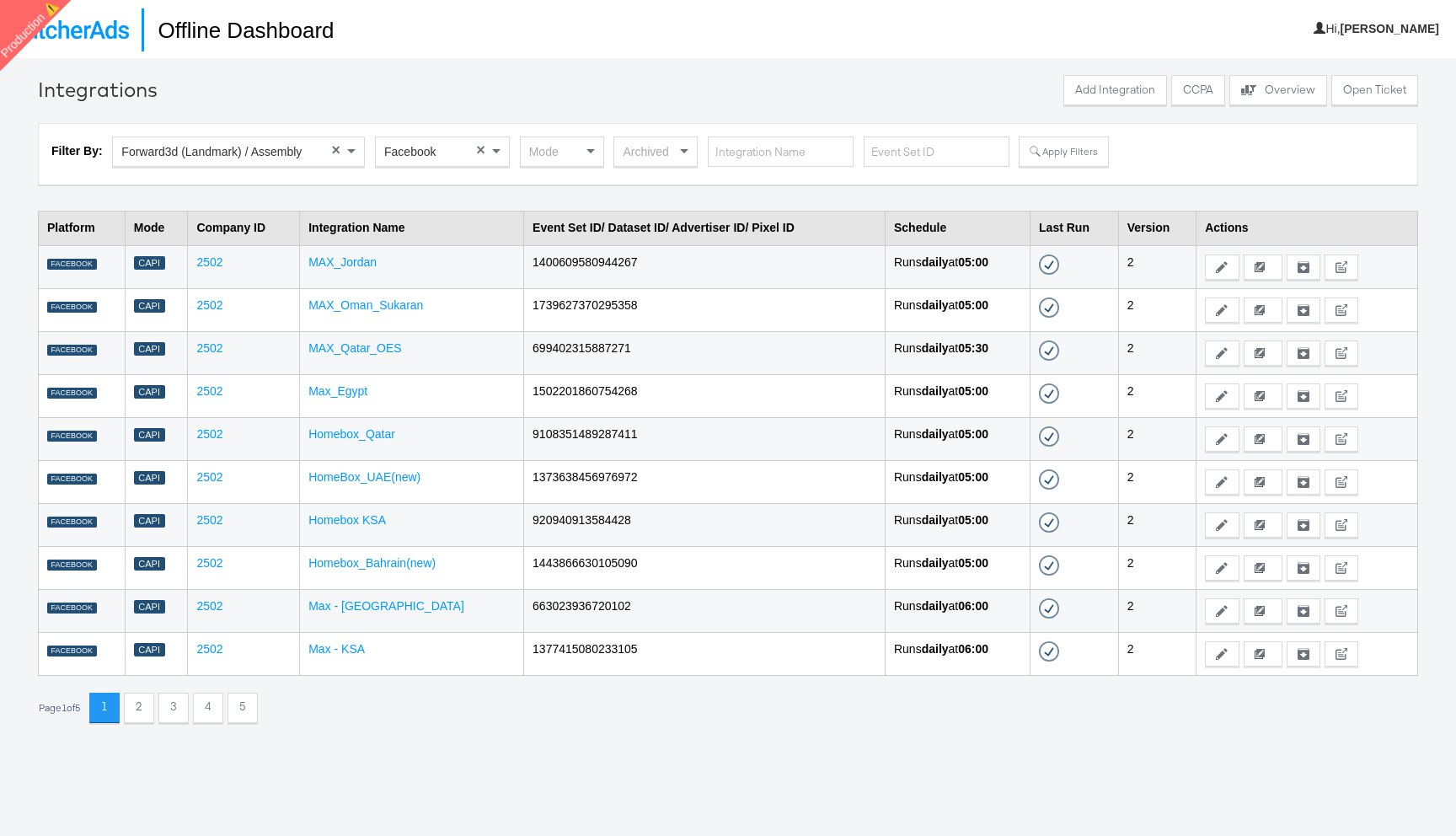
scroll to position [58, 0]
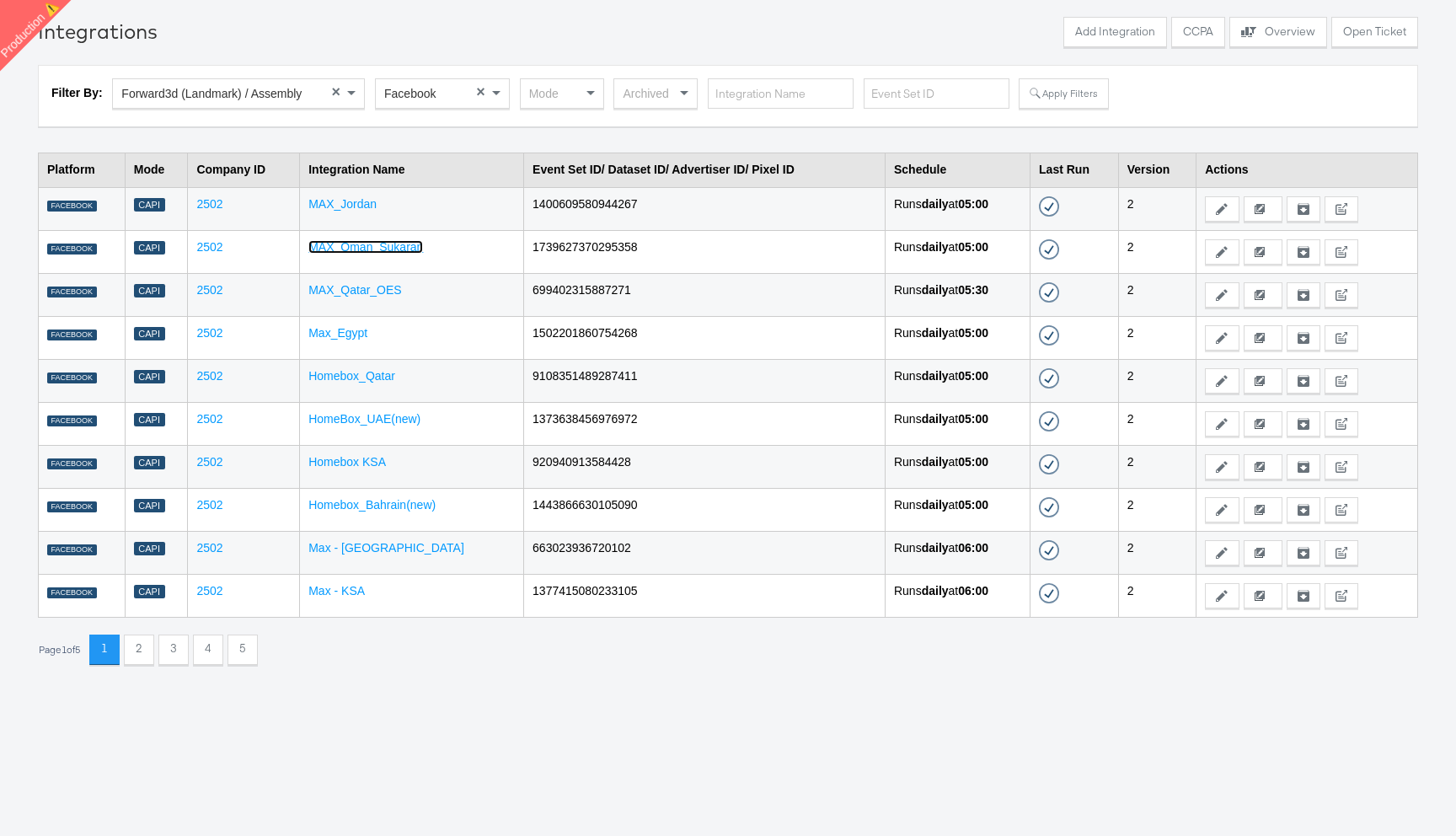
click at [394, 249] on link "MAX_Oman_Sukaran" at bounding box center [365, 247] width 115 height 14
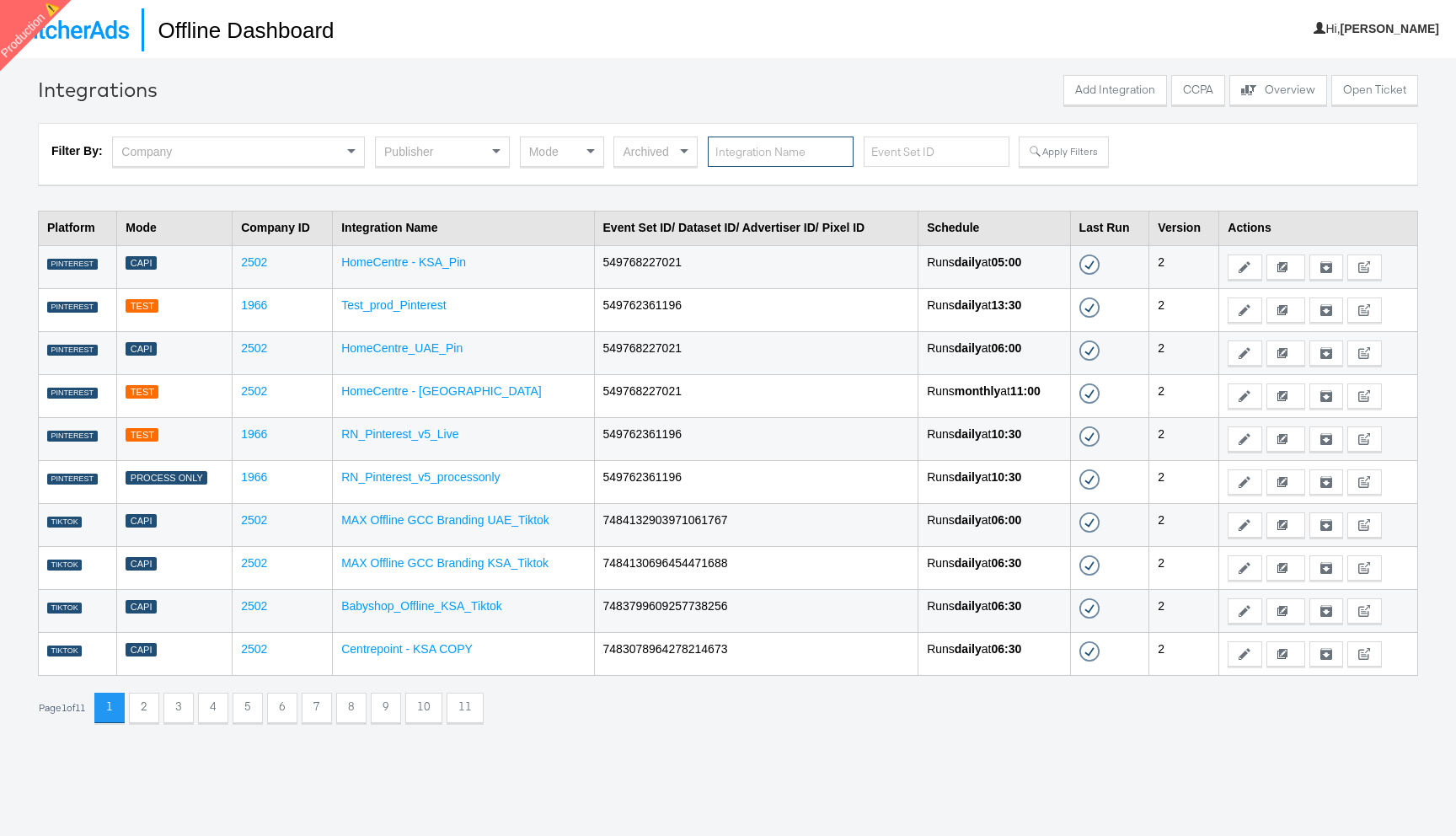
click at [733, 154] on input "text" at bounding box center [781, 152] width 146 height 32
type input "outdoor"
click at [1055, 157] on button "Apply Filters" at bounding box center [1063, 151] width 89 height 31
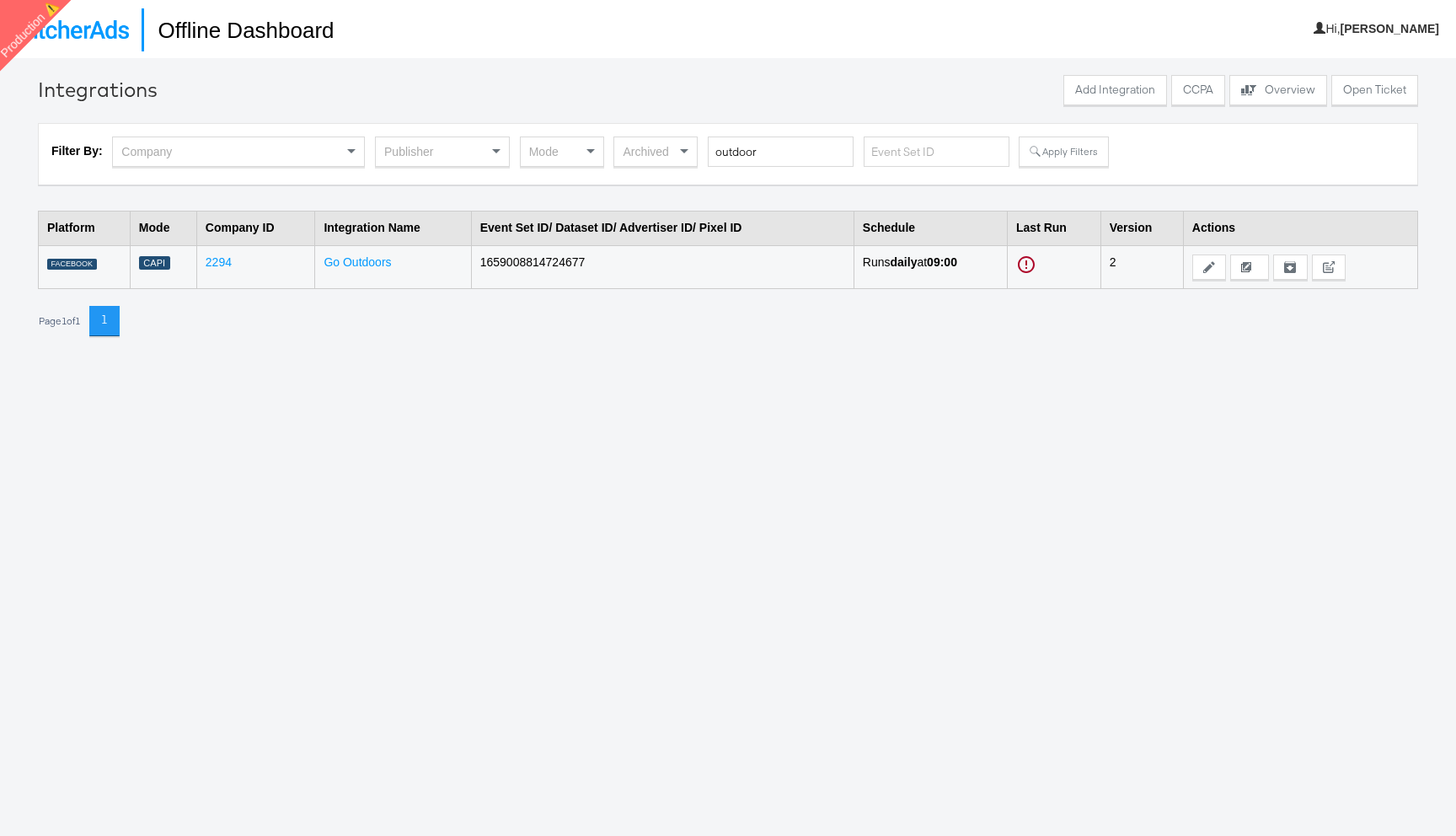
click at [365, 269] on td "Go Outdoors" at bounding box center [393, 266] width 156 height 43
click at [365, 264] on link "Go Outdoors" at bounding box center [357, 263] width 67 height 14
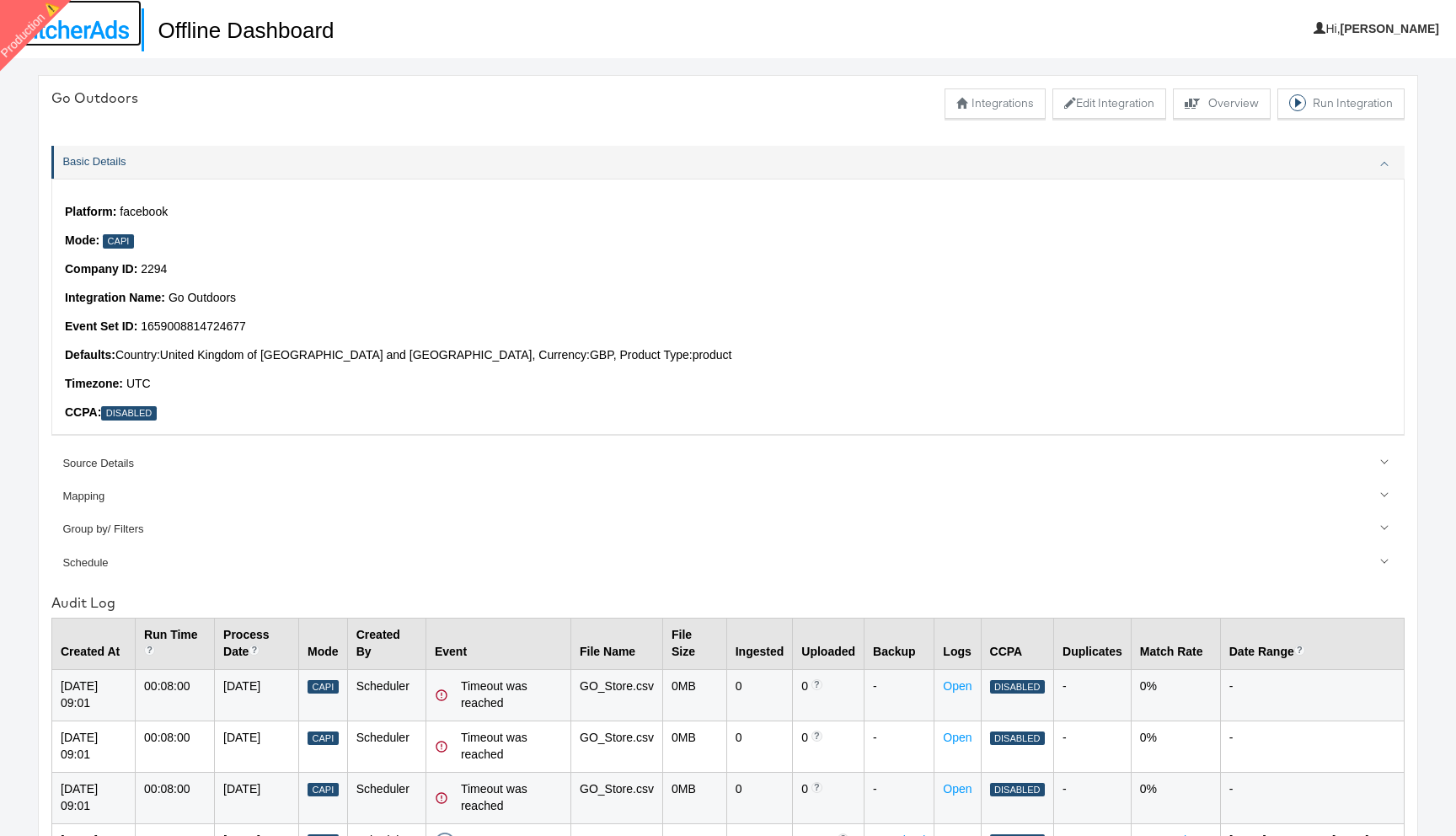
click at [86, 37] on img at bounding box center [71, 29] width 116 height 19
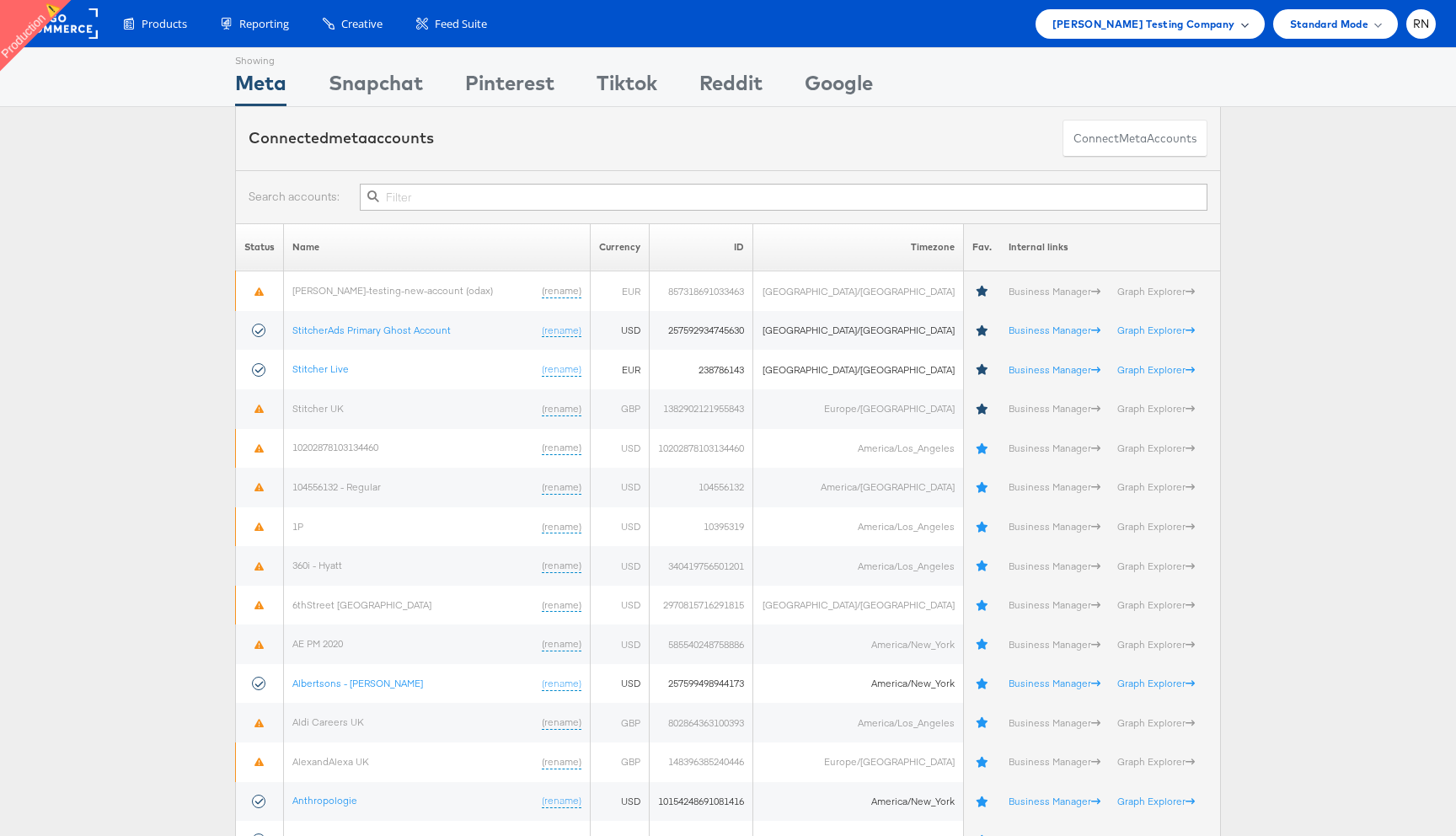
click at [1177, 20] on span "Colin Clarke Testing Company" at bounding box center [1143, 24] width 183 height 18
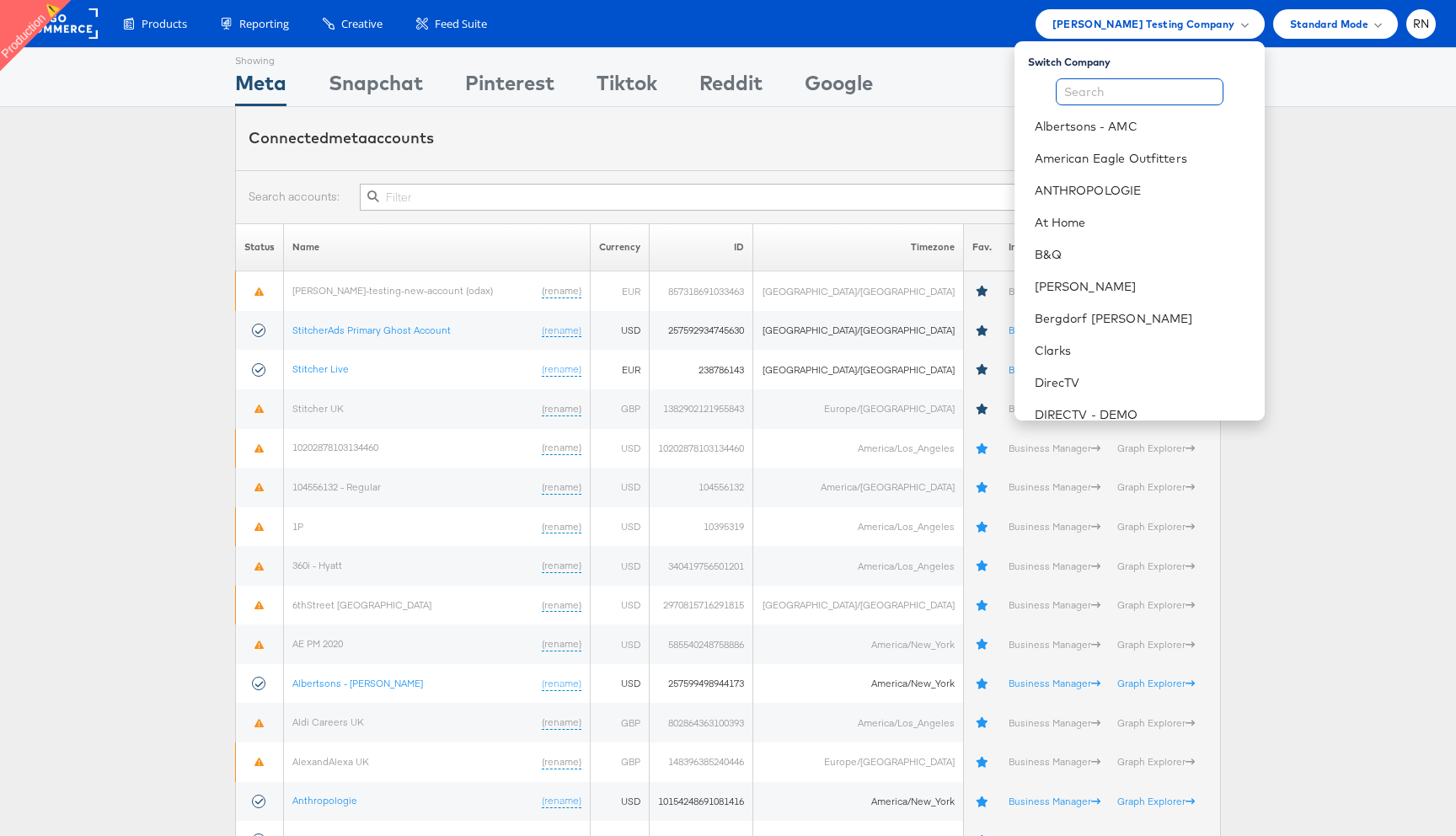
click at [1132, 90] on input "text" at bounding box center [1140, 91] width 168 height 27
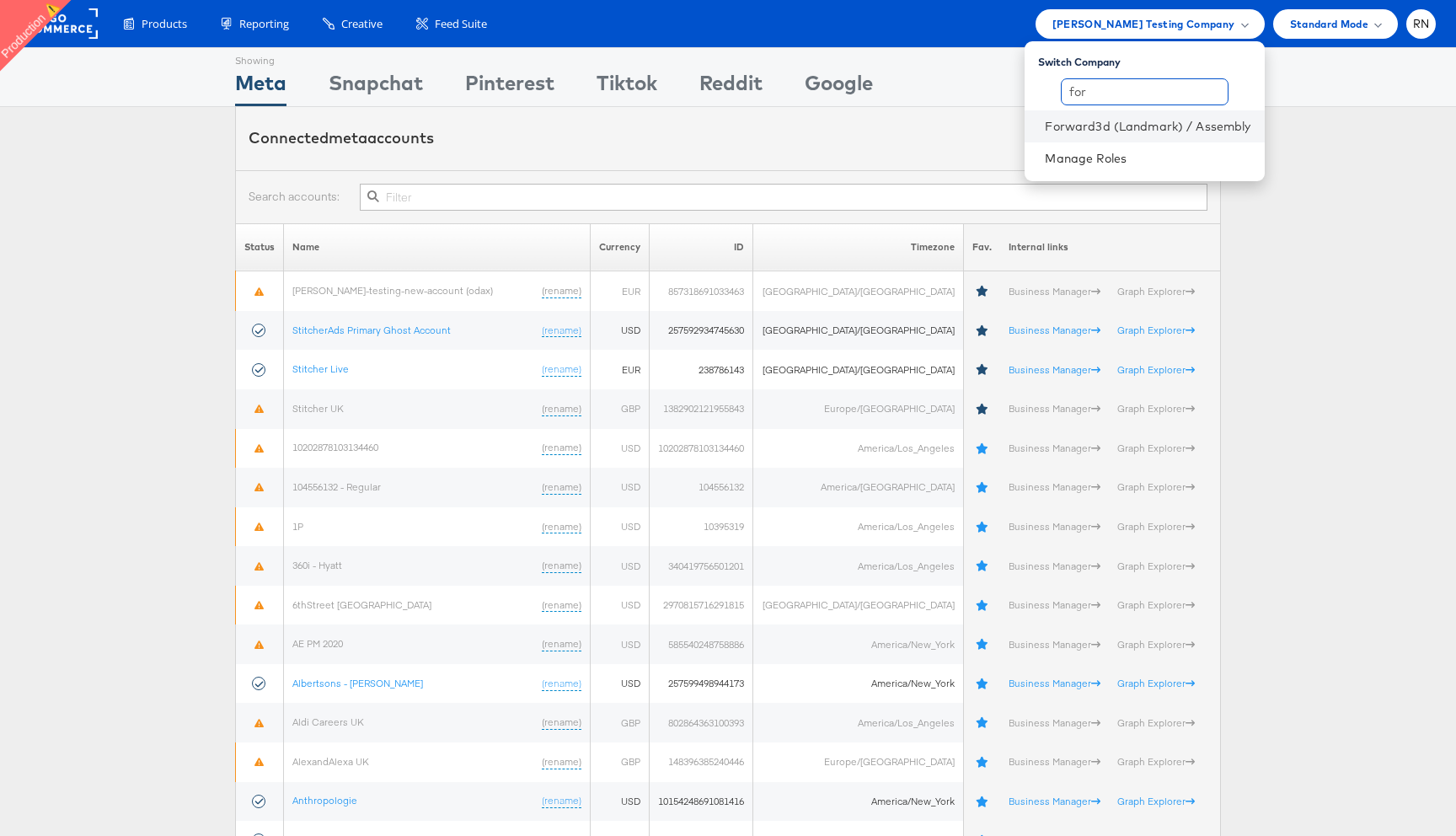
type input "for"
click at [1140, 139] on li "Forward3d (Landmark) / Assembly" at bounding box center [1144, 126] width 239 height 32
click at [1139, 137] on li "Forward3d (Landmark) / Assembly" at bounding box center [1144, 126] width 239 height 32
click at [1095, 128] on link "Forward3d (Landmark) / Assembly" at bounding box center [1147, 125] width 205 height 17
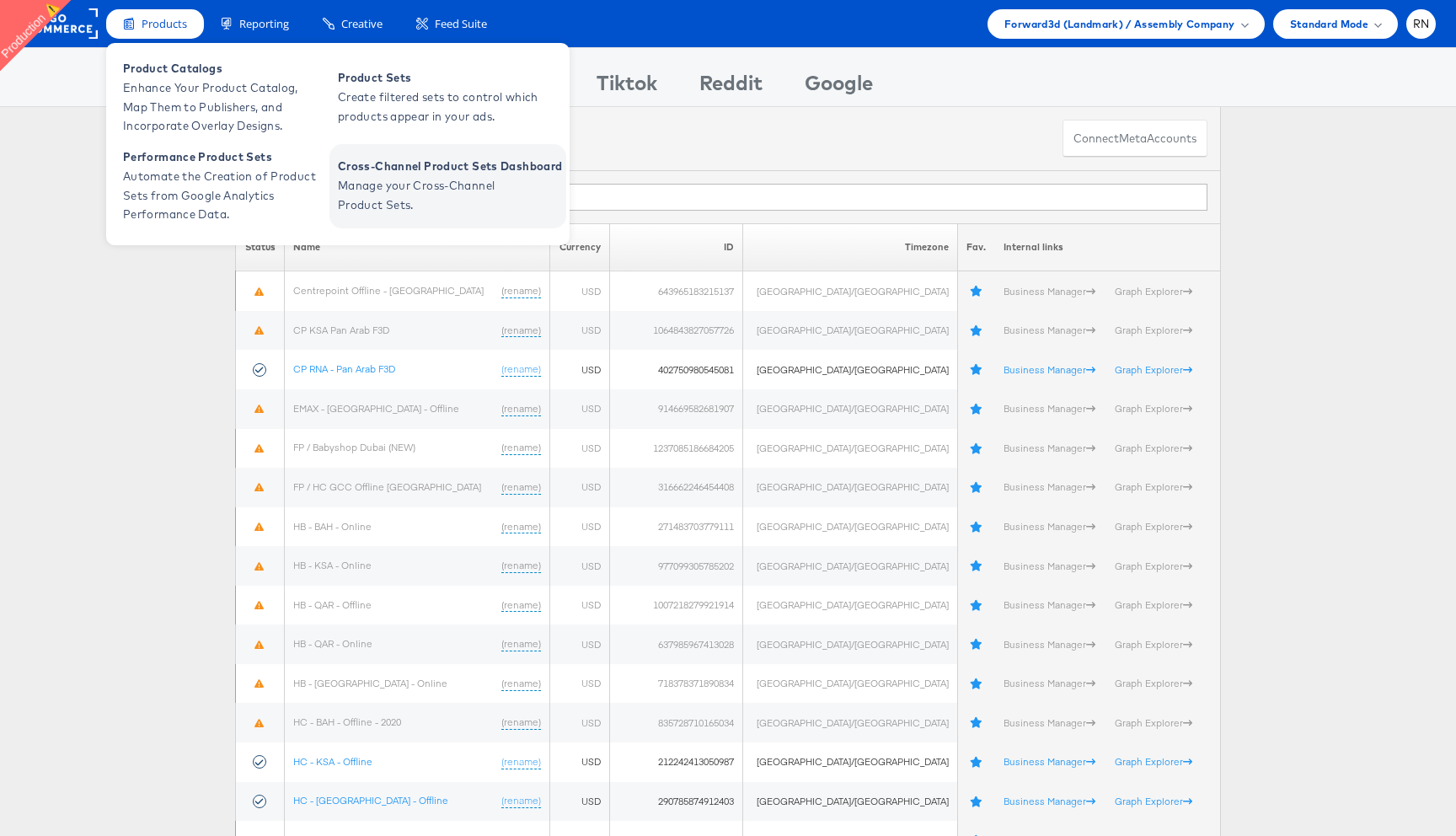
click at [414, 188] on span "Manage your Cross-Channel Product Sets." at bounding box center [438, 194] width 202 height 38
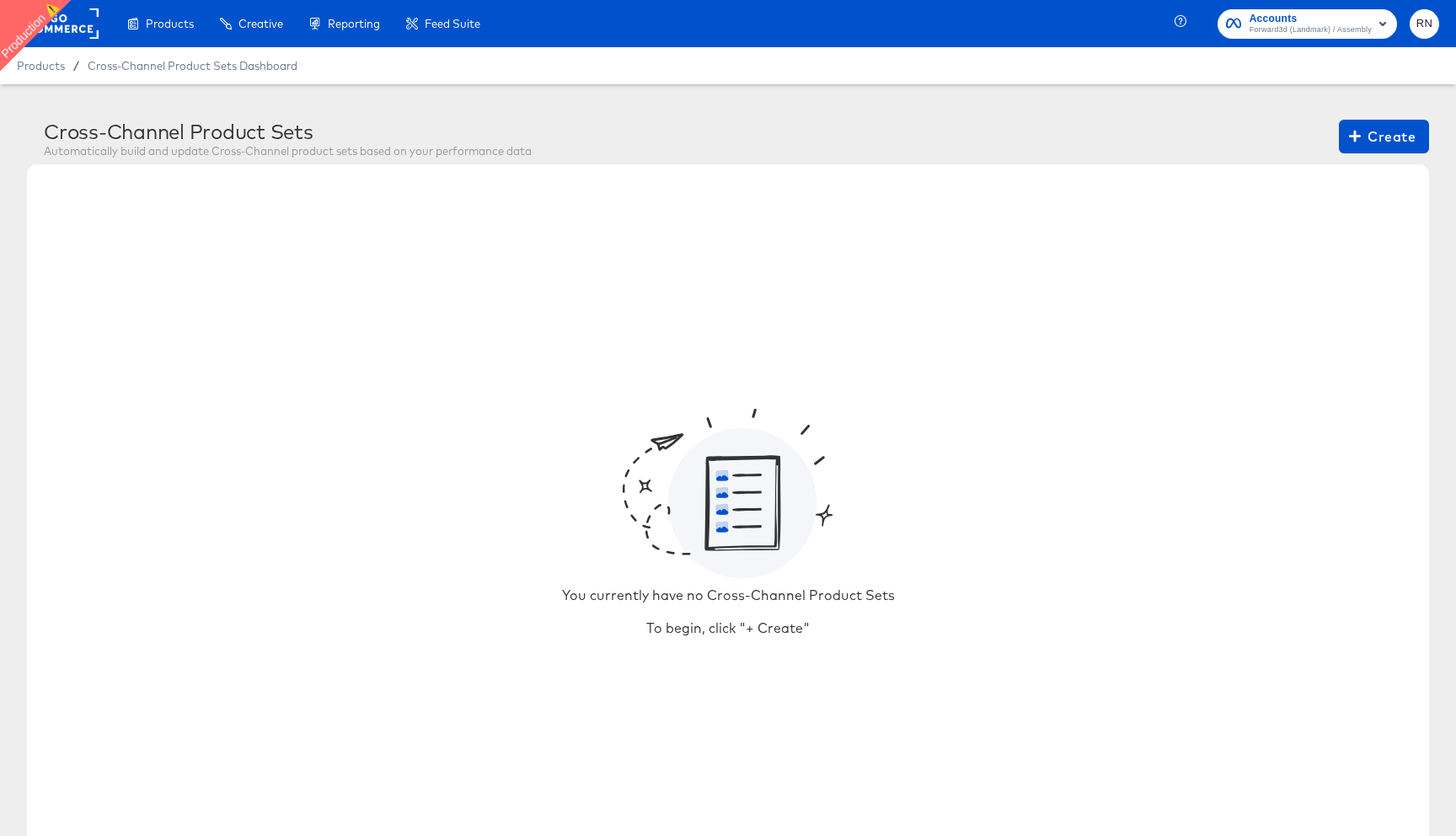
click at [81, 27] on rect at bounding box center [59, 24] width 78 height 31
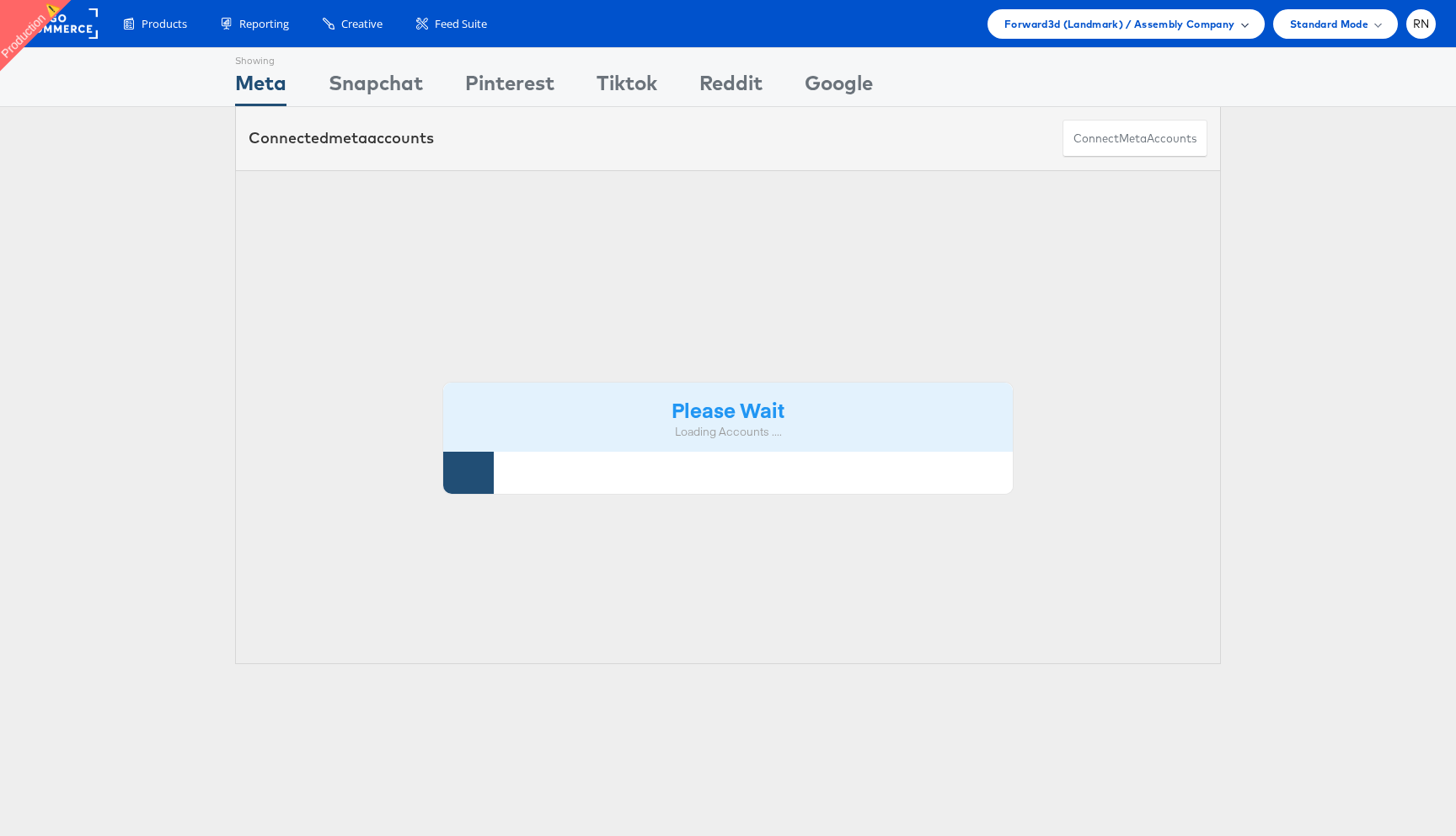
click at [1124, 21] on span "Forward3d (Landmark) / Assembly Company" at bounding box center [1118, 24] width 230 height 18
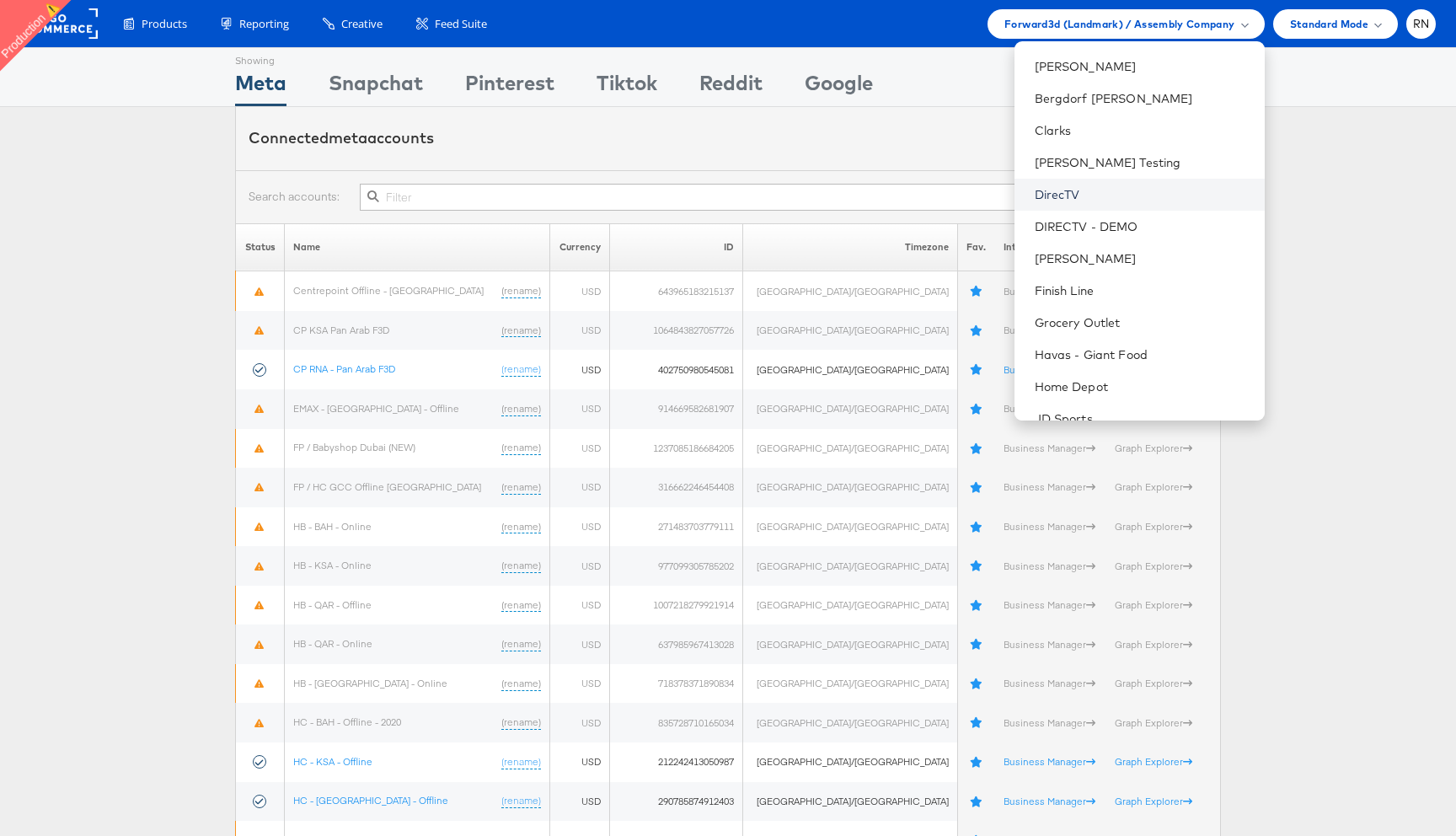
scroll to position [213, 0]
click at [1118, 176] on link "Colin Clarke Testing" at bounding box center [1142, 169] width 216 height 17
